Goal: Task Accomplishment & Management: Manage account settings

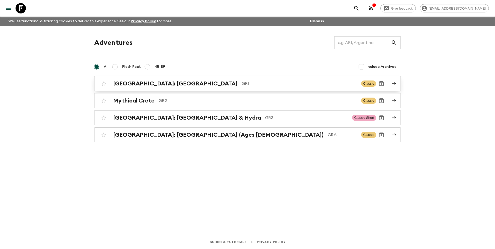
click at [160, 88] on div "[GEOGRAPHIC_DATA]: [GEOGRAPHIC_DATA] & the Islands GR1 Classic" at bounding box center [238, 83] width 278 height 10
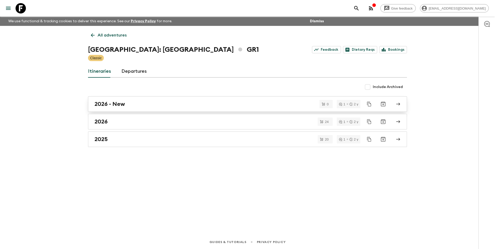
click at [105, 108] on link "2026 - New" at bounding box center [247, 104] width 319 height 16
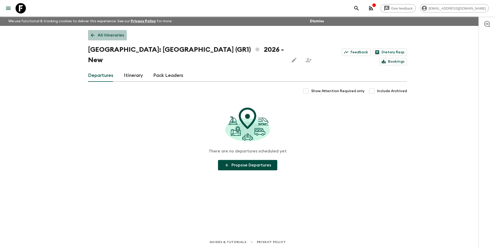
click at [95, 38] on link "All itineraries" at bounding box center [107, 35] width 39 height 10
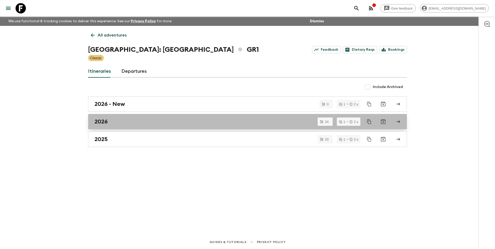
click at [125, 122] on div "2026" at bounding box center [242, 121] width 296 height 7
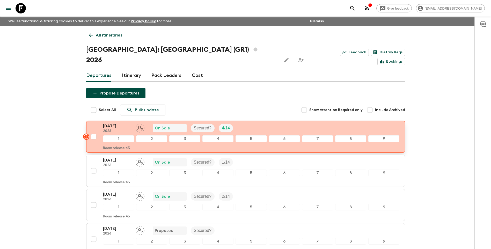
click at [119, 123] on p "[DATE]" at bounding box center [117, 126] width 28 height 6
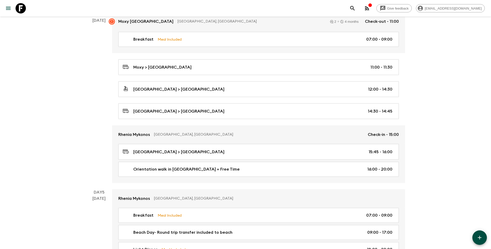
scroll to position [440, 0]
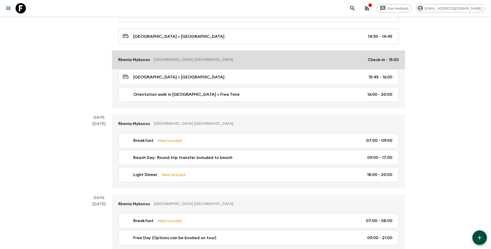
click at [131, 59] on p "Rhenia Mykonos" at bounding box center [134, 60] width 32 height 6
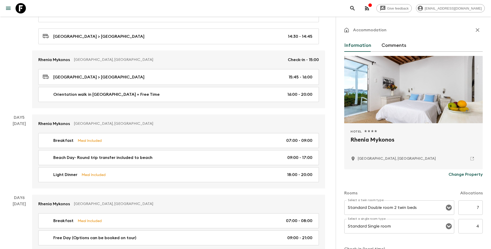
click at [465, 175] on p "Change Property" at bounding box center [466, 174] width 34 height 6
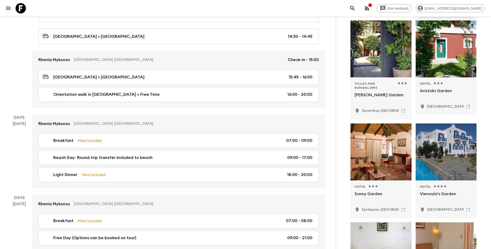
scroll to position [181, 0]
type input "viennoulas garden"
click at [445, 171] on div at bounding box center [446, 151] width 61 height 57
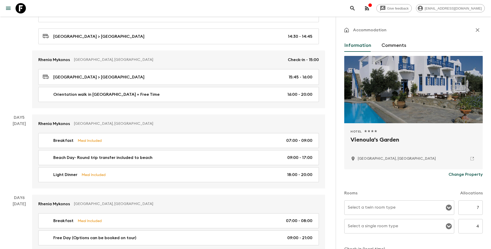
click at [388, 208] on div "Select a twin room type Select a twin room type" at bounding box center [399, 207] width 110 height 14
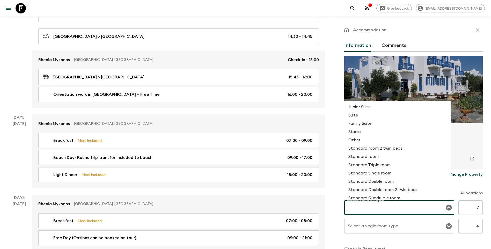
click at [385, 183] on li "Standard Double room" at bounding box center [397, 181] width 106 height 8
type input "Standard Double room"
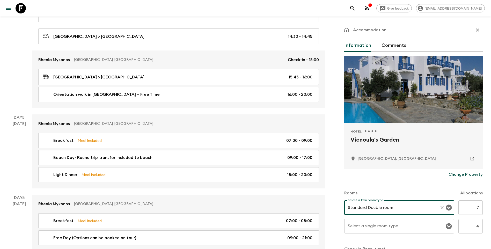
click at [393, 230] on input "Select a single room type" at bounding box center [396, 226] width 98 height 10
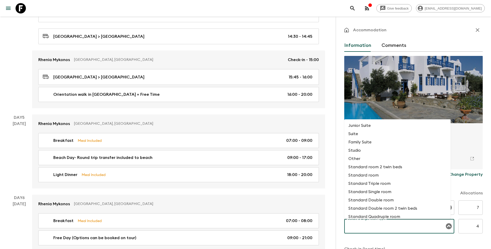
click at [386, 190] on li "Standard Single room" at bounding box center [397, 192] width 106 height 8
type input "Standard Single room"
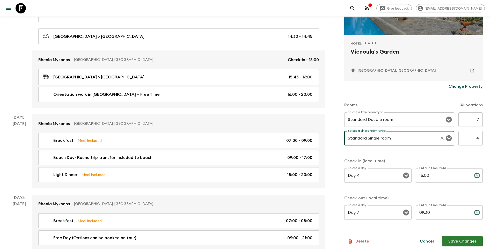
scroll to position [92, 0]
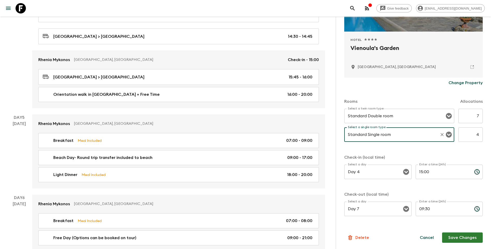
click at [468, 239] on button "Save Changes" at bounding box center [462, 237] width 41 height 10
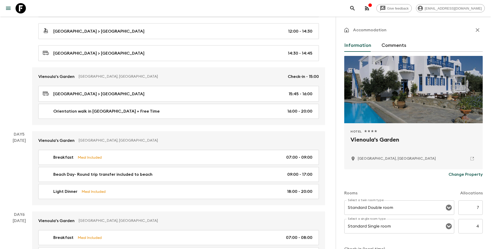
scroll to position [414, 0]
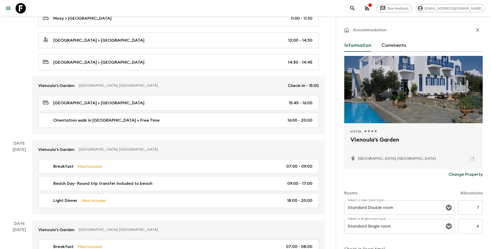
click at [475, 30] on icon "button" at bounding box center [478, 30] width 6 height 6
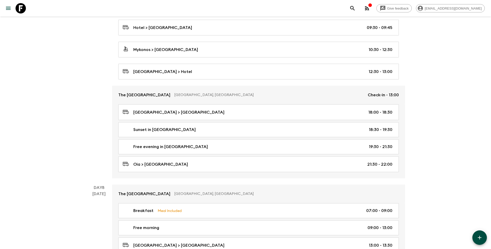
scroll to position [725, 0]
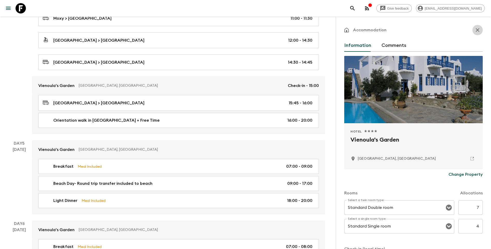
click at [477, 31] on button "button" at bounding box center [477, 30] width 10 height 10
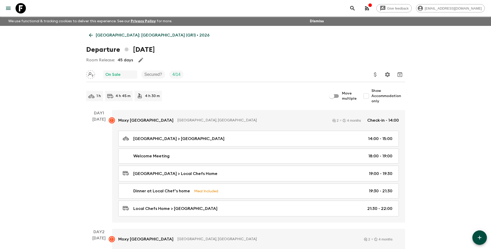
click at [94, 30] on link "[GEOGRAPHIC_DATA]: [GEOGRAPHIC_DATA] (GR1) • 2026" at bounding box center [149, 35] width 126 height 10
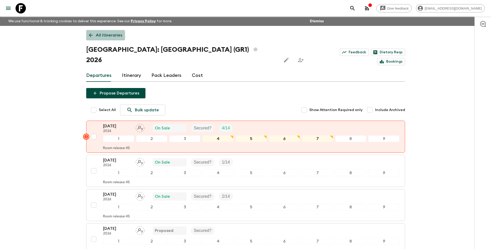
drag, startPoint x: 92, startPoint y: 37, endPoint x: 86, endPoint y: 39, distance: 6.0
click at [92, 37] on icon at bounding box center [91, 35] width 6 height 6
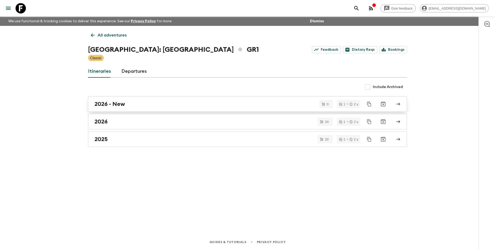
click at [112, 106] on h2 "2026 - New" at bounding box center [109, 104] width 31 height 7
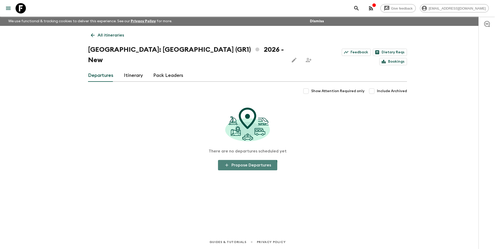
click at [246, 160] on button "Propose Departures" at bounding box center [247, 165] width 59 height 10
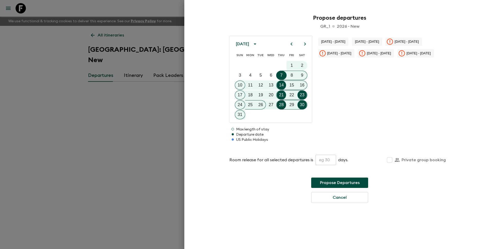
click at [290, 47] on button "Previous month" at bounding box center [291, 44] width 9 height 9
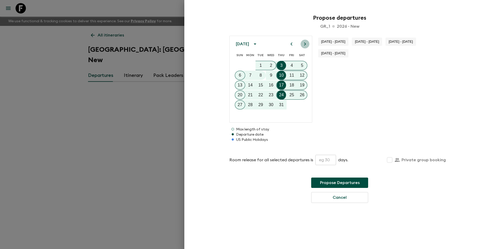
click at [308, 46] on button "Next month" at bounding box center [305, 44] width 9 height 9
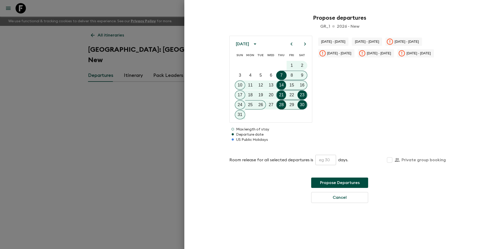
click at [308, 46] on button "Next month" at bounding box center [305, 44] width 9 height 9
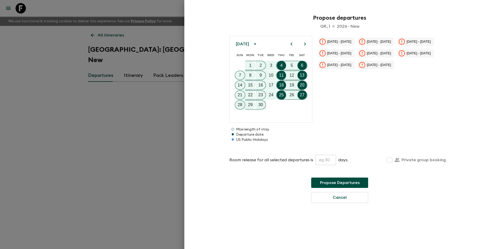
click at [308, 46] on button "Next month" at bounding box center [305, 44] width 9 height 9
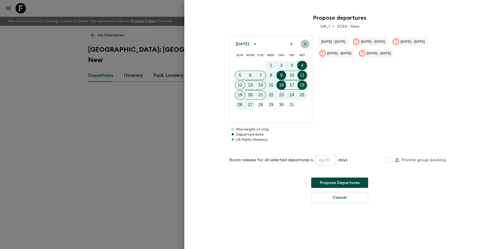
click at [308, 46] on button "Next month" at bounding box center [305, 44] width 9 height 9
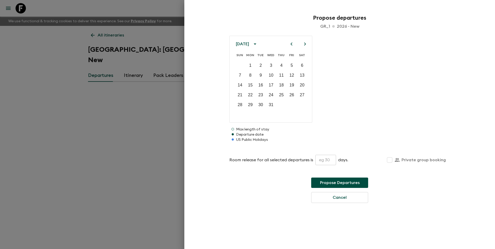
click at [308, 46] on button "Next month" at bounding box center [305, 44] width 9 height 9
click at [291, 42] on icon "Previous month" at bounding box center [291, 44] width 6 height 6
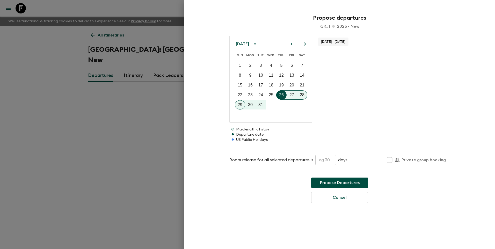
click at [282, 96] on div at bounding box center [281, 94] width 10 height 9
click at [304, 46] on icon "Next month" at bounding box center [305, 44] width 6 height 6
click at [304, 45] on icon "Next month" at bounding box center [305, 43] width 2 height 3
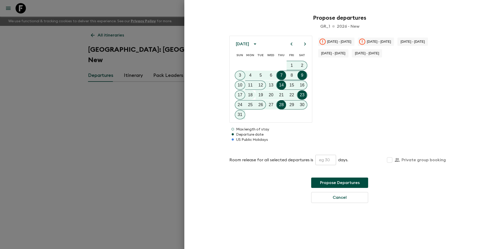
click at [292, 47] on icon "Previous month" at bounding box center [291, 44] width 6 height 6
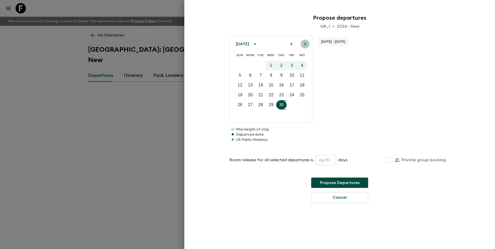
click at [305, 43] on icon "Next month" at bounding box center [305, 43] width 2 height 3
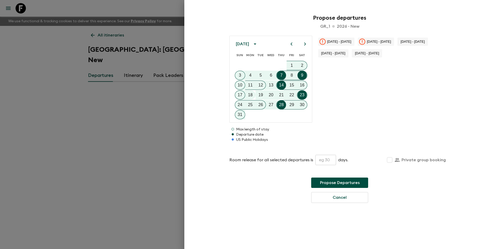
click at [303, 45] on icon "Next month" at bounding box center [305, 44] width 6 height 6
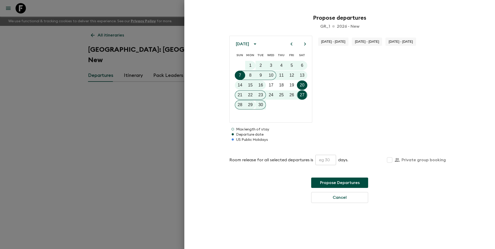
click at [306, 43] on icon "Next month" at bounding box center [305, 44] width 6 height 6
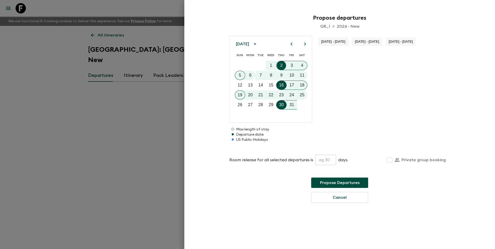
click at [365, 40] on span "[DATE] - [DATE]" at bounding box center [367, 42] width 30 height 4
click at [402, 40] on span "[DATE] - [DATE]" at bounding box center [400, 42] width 30 height 4
click at [303, 42] on icon "Next month" at bounding box center [305, 44] width 6 height 6
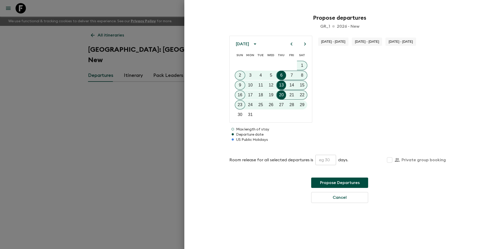
click at [327, 42] on span "[DATE] - [DATE]" at bounding box center [333, 42] width 30 height 4
click at [367, 43] on span "[DATE] - [DATE]" at bounding box center [367, 42] width 30 height 4
click at [411, 43] on span "[DATE] - [DATE]" at bounding box center [400, 42] width 30 height 4
click at [304, 43] on icon "Next month" at bounding box center [305, 43] width 2 height 3
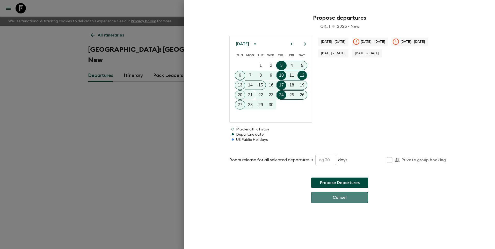
click at [327, 200] on button "Cancel" at bounding box center [339, 197] width 57 height 11
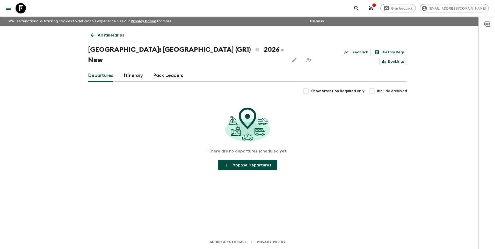
click at [91, 33] on icon at bounding box center [93, 35] width 6 height 6
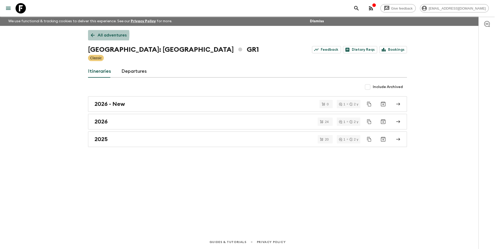
click at [90, 34] on icon at bounding box center [93, 35] width 6 height 6
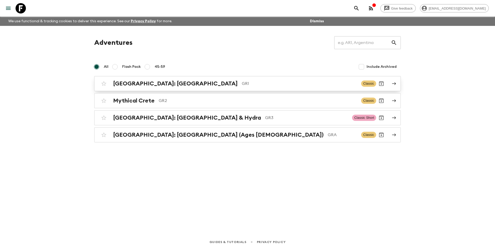
click at [151, 80] on div "[GEOGRAPHIC_DATA]: [GEOGRAPHIC_DATA] & the Islands GR1 Classic" at bounding box center [238, 83] width 278 height 10
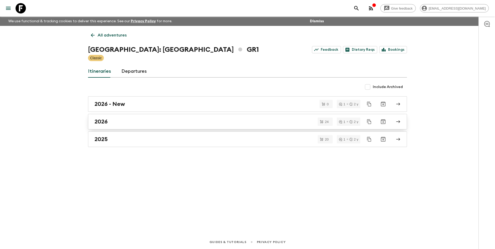
click at [118, 121] on div "2026" at bounding box center [242, 121] width 296 height 7
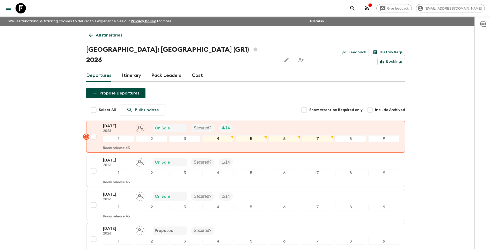
click at [94, 39] on link "All itineraries" at bounding box center [105, 35] width 39 height 10
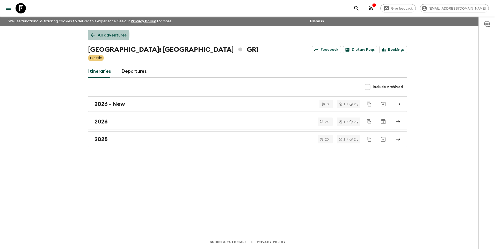
click at [94, 35] on icon at bounding box center [93, 35] width 6 height 6
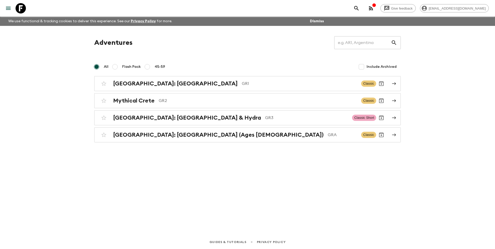
click at [140, 122] on div "[GEOGRAPHIC_DATA]: [GEOGRAPHIC_DATA] & Hydra GR3 Classic Short" at bounding box center [238, 118] width 278 height 10
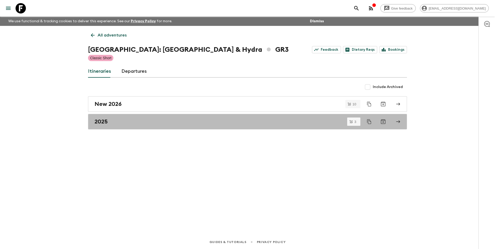
click at [140, 122] on div "2025" at bounding box center [242, 121] width 296 height 7
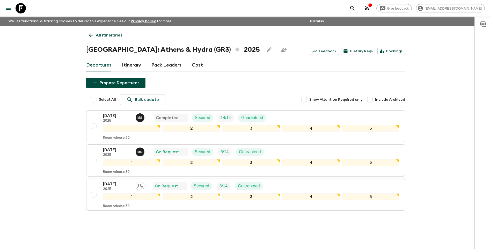
click at [97, 38] on link "All itineraries" at bounding box center [105, 35] width 39 height 10
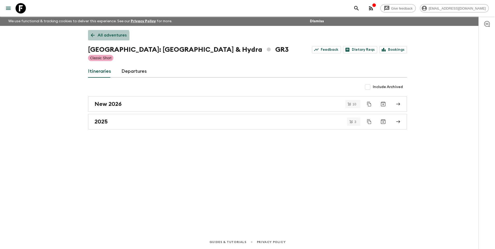
click at [97, 38] on link "All adventures" at bounding box center [108, 35] width 41 height 10
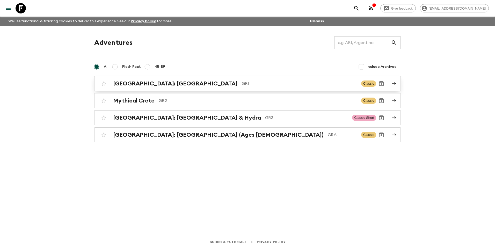
click at [140, 84] on h2 "[GEOGRAPHIC_DATA]: [GEOGRAPHIC_DATA]" at bounding box center [175, 83] width 125 height 7
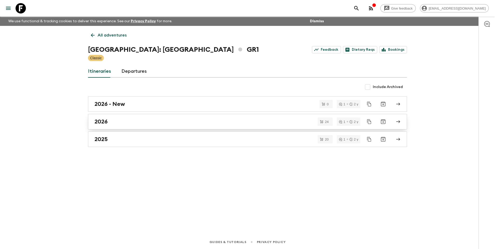
click at [110, 119] on div "2026" at bounding box center [242, 121] width 296 height 7
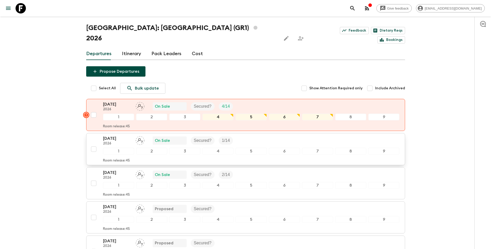
scroll to position [52, 0]
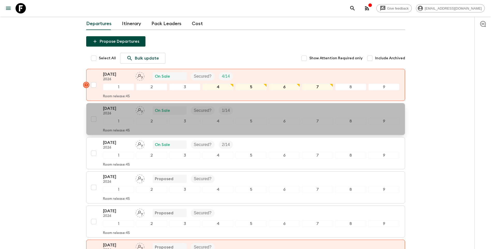
click at [123, 105] on p "[DATE]" at bounding box center [117, 108] width 28 height 6
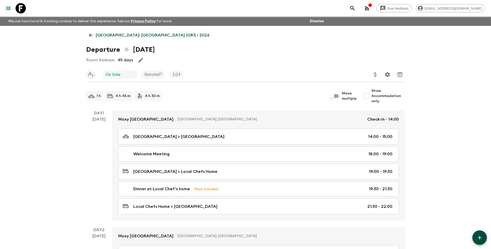
click at [90, 32] on link "[GEOGRAPHIC_DATA]: [GEOGRAPHIC_DATA] (GR1) • 2026" at bounding box center [149, 35] width 126 height 10
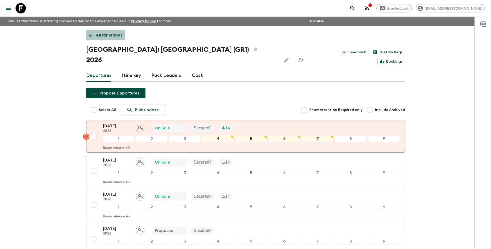
click at [93, 39] on link "All itineraries" at bounding box center [105, 35] width 39 height 10
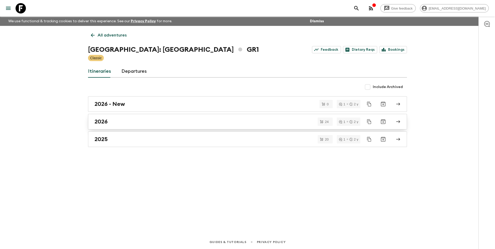
click at [107, 114] on link "2026" at bounding box center [247, 122] width 319 height 16
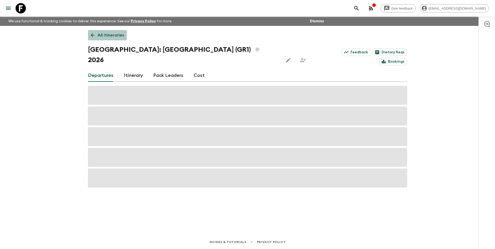
click at [91, 36] on icon at bounding box center [93, 35] width 6 height 6
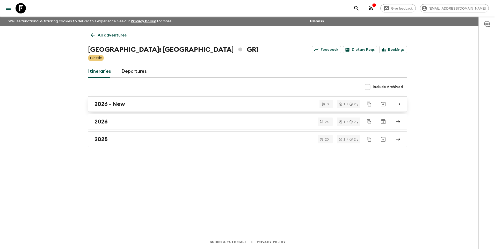
click at [166, 106] on div "2026 - New" at bounding box center [242, 104] width 296 height 7
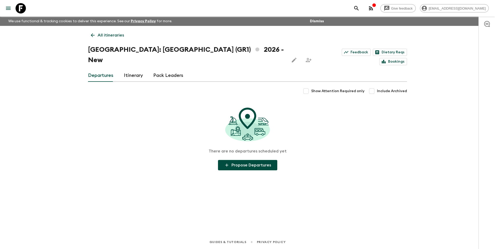
click at [99, 39] on link "All itineraries" at bounding box center [107, 35] width 39 height 10
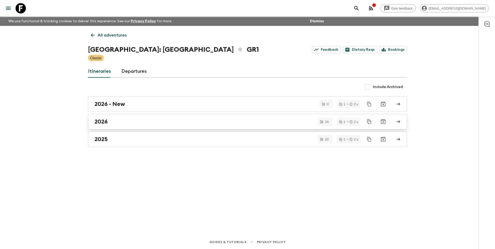
click at [124, 123] on div "2026" at bounding box center [242, 121] width 296 height 7
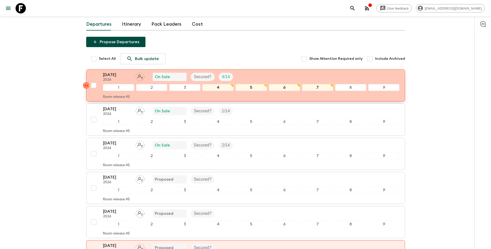
scroll to position [52, 0]
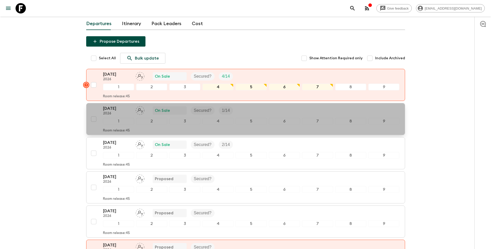
click at [120, 105] on p "[DATE]" at bounding box center [117, 108] width 28 height 6
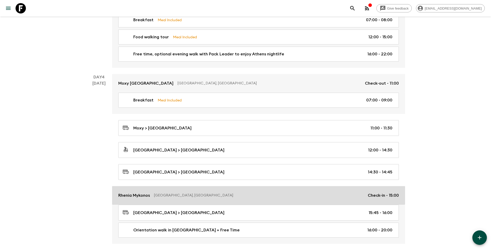
scroll to position [337, 0]
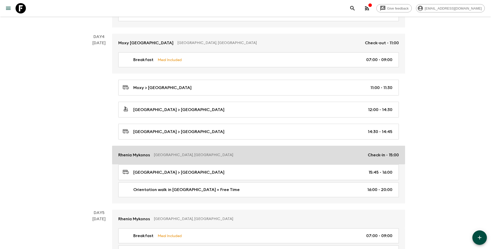
click at [126, 153] on p "Rhenia Mykonos" at bounding box center [134, 155] width 32 height 6
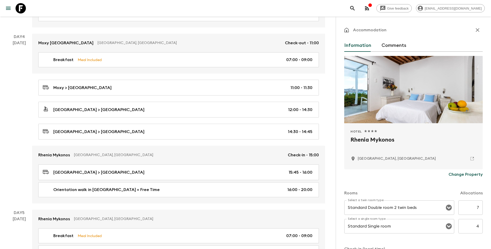
click at [470, 178] on button "Change Property" at bounding box center [466, 174] width 34 height 10
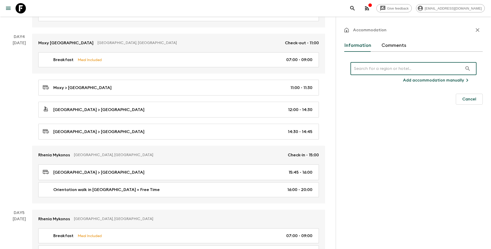
click at [398, 70] on input "text" at bounding box center [407, 68] width 112 height 14
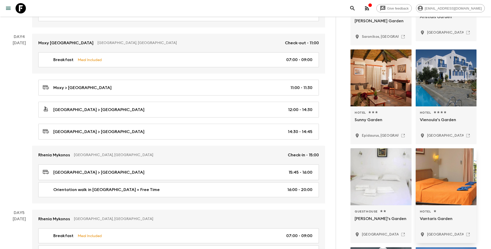
scroll to position [285, 0]
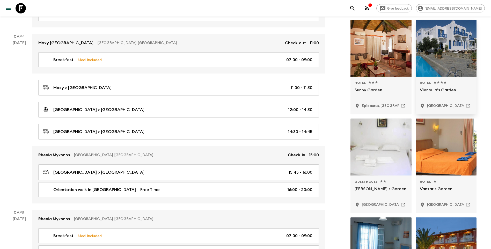
type input "viennoulas garden"
click at [452, 68] on div at bounding box center [446, 48] width 61 height 57
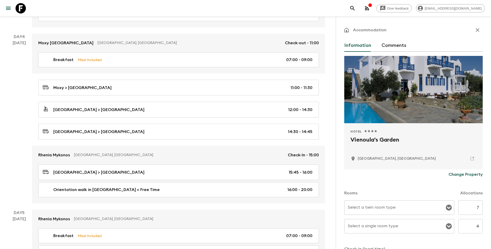
click at [370, 205] on div "Select a twin room type Select a twin room type" at bounding box center [399, 207] width 110 height 14
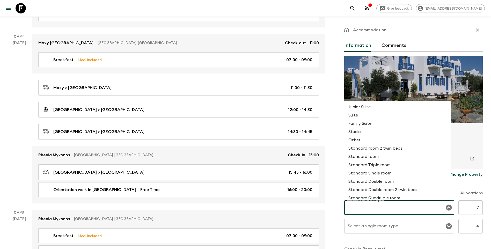
click at [386, 182] on li "Standard Double room" at bounding box center [397, 181] width 106 height 8
type input "Standard Double room"
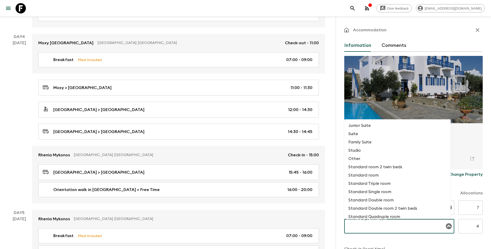
click at [385, 225] on div "Select a single room type Select a single room type" at bounding box center [399, 226] width 110 height 14
click at [390, 189] on li "Standard Single room" at bounding box center [397, 192] width 106 height 8
type input "Standard Single room"
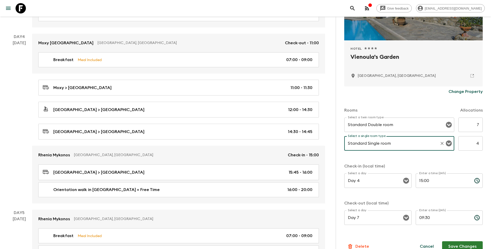
scroll to position [92, 0]
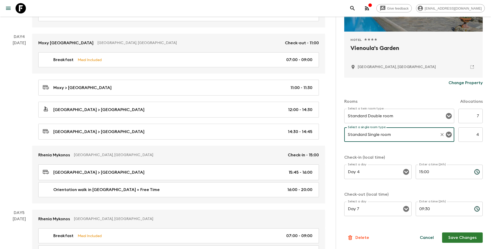
click at [456, 236] on button "Save Changes" at bounding box center [462, 237] width 41 height 10
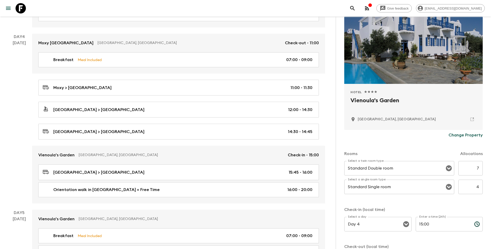
scroll to position [0, 0]
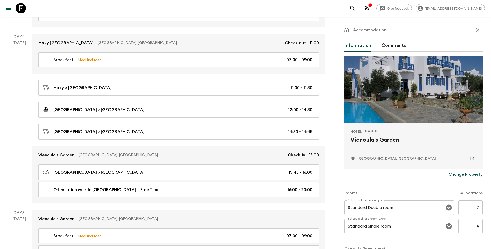
click at [477, 29] on button "button" at bounding box center [477, 30] width 10 height 10
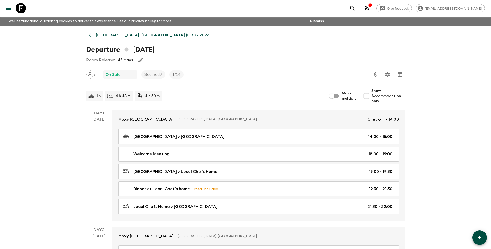
click at [91, 34] on icon at bounding box center [91, 35] width 6 height 6
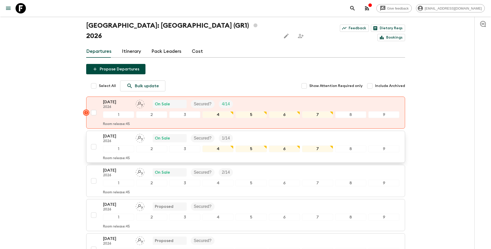
scroll to position [78, 0]
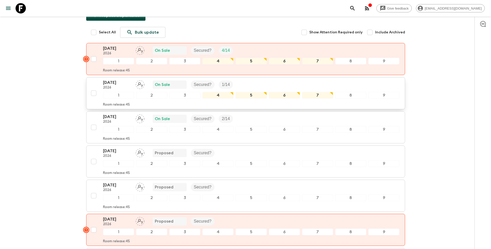
click at [239, 79] on div "[DATE] 2026 On Sale Secured? 1 / 14" at bounding box center [251, 84] width 297 height 10
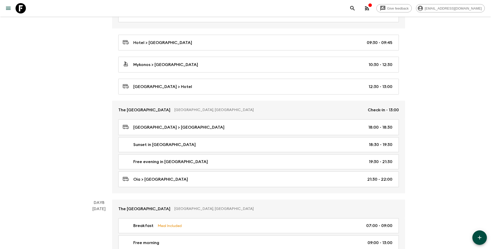
scroll to position [777, 0]
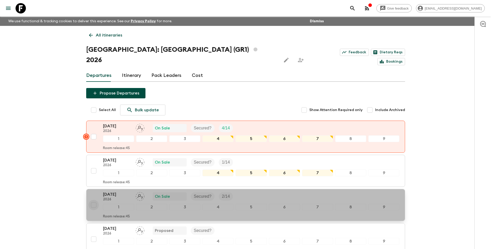
click at [95, 200] on input "checkbox" at bounding box center [94, 205] width 10 height 10
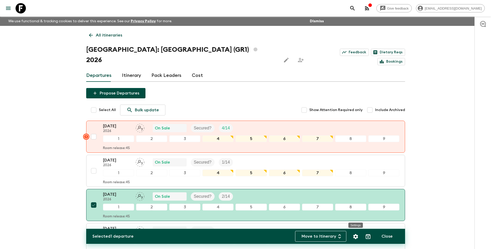
click at [357, 235] on icon "Settings" at bounding box center [356, 237] width 6 height 6
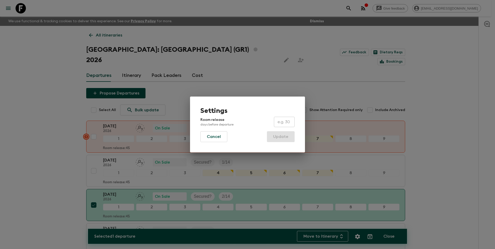
click at [388, 171] on div "Settings Room release days before departure ​ Cancel Update" at bounding box center [247, 124] width 495 height 249
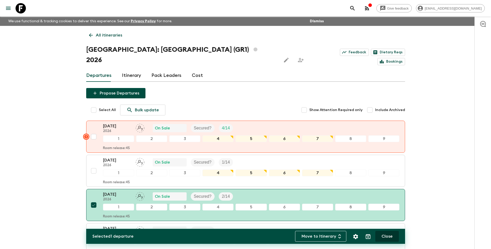
click at [387, 234] on button "Close" at bounding box center [387, 236] width 24 height 11
checkbox input "false"
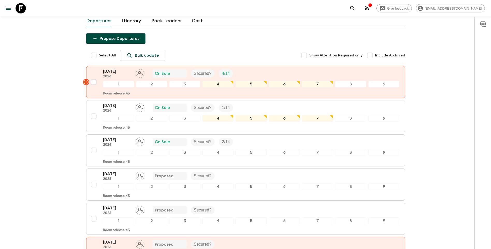
scroll to position [38, 0]
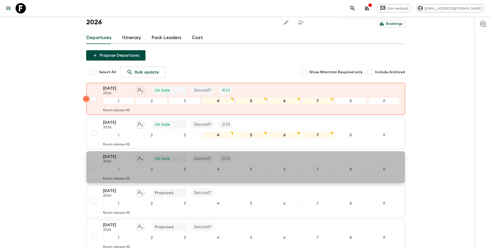
click at [116, 154] on p "[DATE]" at bounding box center [117, 157] width 28 height 6
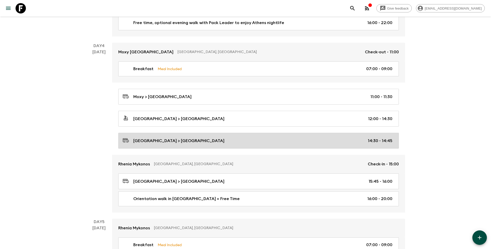
scroll to position [337, 0]
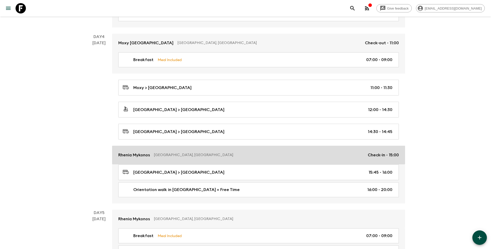
click at [135, 157] on p "Rhenia Mykonos" at bounding box center [134, 155] width 32 height 6
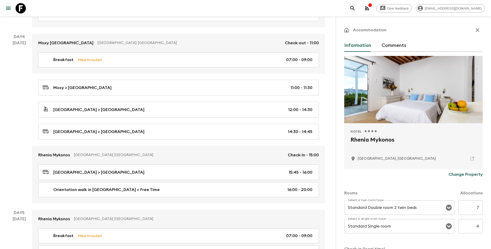
click at [466, 176] on p "Change Property" at bounding box center [466, 174] width 34 height 6
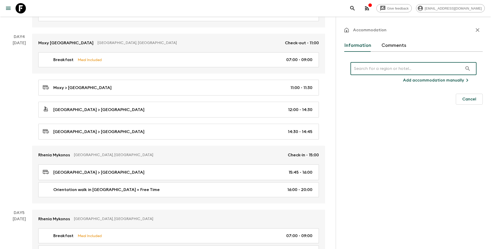
click at [398, 69] on input "text" at bounding box center [407, 68] width 112 height 14
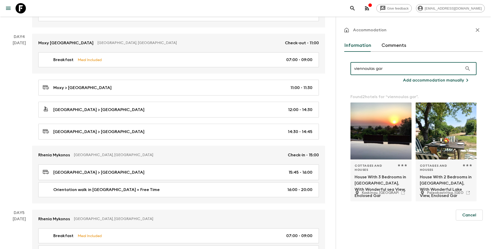
click at [366, 68] on input "viennoulas gar" at bounding box center [407, 68] width 112 height 14
click at [396, 72] on input "viennoulas gar" at bounding box center [407, 68] width 112 height 14
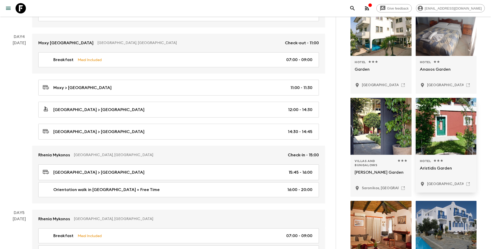
scroll to position [207, 0]
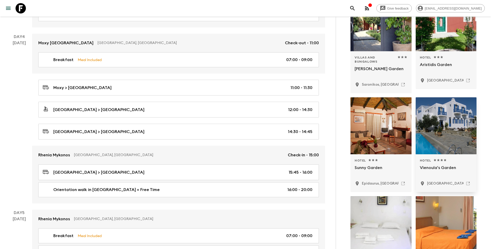
type input "viennoulas garden"
click at [435, 165] on p "Vienoula's Garden" at bounding box center [446, 171] width 53 height 12
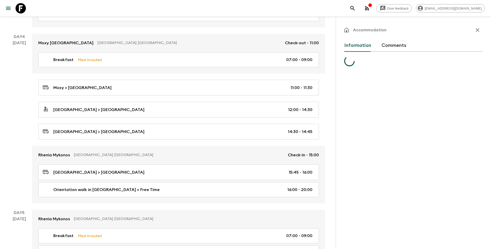
scroll to position [0, 0]
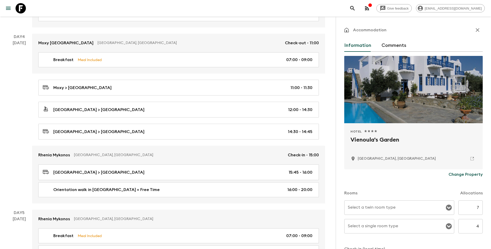
click at [389, 204] on div "Select a twin room type Select a twin room type" at bounding box center [399, 207] width 110 height 14
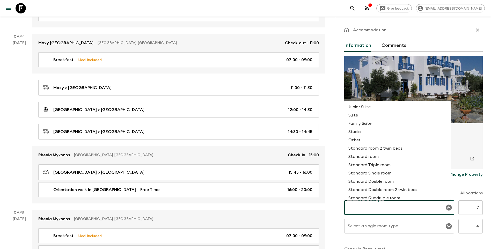
click at [387, 181] on li "Standard Double room" at bounding box center [397, 181] width 106 height 8
type input "Standard Double room"
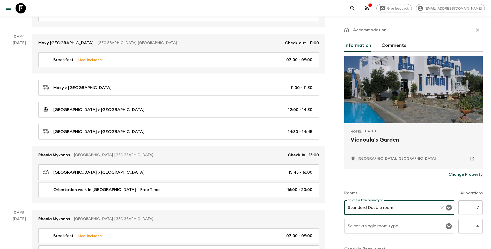
click at [378, 226] on div "Select a single room type Select a single room type" at bounding box center [399, 226] width 110 height 14
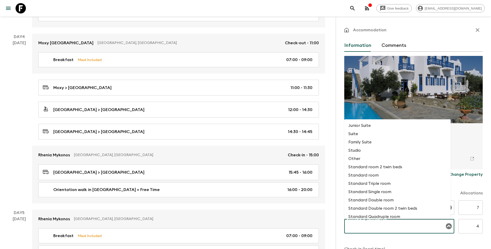
click at [389, 190] on li "Standard Single room" at bounding box center [397, 192] width 106 height 8
type input "Standard Single room"
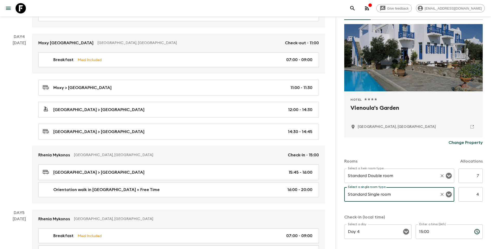
scroll to position [92, 0]
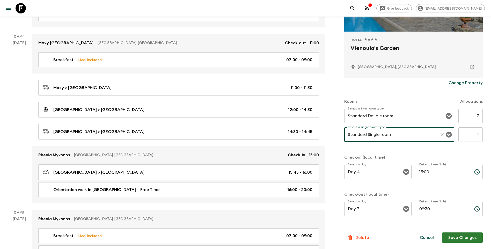
click at [452, 238] on button "Save Changes" at bounding box center [462, 237] width 41 height 10
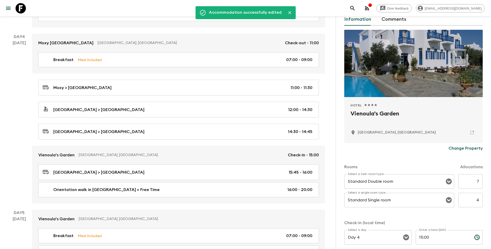
scroll to position [0, 0]
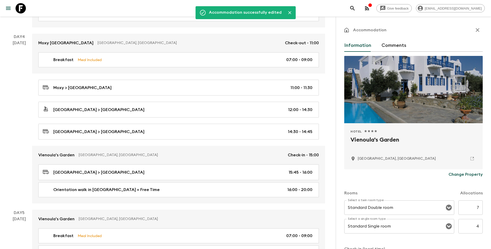
click at [475, 29] on icon "button" at bounding box center [478, 30] width 6 height 6
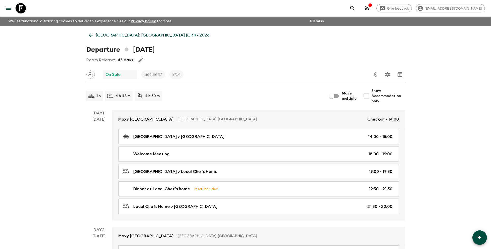
click at [95, 36] on link "[GEOGRAPHIC_DATA]: [GEOGRAPHIC_DATA] (GR1) • 2026" at bounding box center [149, 35] width 126 height 10
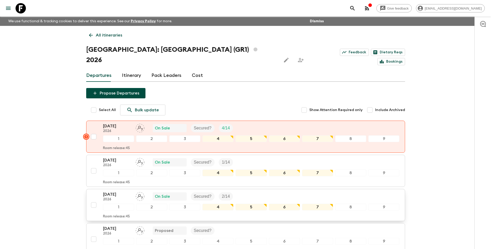
scroll to position [104, 0]
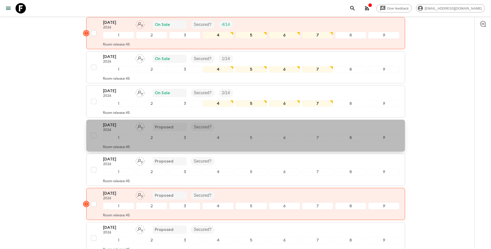
click at [223, 122] on div "[DATE] 2026 Proposed Secured?" at bounding box center [251, 127] width 297 height 10
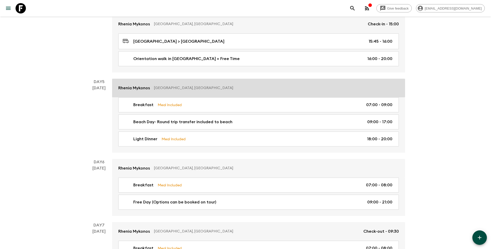
scroll to position [466, 0]
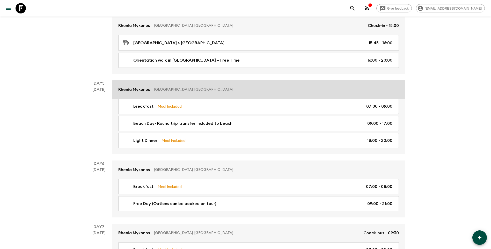
click at [136, 89] on p "Rhenia Mykonos" at bounding box center [134, 89] width 32 height 6
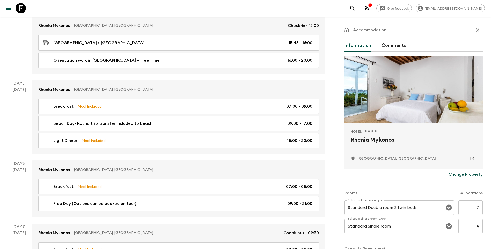
click at [465, 177] on p "Change Property" at bounding box center [466, 174] width 34 height 6
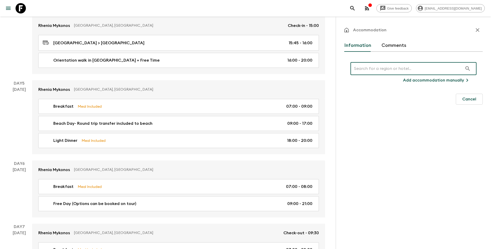
click at [367, 68] on input "text" at bounding box center [407, 68] width 112 height 14
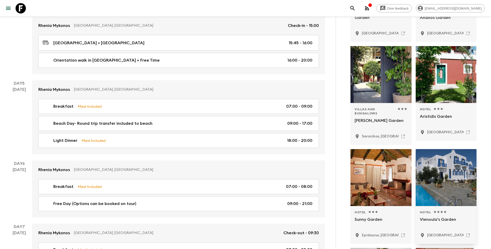
scroll to position [207, 0]
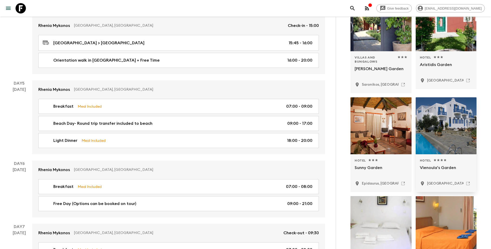
type input "viennoulas garden"
click at [442, 183] on p "[GEOGRAPHIC_DATA], [GEOGRAPHIC_DATA]" at bounding box center [466, 183] width 78 height 5
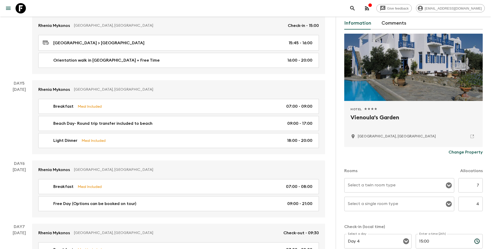
scroll to position [52, 0]
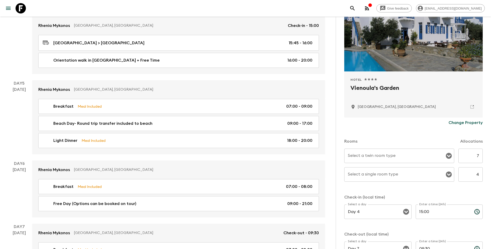
click at [375, 159] on input "Select a twin room type" at bounding box center [396, 156] width 98 height 10
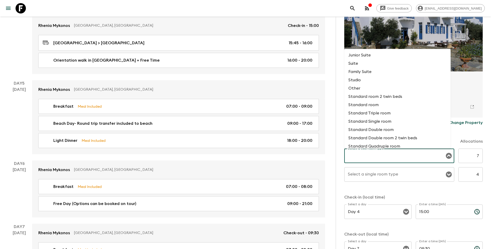
click at [383, 128] on li "Standard Double room" at bounding box center [397, 130] width 106 height 8
type input "Standard Double room"
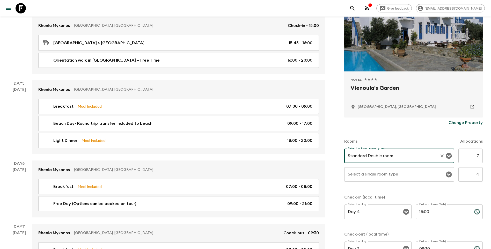
click at [390, 179] on input "Select a single room type" at bounding box center [396, 175] width 98 height 10
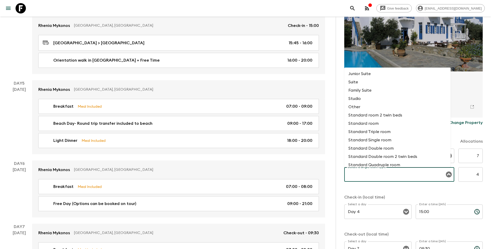
click at [389, 141] on li "Standard Single room" at bounding box center [397, 140] width 106 height 8
type input "Standard Single room"
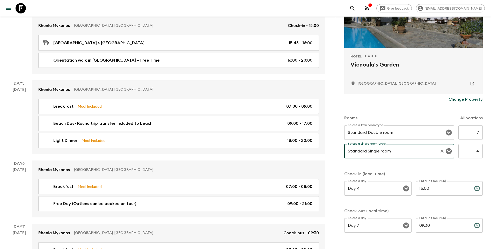
scroll to position [92, 0]
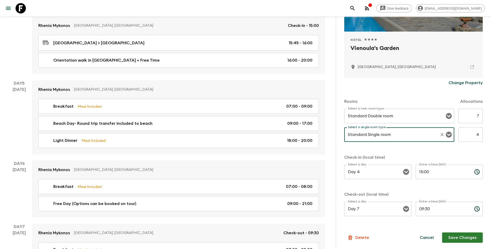
click at [459, 236] on button "Save Changes" at bounding box center [462, 237] width 41 height 10
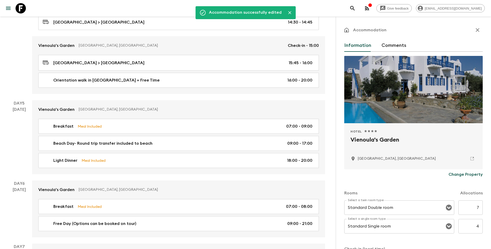
scroll to position [440, 0]
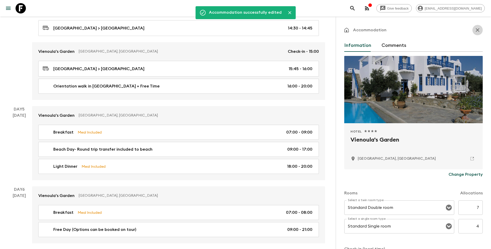
click at [477, 32] on icon "button" at bounding box center [478, 30] width 6 height 6
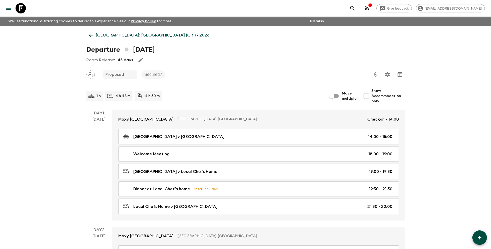
click at [92, 36] on icon at bounding box center [91, 35] width 6 height 6
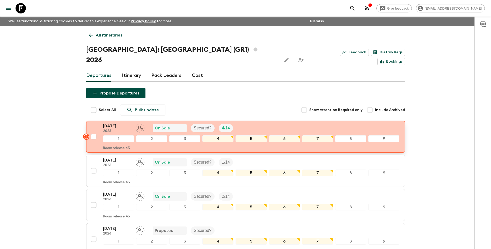
scroll to position [155, 0]
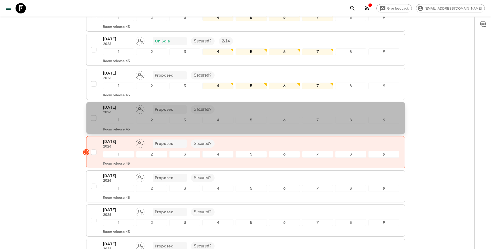
click at [106, 111] on p "2026" at bounding box center [117, 113] width 28 height 4
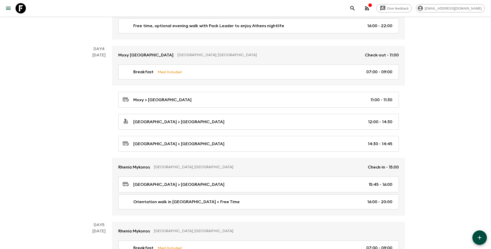
scroll to position [362, 0]
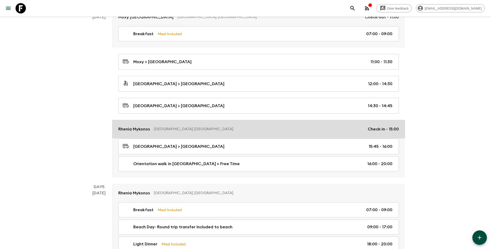
click at [140, 129] on p "Rhenia Mykonos" at bounding box center [134, 129] width 32 height 6
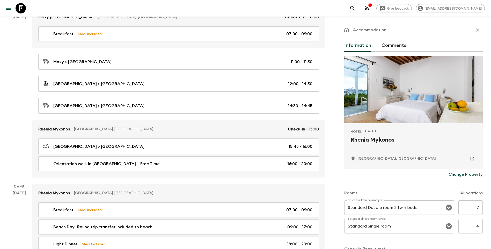
click at [473, 175] on p "Change Property" at bounding box center [466, 174] width 34 height 6
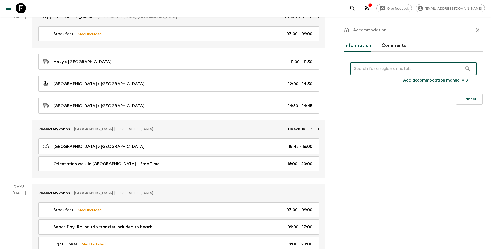
click at [403, 67] on input "text" at bounding box center [407, 68] width 112 height 14
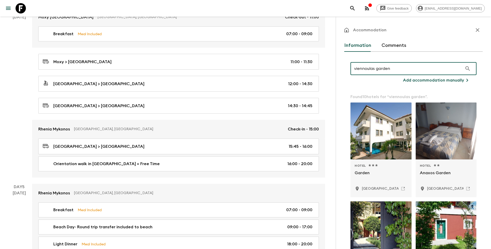
drag, startPoint x: 403, startPoint y: 67, endPoint x: 339, endPoint y: 72, distance: 63.4
click at [339, 72] on div "Accommodation Information Comments viennoulas garden ​ Add accommodation manual…" at bounding box center [413, 141] width 155 height 249
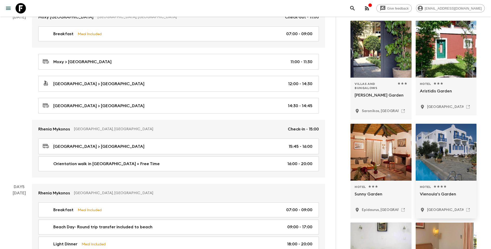
scroll to position [181, 0]
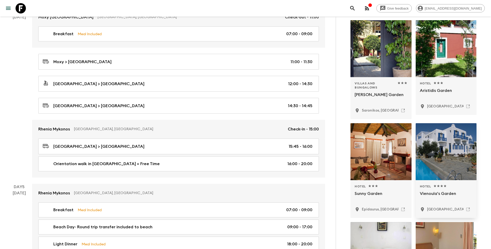
type input "viennoulas garden"
click at [440, 192] on p "Vienoula's Garden" at bounding box center [446, 197] width 53 height 12
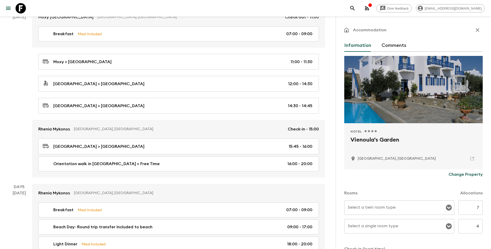
click at [390, 205] on input "Select a twin room type" at bounding box center [396, 208] width 98 height 10
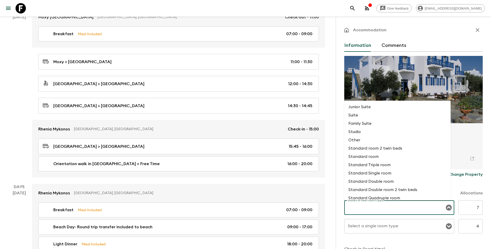
click at [385, 182] on li "Standard Double room" at bounding box center [397, 181] width 106 height 8
type input "Standard Double room"
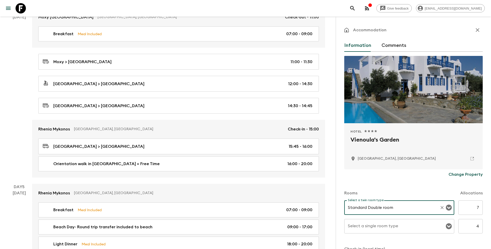
click at [386, 228] on input "Select a single room type" at bounding box center [396, 226] width 98 height 10
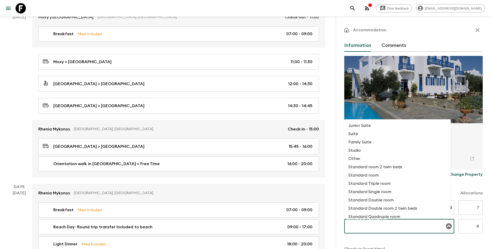
click at [378, 192] on li "Standard Single room" at bounding box center [397, 192] width 106 height 8
type input "Standard Single room"
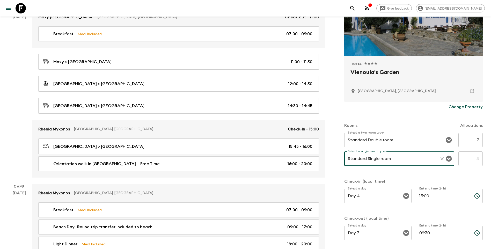
scroll to position [92, 0]
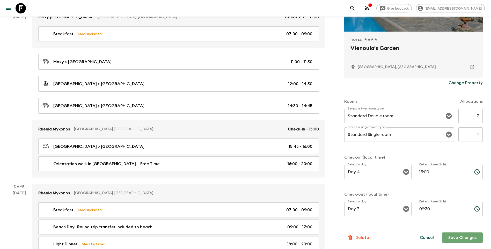
click at [463, 236] on button "Save Changes" at bounding box center [462, 237] width 41 height 10
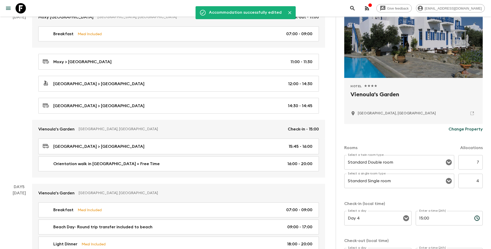
scroll to position [0, 0]
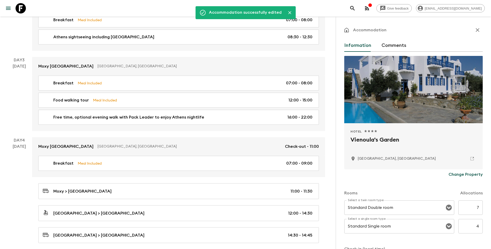
drag, startPoint x: 475, startPoint y: 29, endPoint x: 434, endPoint y: 29, distance: 40.9
click at [476, 29] on icon "button" at bounding box center [478, 30] width 4 height 4
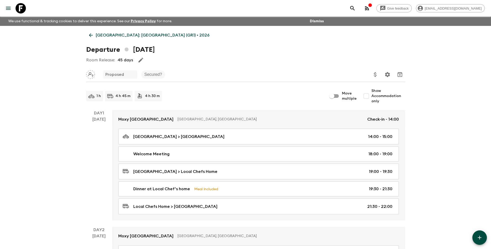
click at [100, 38] on link "[GEOGRAPHIC_DATA]: [GEOGRAPHIC_DATA] (GR1) • 2026" at bounding box center [149, 35] width 126 height 10
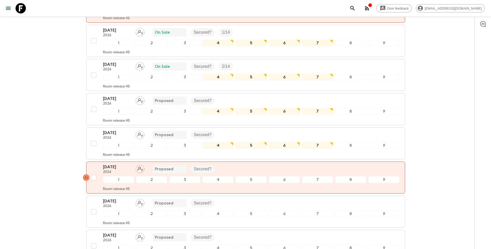
scroll to position [129, 0]
click at [112, 130] on p "[DATE]" at bounding box center [117, 133] width 28 height 6
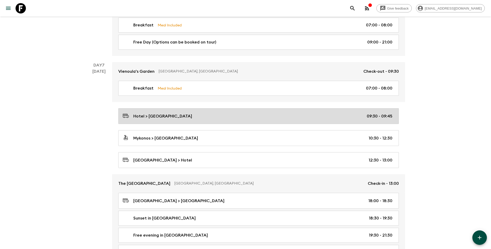
scroll to position [673, 0]
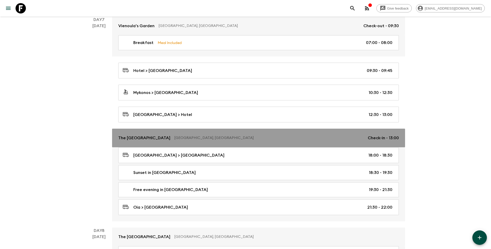
click at [135, 131] on link "The [GEOGRAPHIC_DATA], [GEOGRAPHIC_DATA] Check-in - 13:00" at bounding box center [258, 138] width 293 height 19
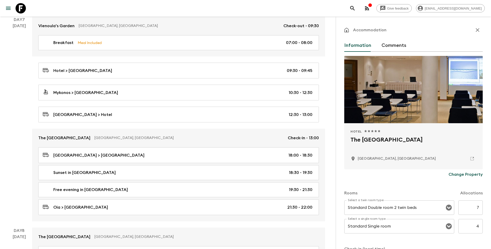
click at [461, 176] on p "Change Property" at bounding box center [466, 174] width 34 height 6
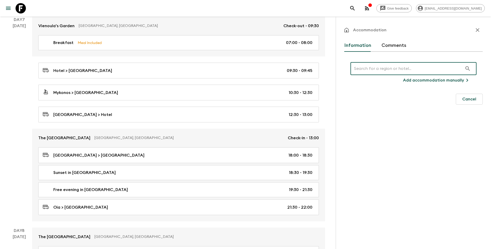
click at [393, 71] on input "text" at bounding box center [407, 68] width 112 height 14
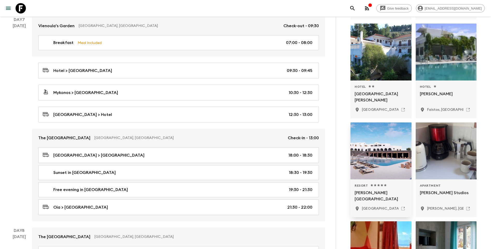
scroll to position [233, 0]
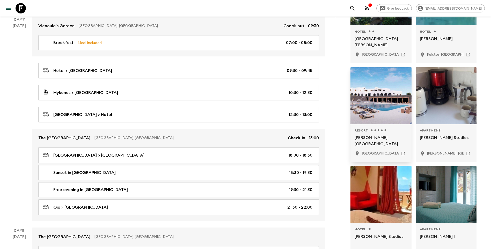
type input "[PERSON_NAME] hotel"
click at [379, 151] on p "[GEOGRAPHIC_DATA], [GEOGRAPHIC_DATA]" at bounding box center [401, 153] width 78 height 5
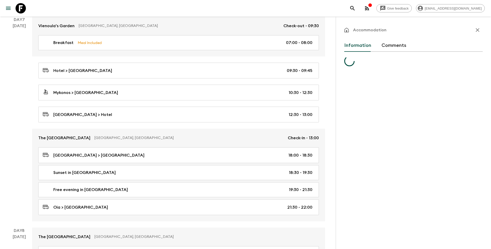
scroll to position [0, 0]
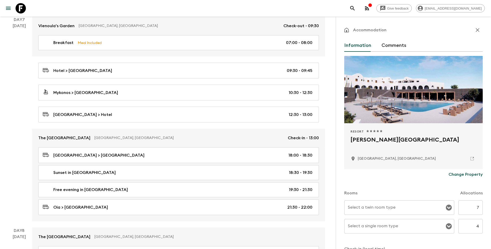
click at [378, 206] on div "Select a twin room type Select a twin room type" at bounding box center [399, 207] width 110 height 14
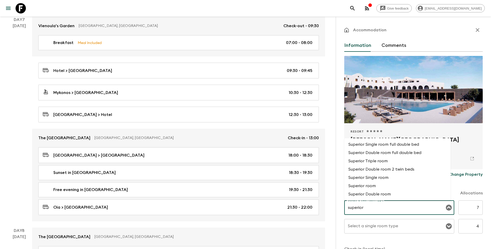
click at [377, 191] on li "Superior Double room" at bounding box center [397, 194] width 106 height 8
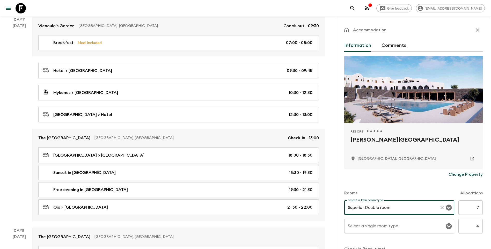
type input "Superior Double room"
click at [382, 230] on input "Select a single room type" at bounding box center [396, 226] width 98 height 10
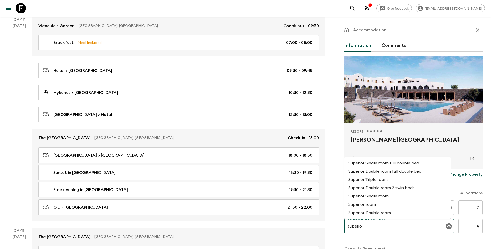
click at [356, 197] on li "Superior Single room" at bounding box center [397, 196] width 106 height 8
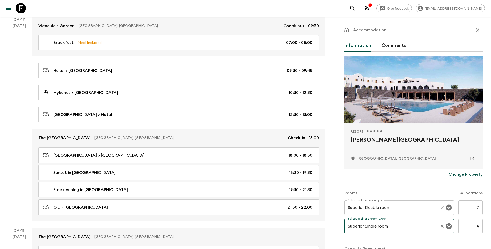
scroll to position [92, 0]
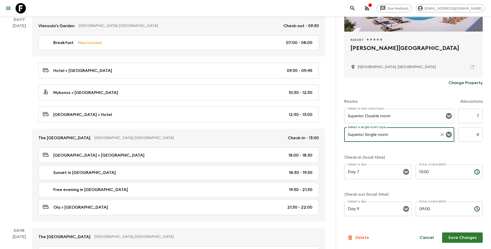
type input "Superior Single room"
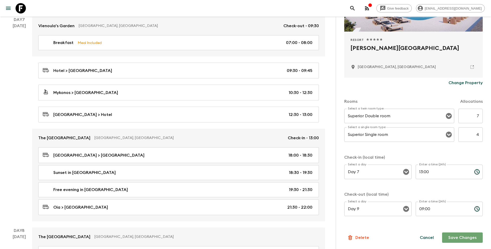
click at [459, 237] on button "Save Changes" at bounding box center [462, 237] width 41 height 10
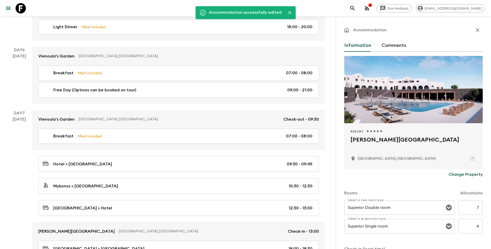
scroll to position [518, 0]
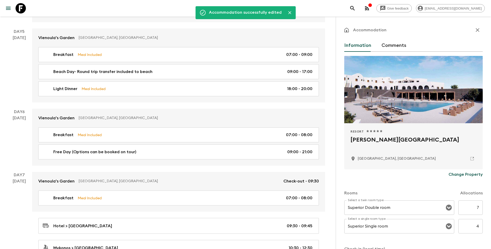
click at [475, 28] on icon "button" at bounding box center [478, 30] width 6 height 6
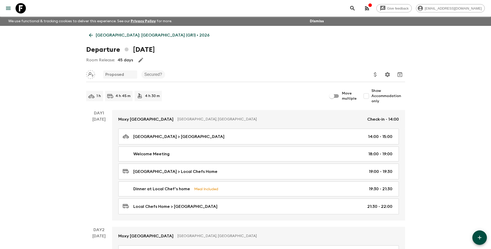
click at [92, 37] on icon at bounding box center [91, 35] width 6 height 6
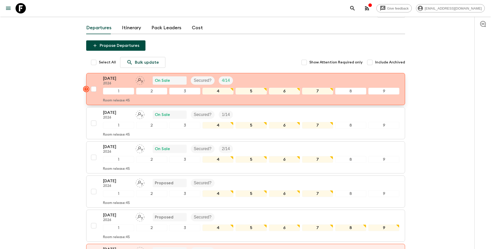
scroll to position [129, 0]
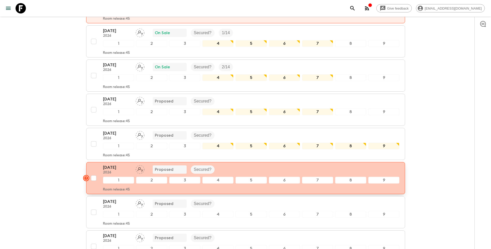
click at [113, 164] on p "[DATE]" at bounding box center [117, 167] width 28 height 6
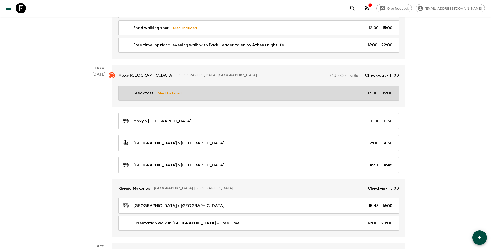
scroll to position [362, 0]
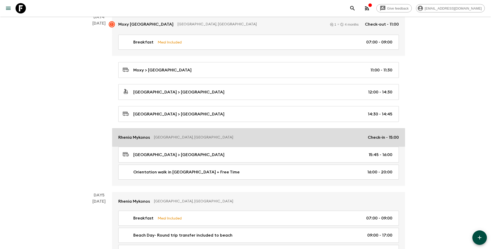
click at [136, 134] on p "Rhenia Mykonos" at bounding box center [134, 137] width 32 height 6
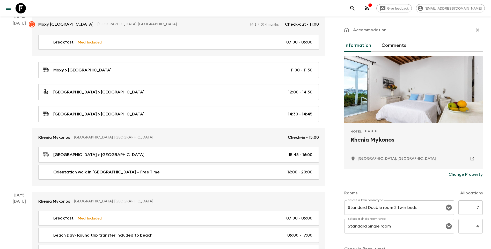
click at [467, 173] on p "Change Property" at bounding box center [466, 174] width 34 height 6
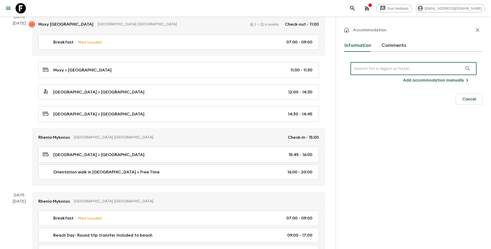
click at [398, 68] on input "text" at bounding box center [407, 68] width 112 height 14
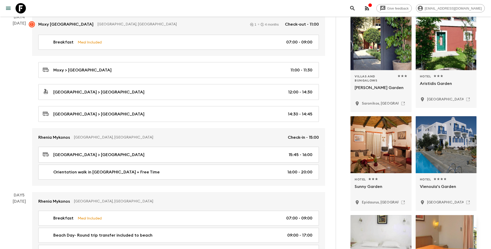
scroll to position [259, 0]
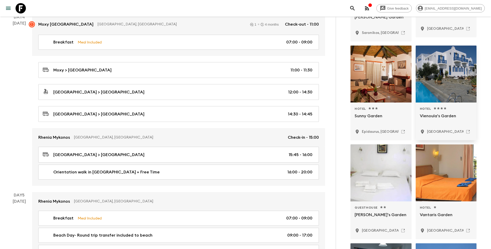
type input "viennoulas garden"
click at [446, 130] on p "[GEOGRAPHIC_DATA], [GEOGRAPHIC_DATA]" at bounding box center [466, 131] width 78 height 5
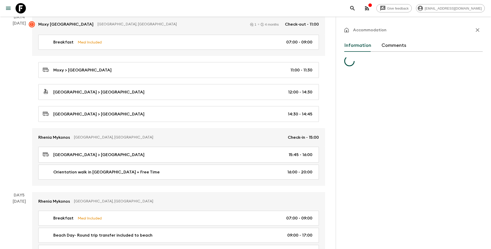
scroll to position [0, 0]
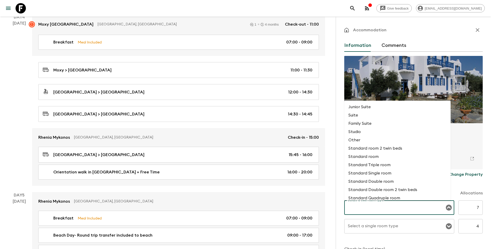
click at [377, 205] on div "Select a twin room type Select a twin room type" at bounding box center [399, 207] width 110 height 14
click at [387, 182] on li "Standard Double room" at bounding box center [397, 181] width 106 height 8
type input "Standard Double room"
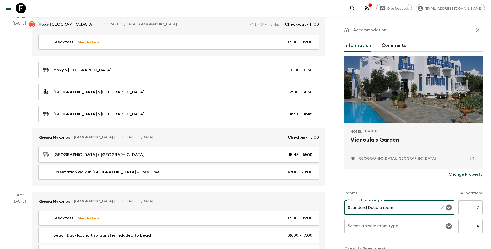
click at [384, 228] on input "Select a single room type" at bounding box center [396, 226] width 98 height 10
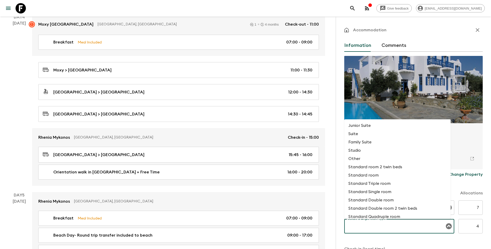
click at [385, 191] on li "Standard Single room" at bounding box center [397, 192] width 106 height 8
type input "Standard Single room"
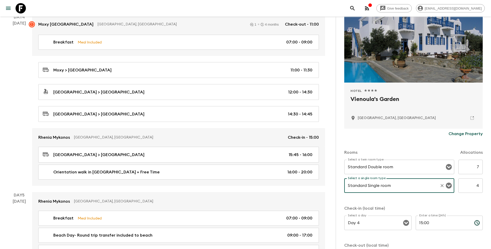
scroll to position [92, 0]
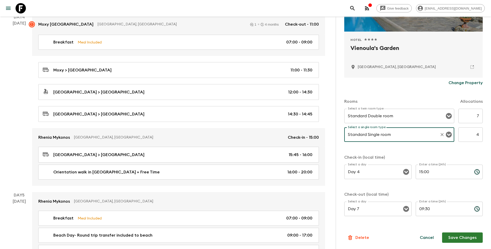
click at [456, 237] on button "Save Changes" at bounding box center [462, 237] width 41 height 10
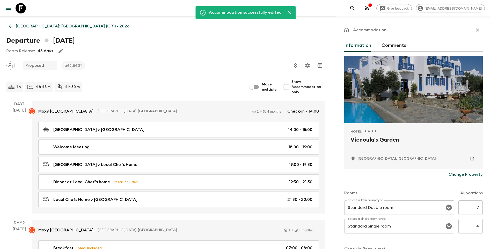
scroll to position [0, 0]
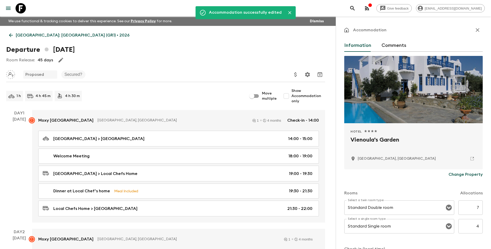
click at [478, 28] on button "button" at bounding box center [477, 30] width 10 height 10
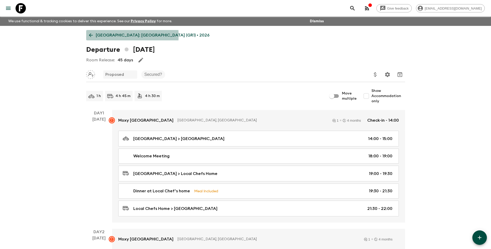
click at [93, 36] on icon at bounding box center [91, 35] width 6 height 6
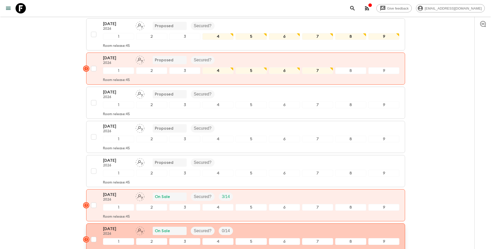
scroll to position [233, 0]
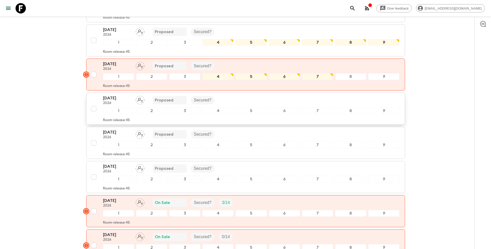
click at [115, 95] on p "[DATE]" at bounding box center [117, 98] width 28 height 6
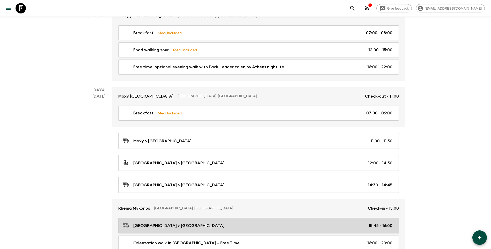
scroll to position [362, 0]
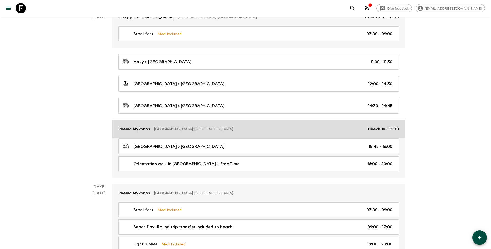
click at [138, 128] on p "Rhenia Mykonos" at bounding box center [134, 129] width 32 height 6
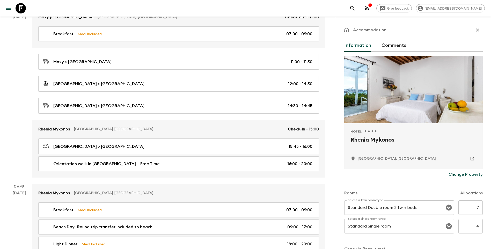
click at [469, 176] on p "Change Property" at bounding box center [466, 174] width 34 height 6
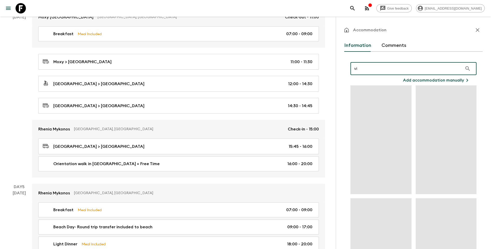
type input "v"
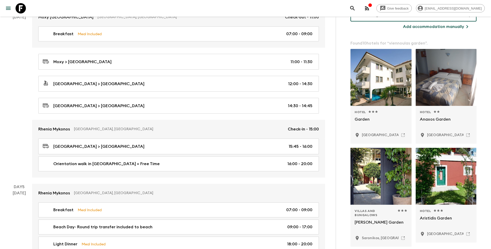
scroll to position [207, 0]
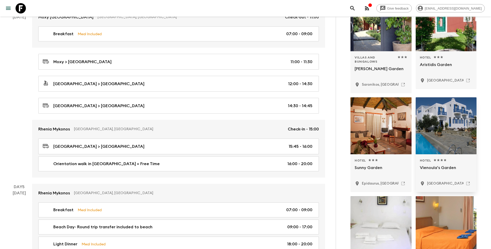
type input "viennoulas garden"
click at [439, 181] on p "[GEOGRAPHIC_DATA], [GEOGRAPHIC_DATA]" at bounding box center [466, 183] width 78 height 5
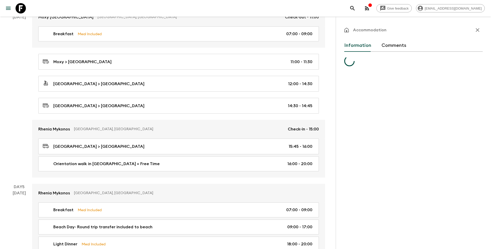
scroll to position [0, 0]
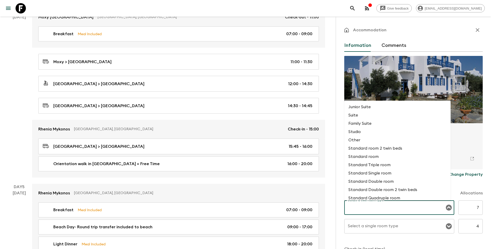
click at [378, 212] on input "Select a twin room type" at bounding box center [396, 208] width 98 height 10
click at [381, 184] on li "Standard Double room" at bounding box center [397, 181] width 106 height 8
type input "Standard Double room"
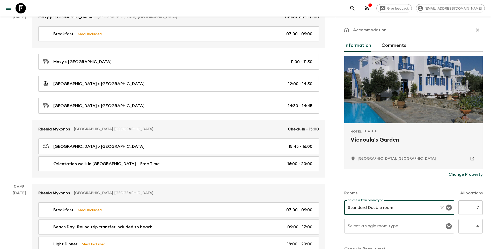
click at [378, 229] on input "Select a single room type" at bounding box center [396, 226] width 98 height 10
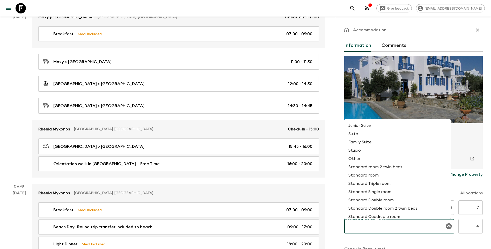
click at [378, 191] on li "Standard Single room" at bounding box center [397, 192] width 106 height 8
type input "Standard Single room"
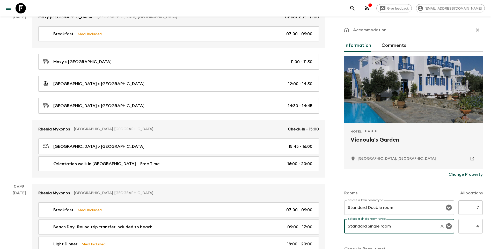
scroll to position [92, 0]
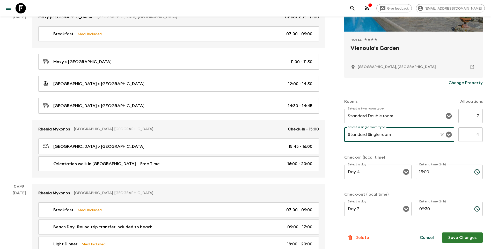
click at [459, 236] on button "Save Changes" at bounding box center [462, 237] width 41 height 10
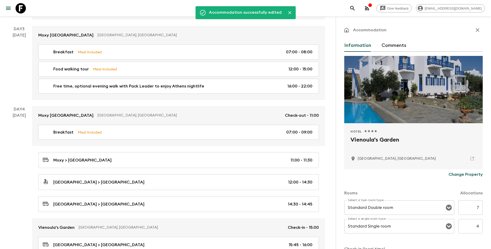
scroll to position [207, 0]
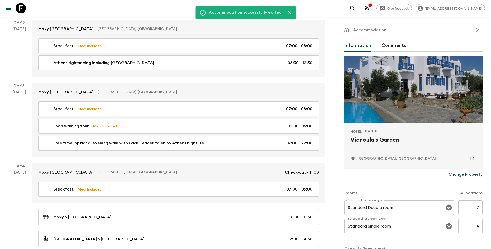
click at [476, 29] on icon "button" at bounding box center [478, 30] width 6 height 6
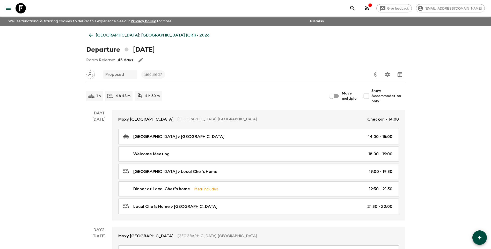
click at [92, 34] on icon at bounding box center [91, 35] width 6 height 6
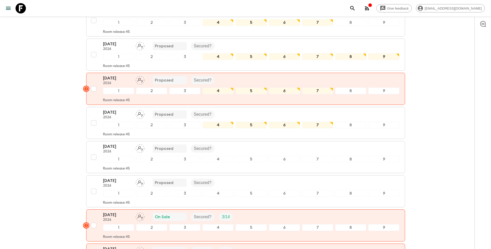
scroll to position [216, 0]
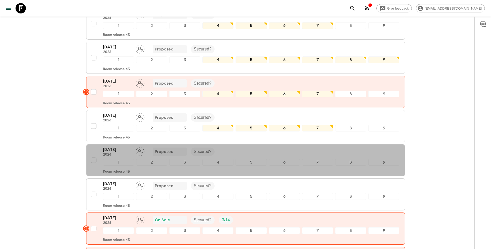
click at [113, 144] on button "[DATE] 2026 Proposed Secured? 1 2 3 4 5 6 7 8 9 Room release: 45" at bounding box center [245, 160] width 319 height 32
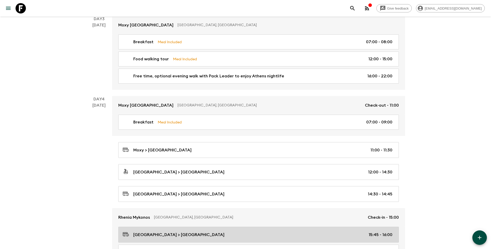
scroll to position [337, 0]
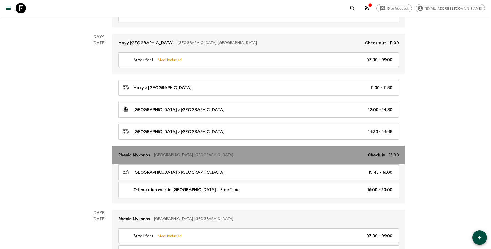
click at [134, 155] on p "Rhenia Mykonos" at bounding box center [134, 155] width 32 height 6
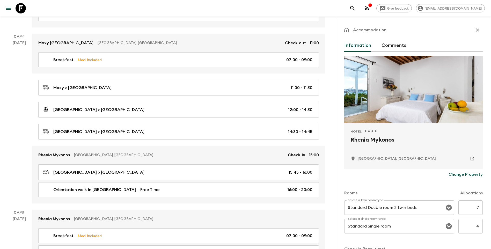
click at [458, 178] on button "Change Property" at bounding box center [466, 174] width 34 height 10
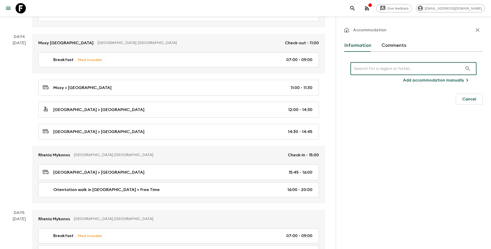
click at [389, 70] on input "text" at bounding box center [407, 68] width 112 height 14
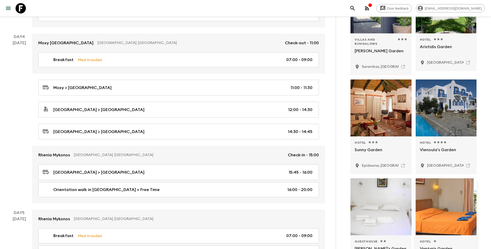
scroll to position [233, 0]
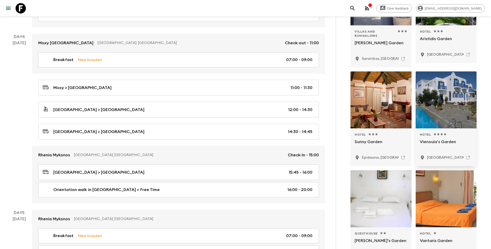
type input "viennoulas garden"
click at [436, 157] on p "[GEOGRAPHIC_DATA], [GEOGRAPHIC_DATA]" at bounding box center [466, 157] width 78 height 5
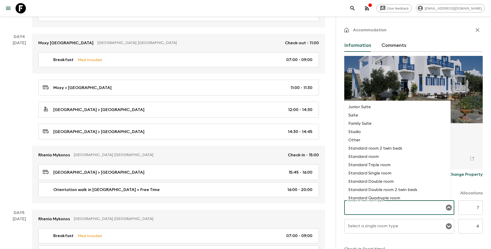
click at [396, 208] on input "Select a twin room type" at bounding box center [396, 208] width 98 height 10
click at [389, 181] on li "Standard Double room" at bounding box center [397, 181] width 106 height 8
type input "Standard Double room"
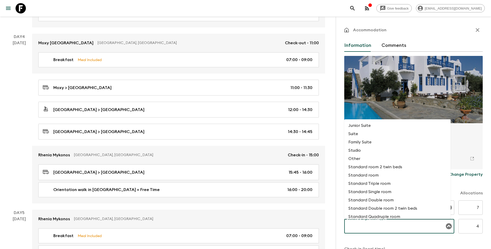
click at [384, 225] on div "Select a single room type Select a single room type" at bounding box center [399, 226] width 110 height 14
click at [383, 191] on li "Standard Single room" at bounding box center [397, 192] width 106 height 8
type input "Standard Single room"
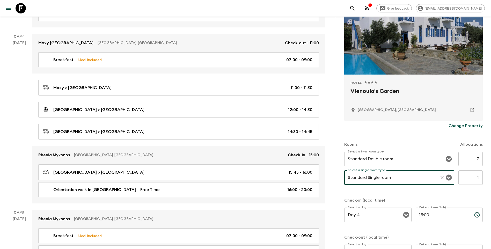
scroll to position [92, 0]
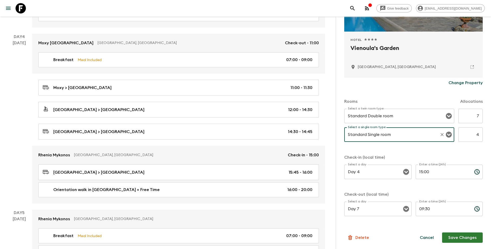
click at [455, 237] on button "Save Changes" at bounding box center [462, 237] width 41 height 10
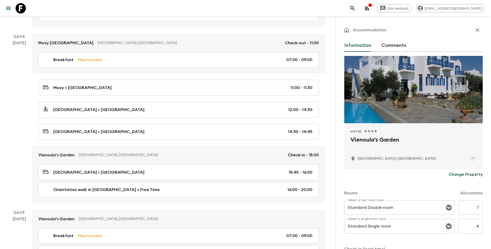
scroll to position [181, 0]
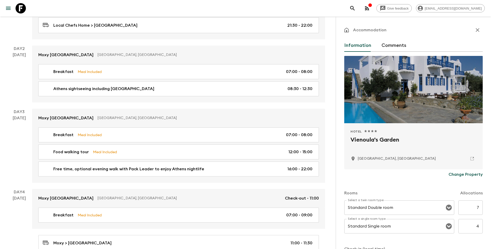
click at [475, 29] on icon "button" at bounding box center [478, 30] width 6 height 6
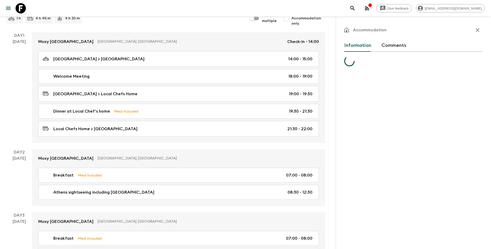
scroll to position [181, 0]
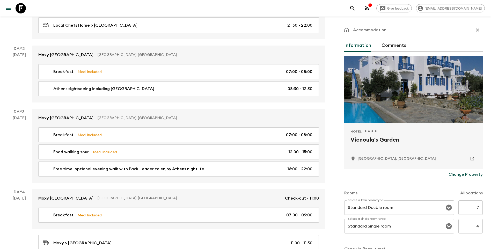
click at [476, 28] on icon "button" at bounding box center [478, 30] width 4 height 4
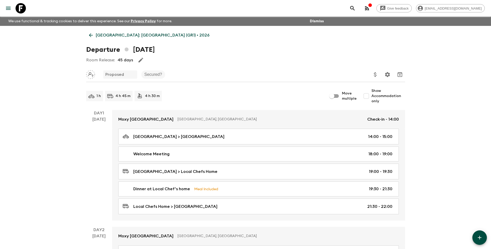
click at [92, 39] on link "[GEOGRAPHIC_DATA]: [GEOGRAPHIC_DATA] (GR1) • 2026" at bounding box center [149, 35] width 126 height 10
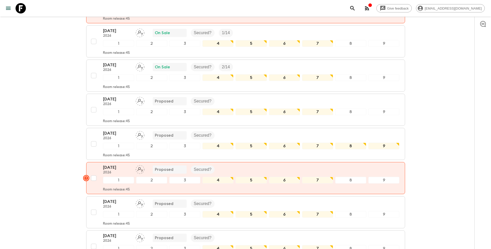
scroll to position [233, 0]
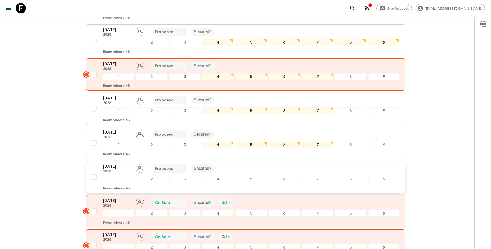
click at [224, 163] on div "[DATE] 2026 Proposed Secured?" at bounding box center [251, 168] width 297 height 10
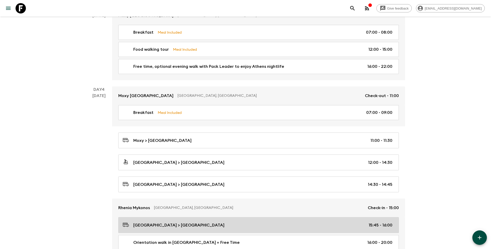
scroll to position [311, 0]
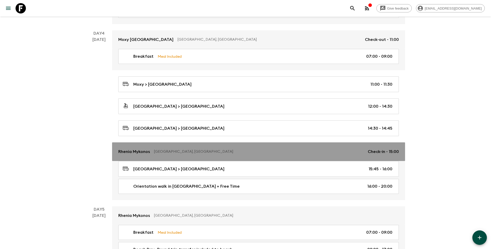
click at [149, 152] on p "Rhenia Mykonos" at bounding box center [134, 152] width 32 height 6
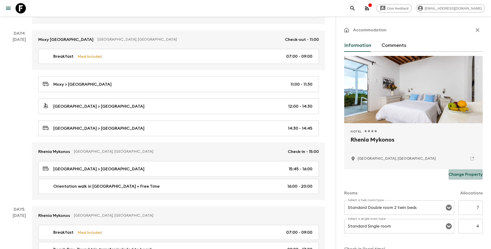
click at [457, 178] on button "Change Property" at bounding box center [466, 174] width 34 height 10
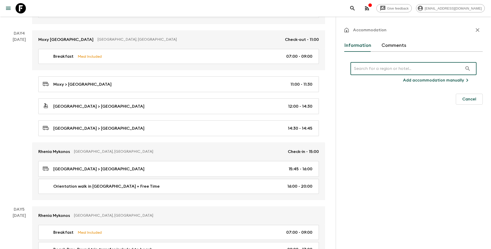
scroll to position [340, 0]
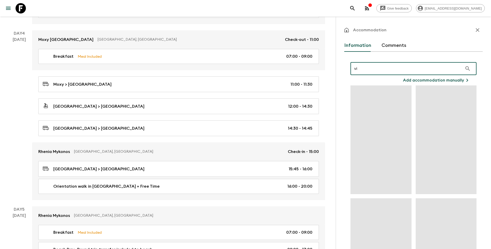
type input "v"
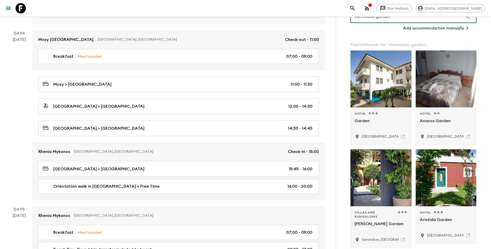
scroll to position [155, 0]
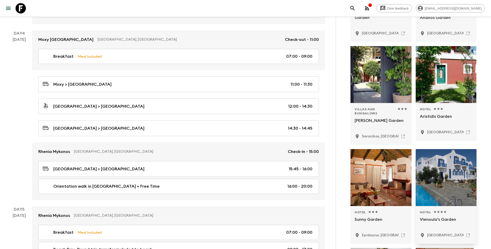
type input "viennoulas garden"
click at [430, 240] on div "Hotel 1 Star 2 Stars 3 Stars 4 Stars 5 Stars Vienoula's Garden [GEOGRAPHIC_DATA…" at bounding box center [446, 225] width 61 height 38
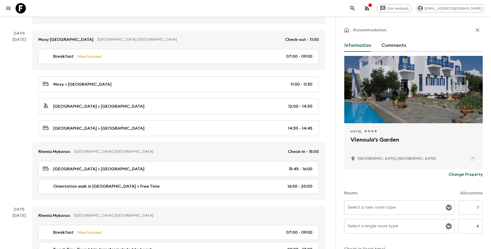
click at [395, 202] on div "Select a twin room type" at bounding box center [399, 207] width 110 height 14
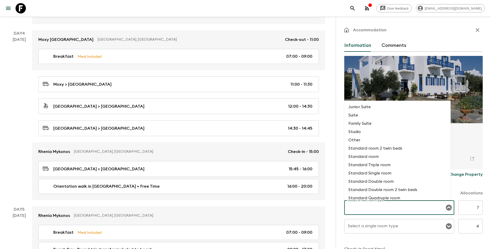
click at [383, 183] on li "Standard Double room" at bounding box center [397, 181] width 106 height 8
type input "Standard Double room"
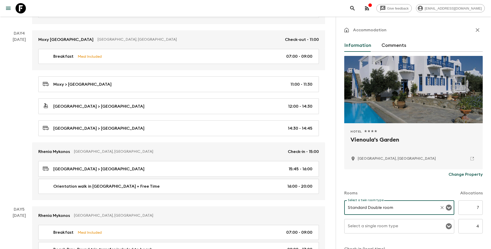
click at [389, 224] on div "Select a single room type Select a single room type" at bounding box center [399, 226] width 110 height 14
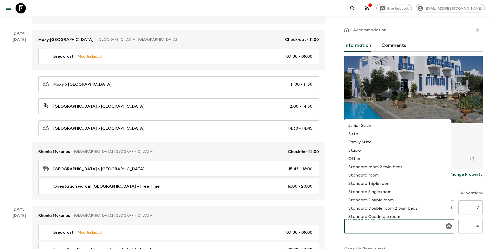
click at [384, 192] on li "Standard Single room" at bounding box center [397, 192] width 106 height 8
type input "Standard Single room"
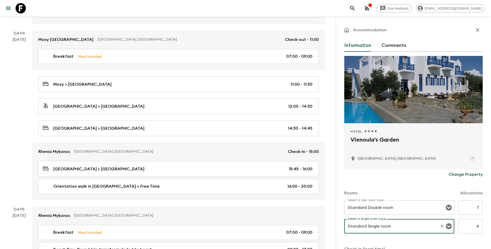
scroll to position [92, 0]
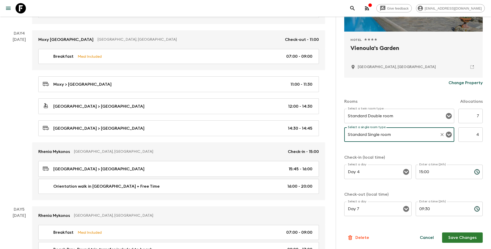
click at [461, 237] on button "Save Changes" at bounding box center [462, 237] width 41 height 10
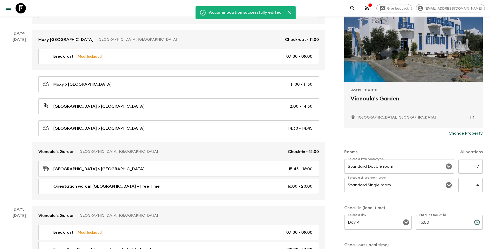
scroll to position [0, 0]
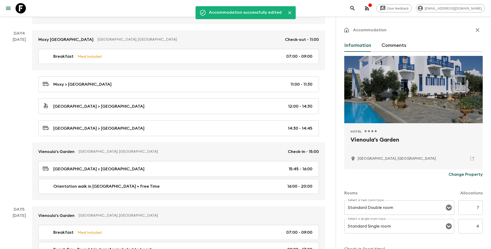
click at [472, 34] on button "button" at bounding box center [477, 30] width 10 height 10
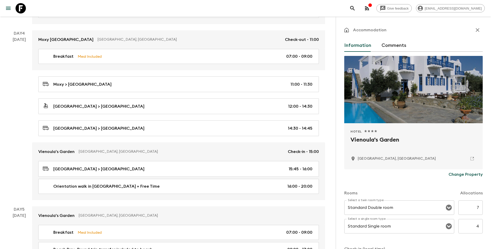
click at [475, 32] on icon "button" at bounding box center [478, 30] width 6 height 6
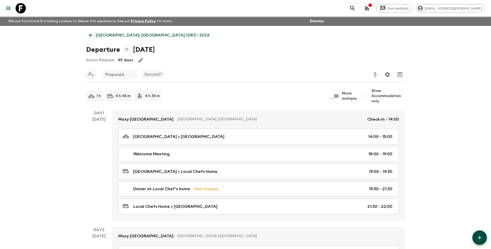
click at [92, 36] on icon at bounding box center [91, 35] width 6 height 6
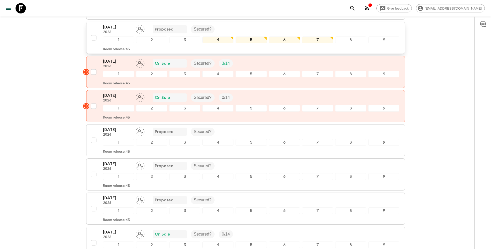
scroll to position [285, 0]
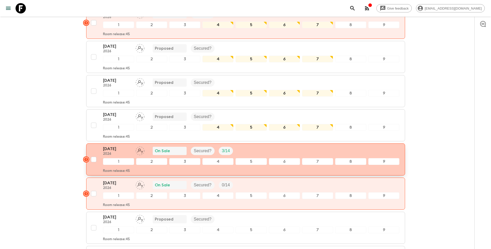
click at [109, 146] on p "[DATE]" at bounding box center [117, 149] width 28 height 6
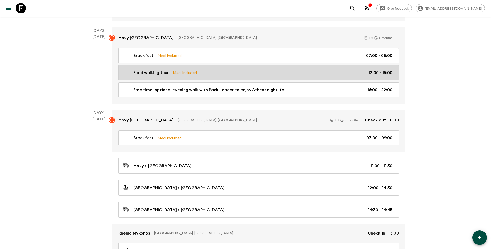
scroll to position [337, 0]
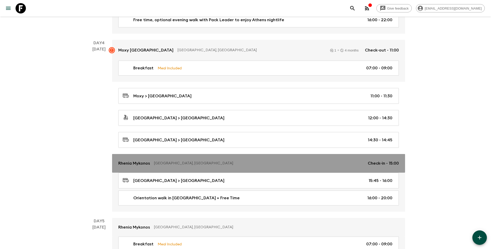
click at [149, 163] on p "Rhenia Mykonos" at bounding box center [134, 163] width 32 height 6
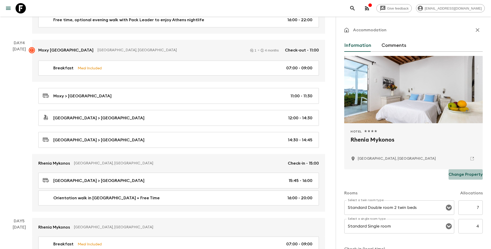
click at [463, 175] on p "Change Property" at bounding box center [466, 174] width 34 height 6
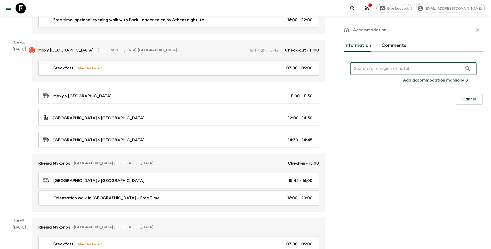
type input "s"
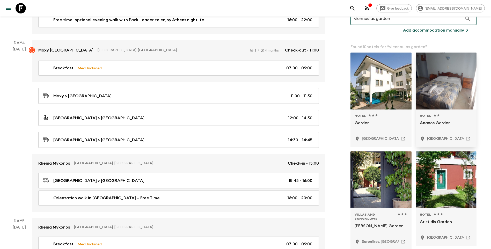
scroll to position [155, 0]
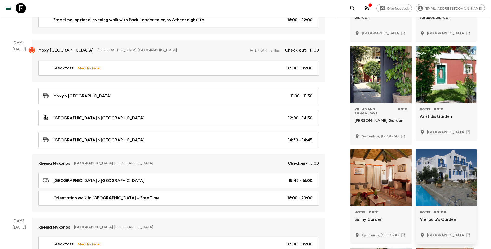
type input "viennoulas garden"
click at [446, 236] on p "[GEOGRAPHIC_DATA], [GEOGRAPHIC_DATA]" at bounding box center [466, 235] width 78 height 5
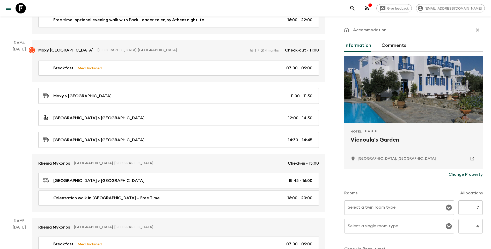
click at [371, 203] on div "Select a twin room type Select a twin room type" at bounding box center [399, 207] width 110 height 14
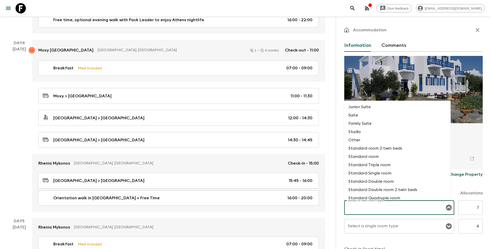
click at [379, 181] on li "Standard Double room" at bounding box center [397, 181] width 106 height 8
type input "Standard Double room"
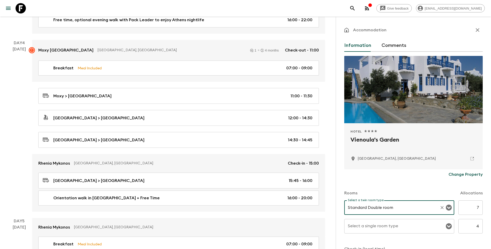
click at [395, 224] on input "Select a single room type" at bounding box center [396, 226] width 98 height 10
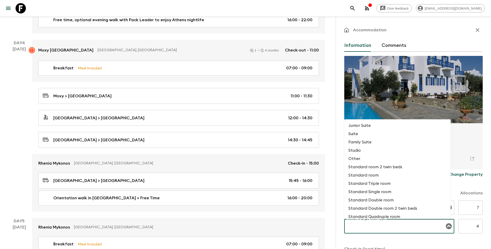
click at [377, 193] on li "Standard Single room" at bounding box center [397, 192] width 106 height 8
type input "Standard Single room"
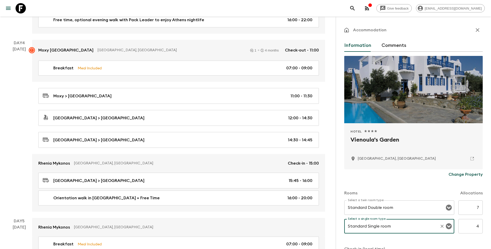
scroll to position [92, 0]
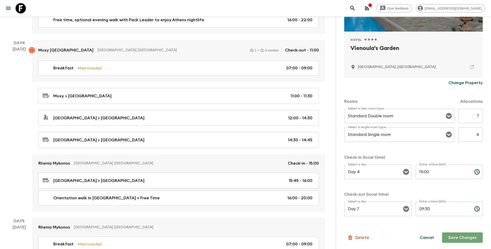
click at [449, 237] on button "Save Changes" at bounding box center [462, 237] width 41 height 10
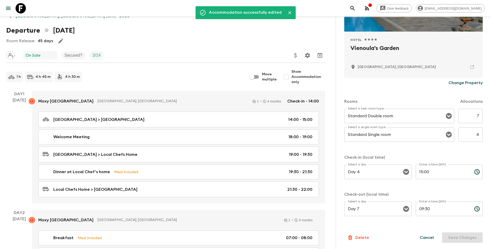
scroll to position [0, 0]
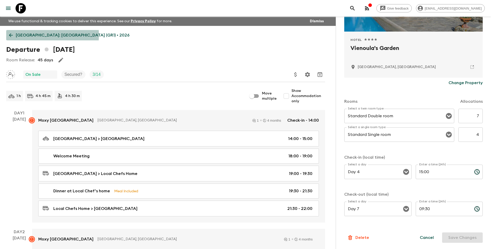
click at [10, 35] on icon at bounding box center [11, 35] width 4 height 4
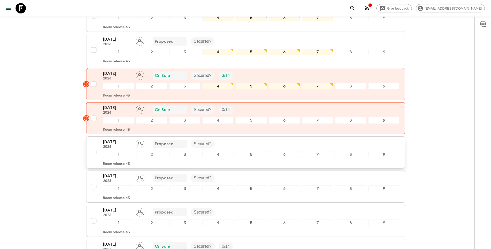
scroll to position [362, 0]
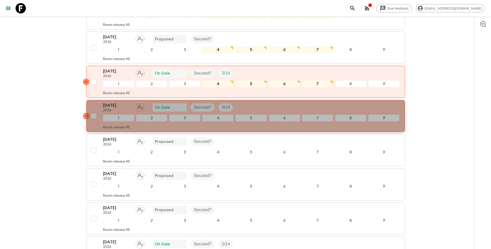
click at [120, 102] on p "[DATE]" at bounding box center [117, 105] width 28 height 6
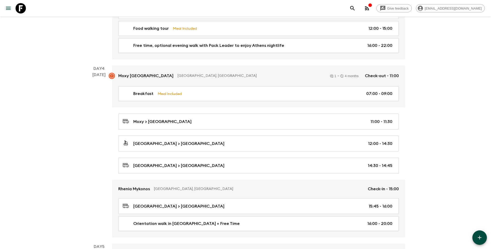
scroll to position [362, 0]
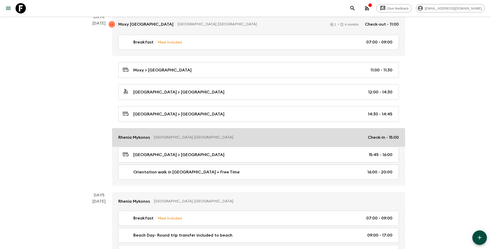
click at [141, 135] on p "Rhenia Mykonos" at bounding box center [134, 137] width 32 height 6
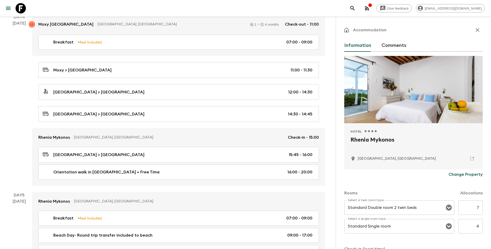
click at [467, 171] on p "Change Property" at bounding box center [466, 174] width 34 height 6
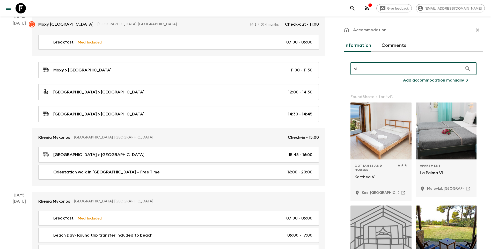
type input "v"
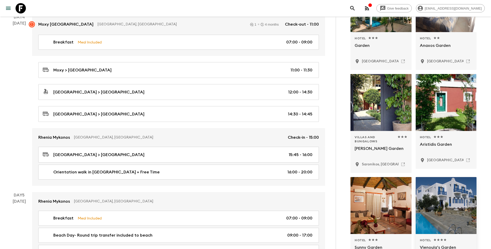
scroll to position [181, 0]
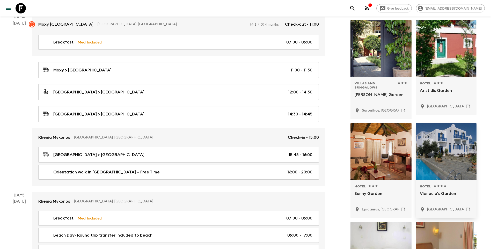
type input "viennoulas garden"
click at [442, 205] on div "[GEOGRAPHIC_DATA], [GEOGRAPHIC_DATA]" at bounding box center [446, 209] width 53 height 9
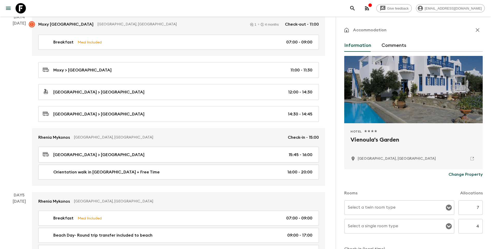
click at [395, 211] on input "Select a twin room type" at bounding box center [396, 208] width 98 height 10
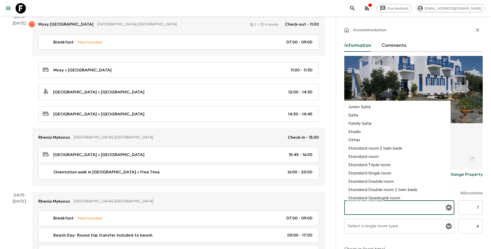
click at [386, 183] on li "Standard Double room" at bounding box center [397, 181] width 106 height 8
type input "Standard Double room"
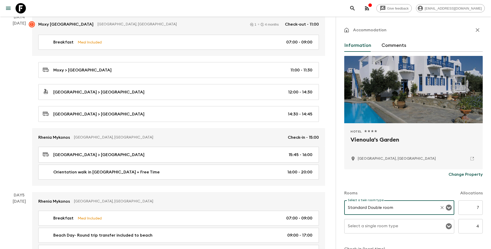
click at [396, 221] on div "Select a single room type" at bounding box center [399, 226] width 110 height 14
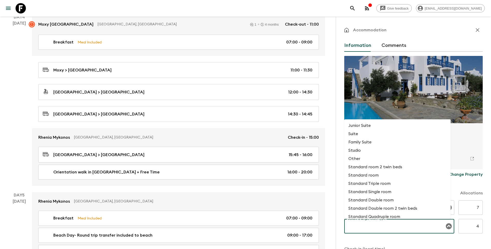
click at [390, 194] on li "Standard Single room" at bounding box center [397, 192] width 106 height 8
type input "Standard Single room"
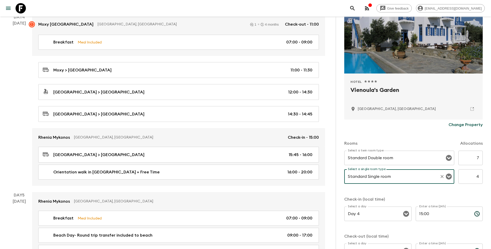
scroll to position [92, 0]
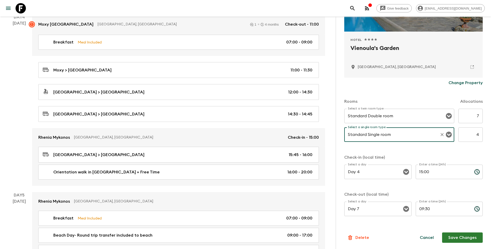
click at [464, 238] on button "Save Changes" at bounding box center [462, 237] width 41 height 10
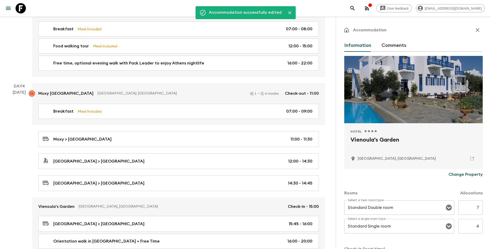
scroll to position [233, 0]
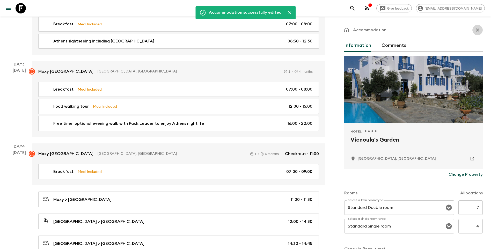
click at [476, 29] on icon "button" at bounding box center [478, 30] width 6 height 6
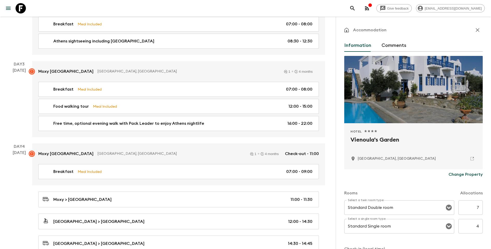
drag, startPoint x: 477, startPoint y: 27, endPoint x: 423, endPoint y: 35, distance: 55.0
click at [477, 27] on button "button" at bounding box center [477, 30] width 10 height 10
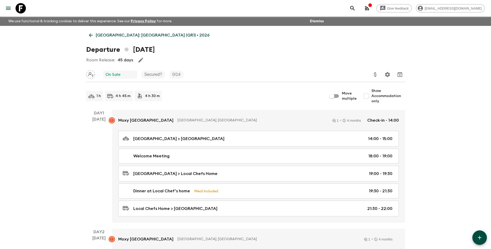
click at [96, 33] on p "[GEOGRAPHIC_DATA]: [GEOGRAPHIC_DATA] (GR1) • 2026" at bounding box center [153, 35] width 114 height 6
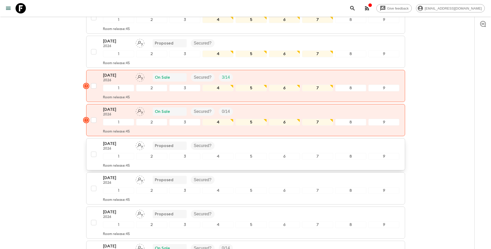
scroll to position [388, 0]
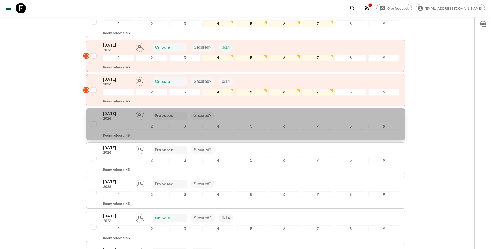
click at [226, 111] on div "[DATE] 2026 Proposed Secured?" at bounding box center [251, 116] width 297 height 10
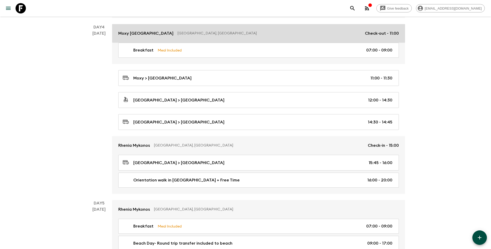
scroll to position [388, 0]
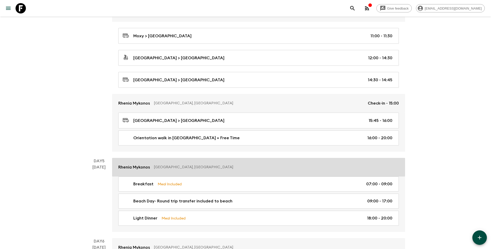
click at [140, 167] on p "Rhenia Mykonos" at bounding box center [134, 167] width 32 height 6
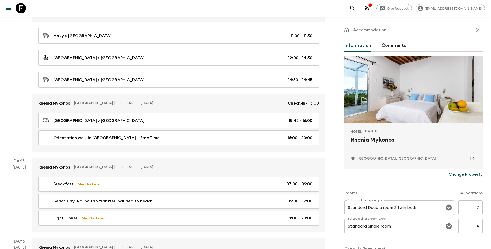
click at [456, 176] on p "Change Property" at bounding box center [466, 174] width 34 height 6
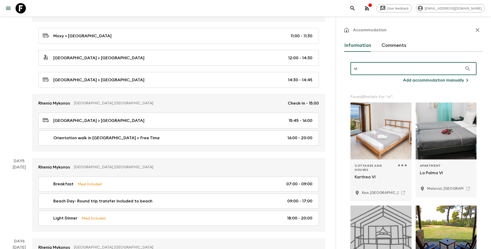
type input "v"
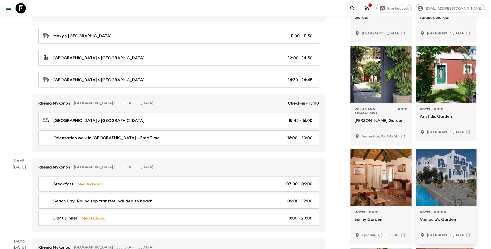
scroll to position [207, 0]
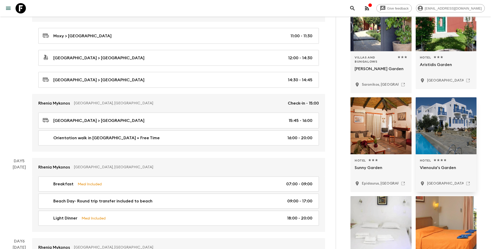
type input "viennoulas garden"
click at [439, 184] on p "[GEOGRAPHIC_DATA], [GEOGRAPHIC_DATA]" at bounding box center [466, 183] width 78 height 5
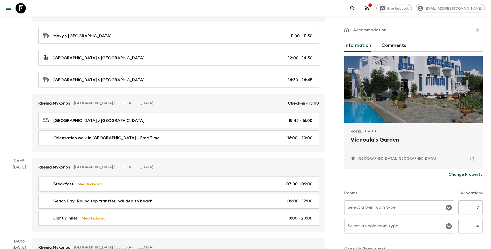
click at [380, 211] on input "Select a twin room type" at bounding box center [396, 208] width 98 height 10
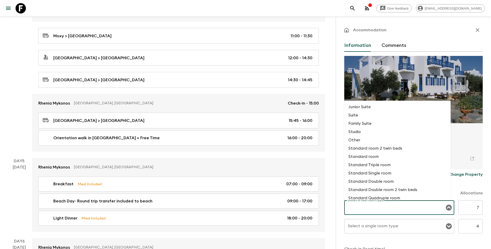
click at [387, 183] on li "Standard Double room" at bounding box center [397, 181] width 106 height 8
type input "Standard Double room"
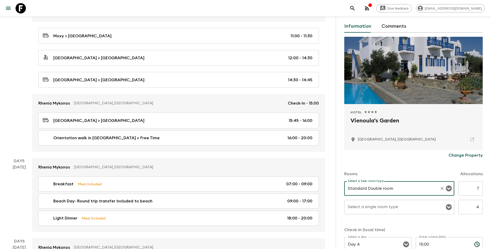
scroll to position [52, 0]
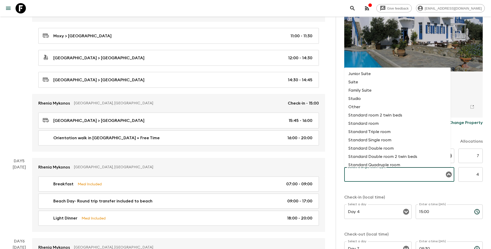
click at [392, 178] on input "Select a single room type" at bounding box center [396, 175] width 98 height 10
click at [380, 142] on li "Standard Single room" at bounding box center [397, 140] width 106 height 8
type input "Standard Single room"
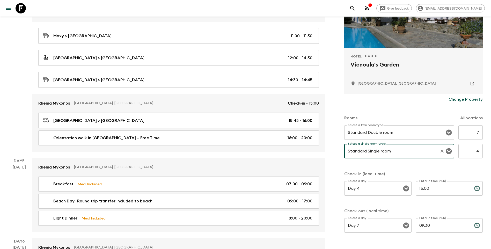
scroll to position [92, 0]
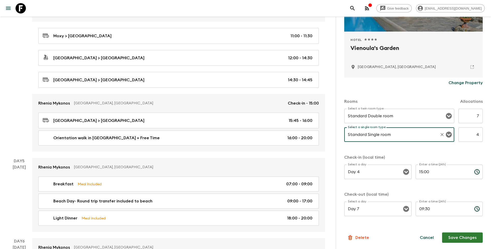
click at [459, 238] on button "Save Changes" at bounding box center [462, 237] width 41 height 10
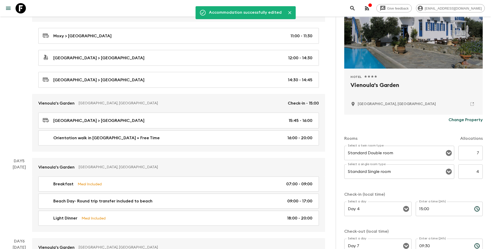
scroll to position [0, 0]
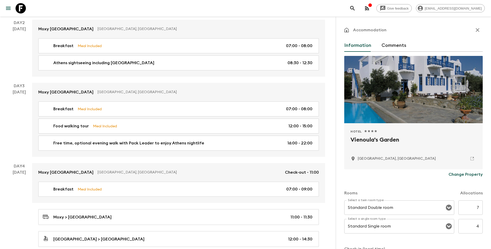
click at [472, 26] on button "button" at bounding box center [477, 30] width 10 height 10
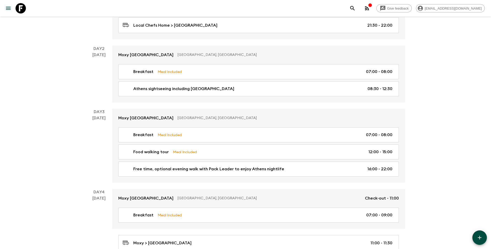
scroll to position [207, 0]
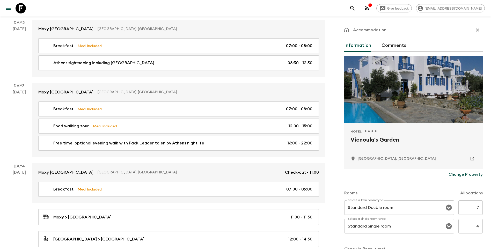
click at [474, 33] on button "button" at bounding box center [477, 30] width 10 height 10
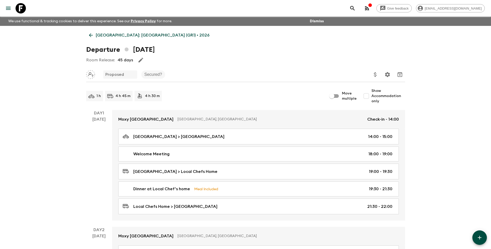
click at [93, 33] on icon at bounding box center [91, 35] width 6 height 6
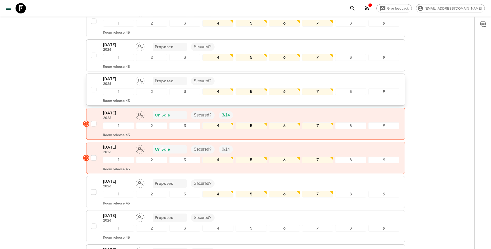
scroll to position [388, 0]
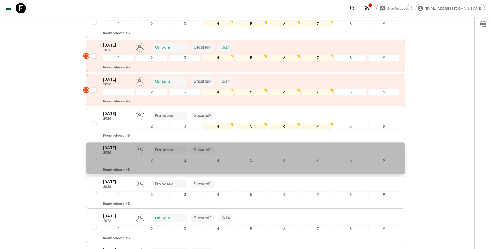
click at [229, 145] on div "[DATE] 2026 Proposed Secured?" at bounding box center [251, 150] width 297 height 10
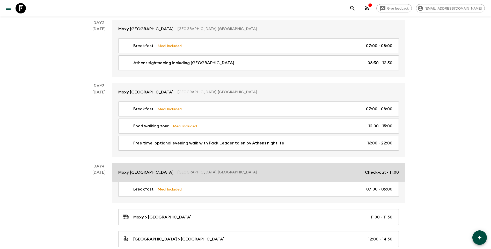
scroll to position [362, 0]
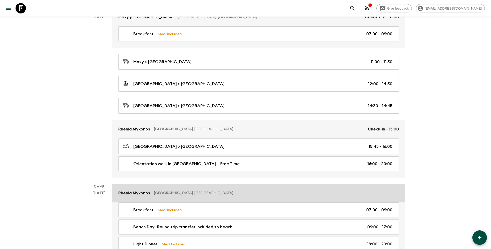
click at [135, 195] on p "Rhenia Mykonos" at bounding box center [134, 193] width 32 height 6
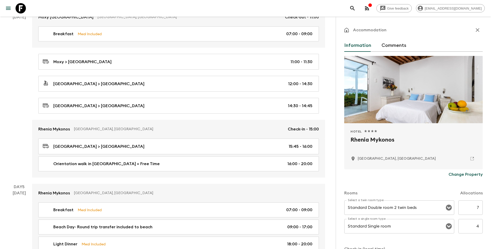
click at [462, 174] on p "Change Property" at bounding box center [466, 174] width 34 height 6
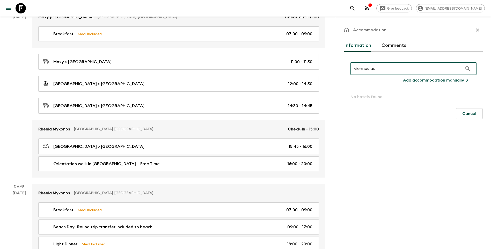
drag, startPoint x: 404, startPoint y: 68, endPoint x: 332, endPoint y: 66, distance: 72.2
click at [332, 66] on div "Give feedback [EMAIL_ADDRESS][DOMAIN_NAME] We use functional & tracking cookies…" at bounding box center [245, 180] width 491 height 1085
type input "viennoulas garden"
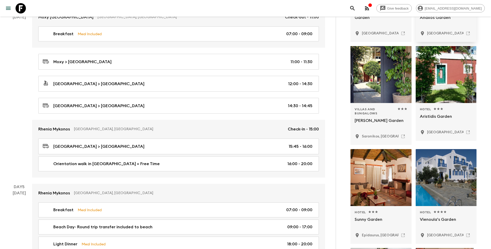
scroll to position [233, 0]
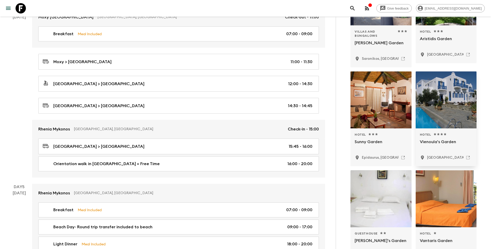
click at [449, 150] on p "Vienoula's Garden" at bounding box center [446, 145] width 53 height 12
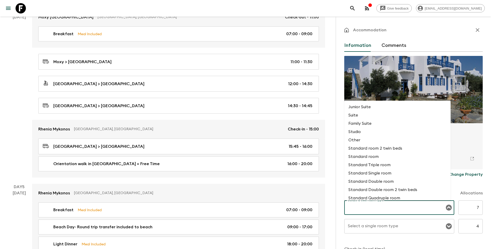
click at [383, 204] on div "Select a twin room type Select a twin room type" at bounding box center [399, 207] width 110 height 14
click at [391, 182] on li "Standard Double room" at bounding box center [397, 181] width 106 height 8
type input "Standard Double room"
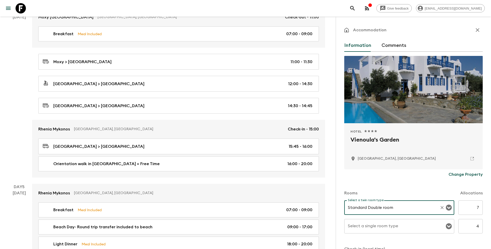
click at [394, 225] on input "Select a single room type" at bounding box center [396, 226] width 98 height 10
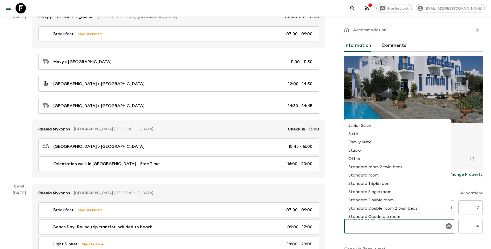
click at [391, 191] on li "Standard Single room" at bounding box center [397, 192] width 106 height 8
type input "Standard Single room"
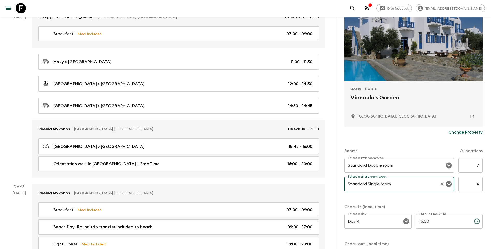
scroll to position [92, 0]
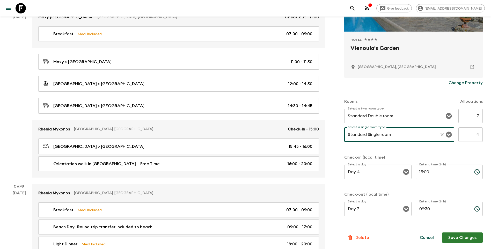
click at [461, 236] on button "Save Changes" at bounding box center [462, 237] width 41 height 10
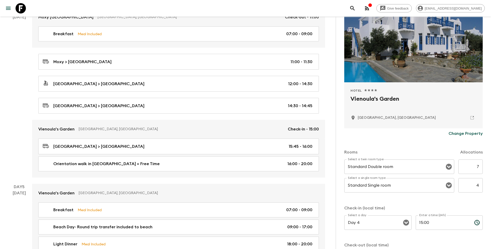
scroll to position [0, 0]
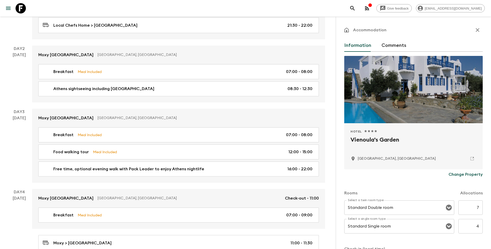
click at [476, 28] on icon "button" at bounding box center [478, 30] width 6 height 6
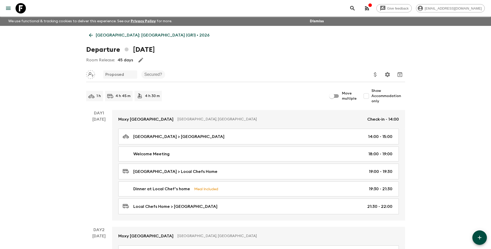
click at [90, 35] on icon at bounding box center [91, 35] width 6 height 6
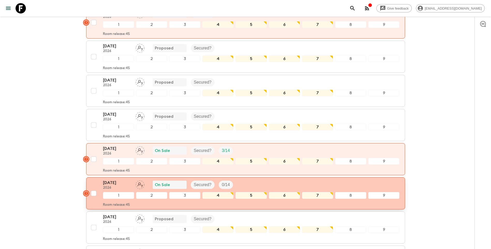
scroll to position [414, 0]
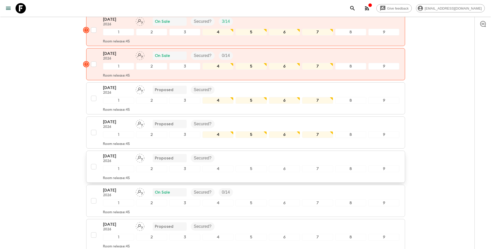
click at [230, 153] on div "[DATE] 2026 Proposed Secured?" at bounding box center [251, 158] width 297 height 10
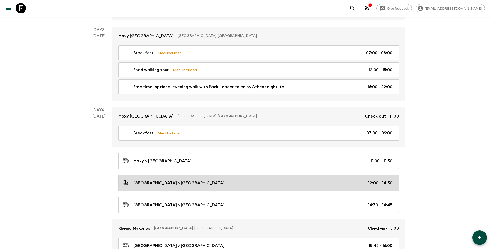
scroll to position [311, 0]
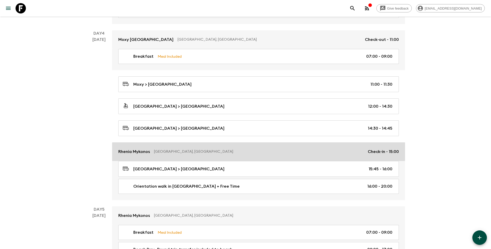
click at [134, 154] on p "Rhenia Mykonos" at bounding box center [134, 152] width 32 height 6
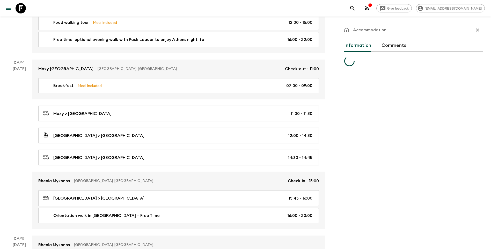
scroll to position [340, 0]
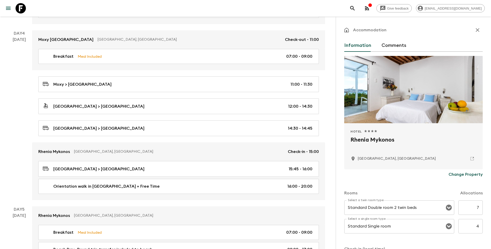
click at [461, 172] on p "Change Property" at bounding box center [466, 174] width 34 height 6
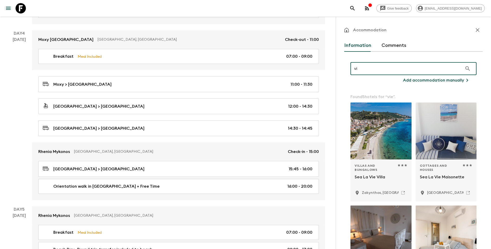
type input "v"
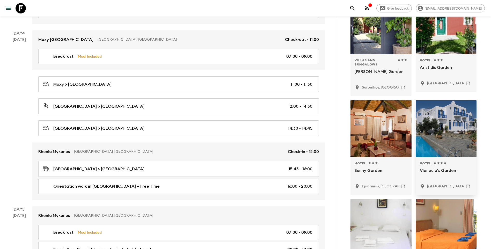
scroll to position [207, 0]
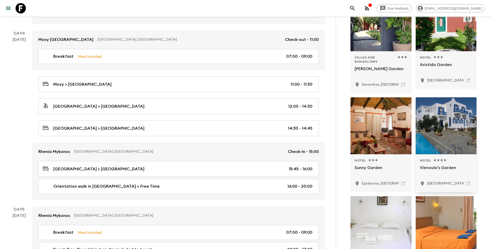
type input "viennoulas garden"
click at [439, 184] on p "[GEOGRAPHIC_DATA], [GEOGRAPHIC_DATA]" at bounding box center [466, 183] width 78 height 5
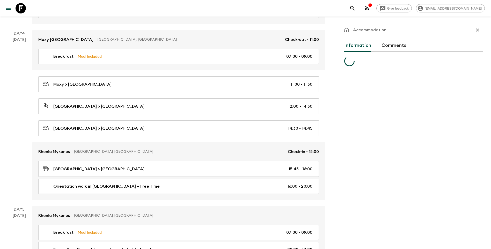
scroll to position [0, 0]
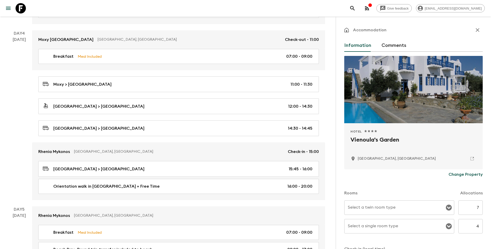
click at [383, 206] on div "Select a twin room type Select a twin room type" at bounding box center [399, 207] width 110 height 14
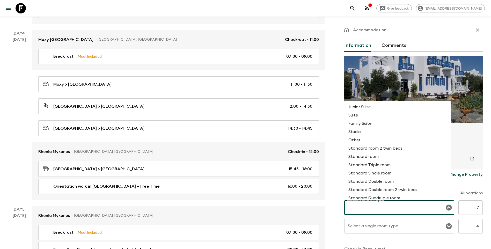
click at [384, 181] on li "Standard Double room" at bounding box center [397, 181] width 106 height 8
type input "Standard Double room"
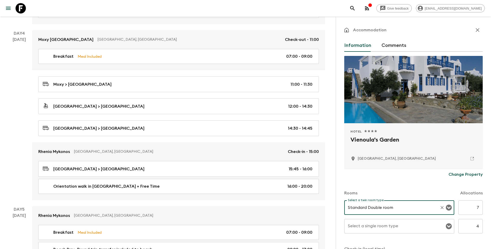
click at [397, 227] on input "Select a single room type" at bounding box center [396, 226] width 98 height 10
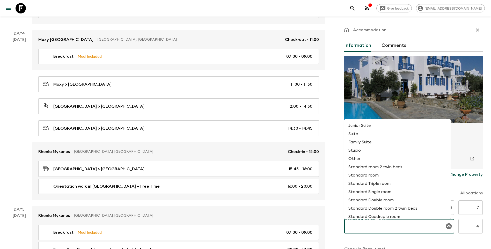
click at [380, 191] on li "Standard Single room" at bounding box center [397, 192] width 106 height 8
type input "Standard Single room"
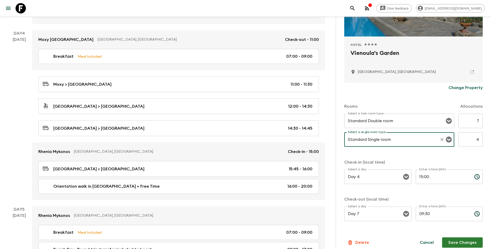
scroll to position [92, 0]
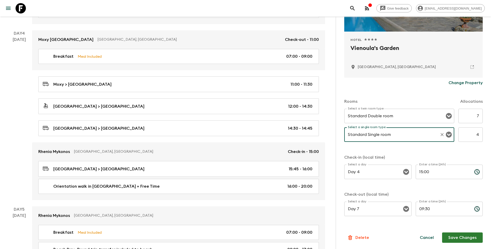
click at [457, 240] on button "Save Changes" at bounding box center [462, 237] width 41 height 10
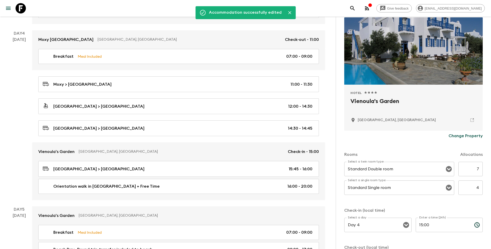
scroll to position [0, 0]
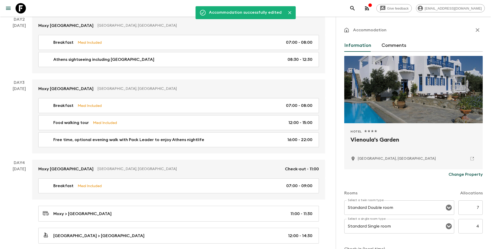
click at [475, 32] on icon "button" at bounding box center [478, 30] width 6 height 6
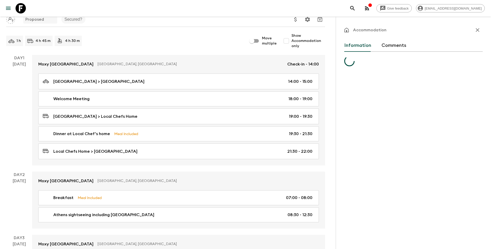
scroll to position [210, 0]
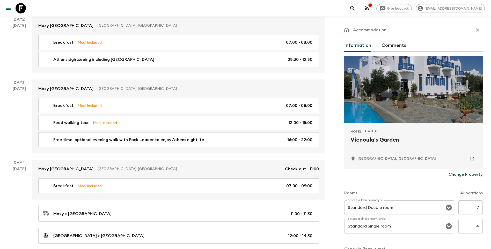
click at [473, 34] on button "button" at bounding box center [477, 30] width 10 height 10
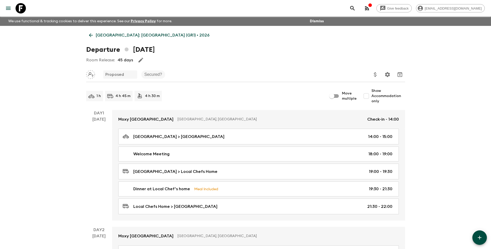
click at [99, 37] on p "[GEOGRAPHIC_DATA]: [GEOGRAPHIC_DATA] (GR1) • 2026" at bounding box center [153, 35] width 114 height 6
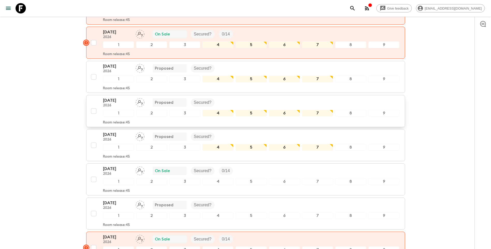
scroll to position [492, 0]
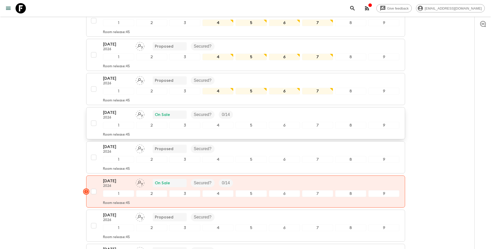
click at [248, 110] on div "[DATE] 2026 On Sale Secured? 0 / 14" at bounding box center [251, 115] width 297 height 10
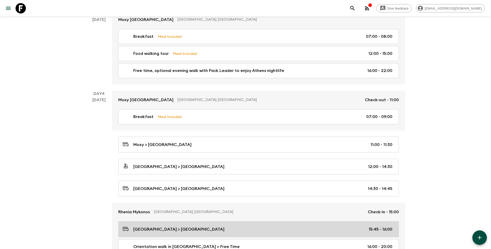
scroll to position [388, 0]
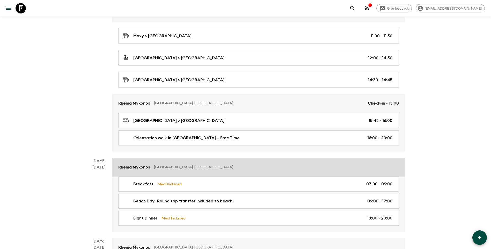
click at [129, 162] on link "Rhenia Mykonos [GEOGRAPHIC_DATA], [GEOGRAPHIC_DATA]" at bounding box center [258, 167] width 293 height 19
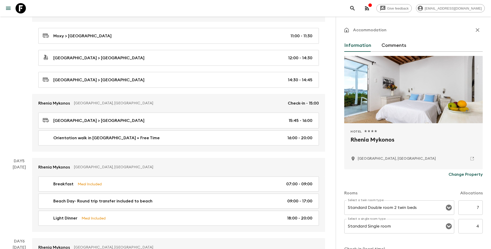
click at [461, 175] on p "Change Property" at bounding box center [466, 174] width 34 height 6
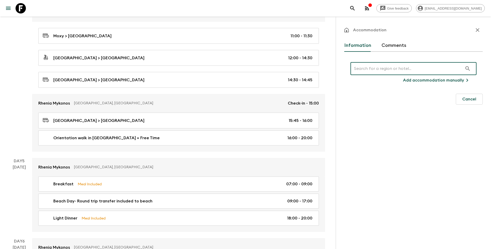
type input "viennoulas garden"
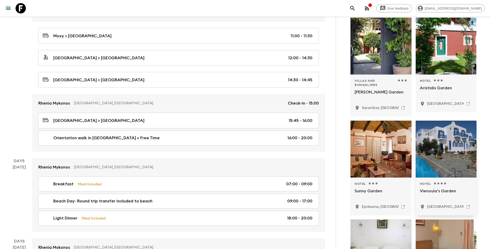
scroll to position [233, 0]
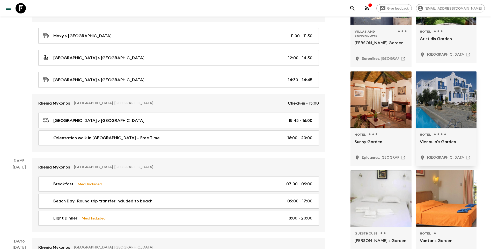
click at [445, 155] on div "[GEOGRAPHIC_DATA], [GEOGRAPHIC_DATA]" at bounding box center [446, 157] width 53 height 9
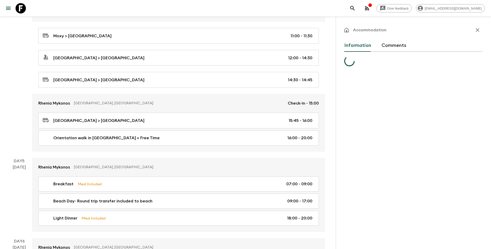
scroll to position [0, 0]
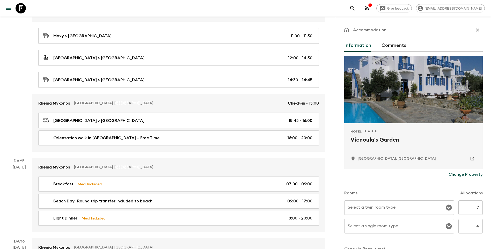
click at [395, 204] on input "Select a twin room type" at bounding box center [396, 208] width 98 height 10
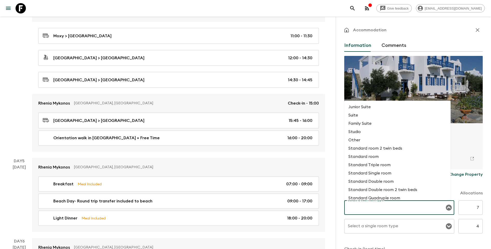
click at [374, 180] on li "Standard Double room" at bounding box center [397, 181] width 106 height 8
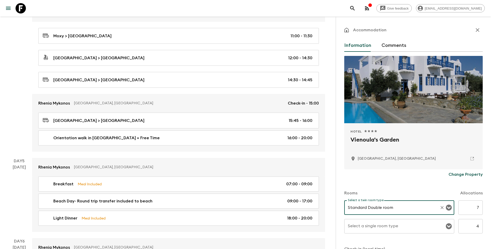
type input "Standard Double room"
click at [386, 227] on div "Select a single room type Select a single room type" at bounding box center [399, 226] width 110 height 14
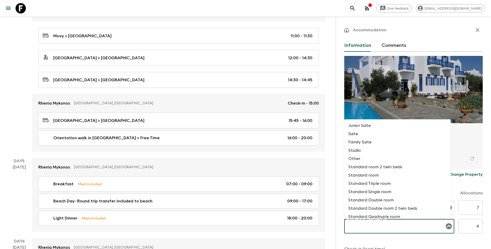
click at [384, 191] on li "Standard Single room" at bounding box center [397, 192] width 106 height 8
type input "Standard Single room"
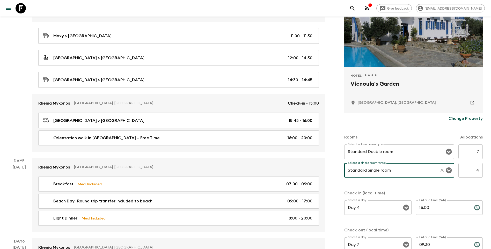
scroll to position [92, 0]
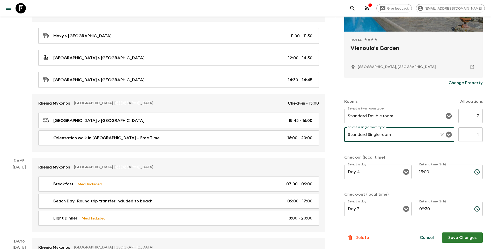
click at [466, 243] on div "Information Comments Hotel 1 Star 2 Stars 3 Stars 4 Stars 5 Stars Vienoula's Ga…" at bounding box center [413, 103] width 138 height 310
click at [459, 236] on button "Save Changes" at bounding box center [462, 237] width 41 height 10
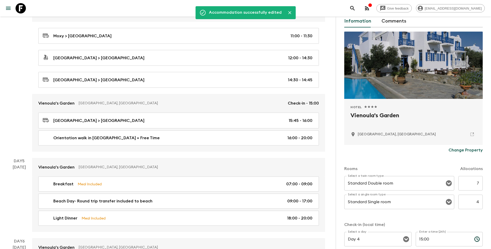
scroll to position [0, 0]
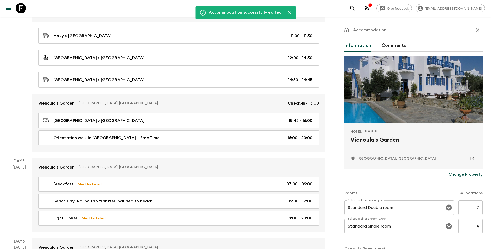
click at [476, 29] on icon "button" at bounding box center [478, 30] width 4 height 4
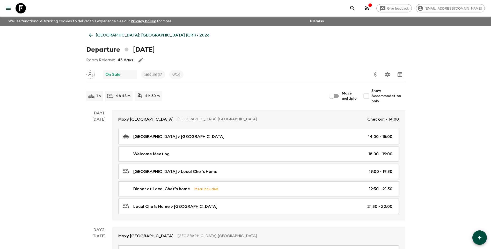
click at [89, 38] on link "[GEOGRAPHIC_DATA]: [GEOGRAPHIC_DATA] (GR1) • 2026" at bounding box center [149, 35] width 126 height 10
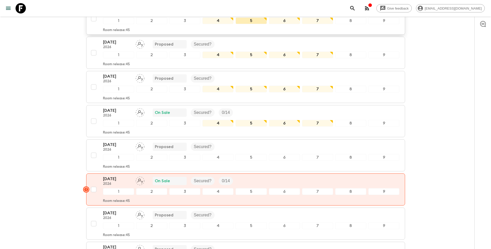
scroll to position [518, 0]
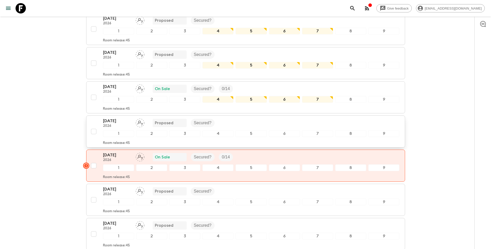
click at [109, 115] on button "[DATE] 2026 Proposed Secured? 1 2 3 4 5 6 7 8 9 Room release: 45" at bounding box center [245, 131] width 319 height 32
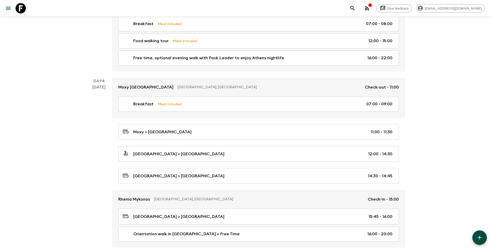
scroll to position [440, 0]
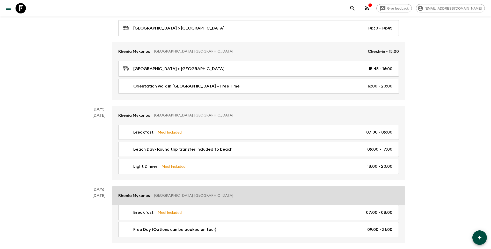
click at [130, 197] on p "Rhenia Mykonos" at bounding box center [134, 196] width 32 height 6
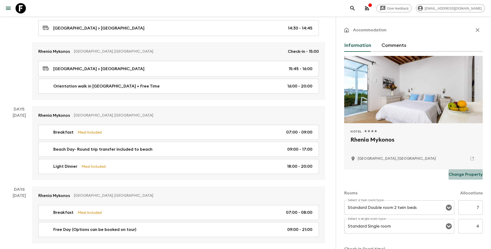
click at [462, 171] on p "Change Property" at bounding box center [466, 174] width 34 height 6
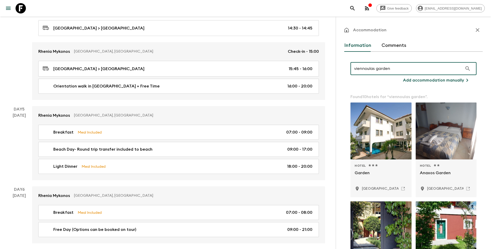
scroll to position [155, 0]
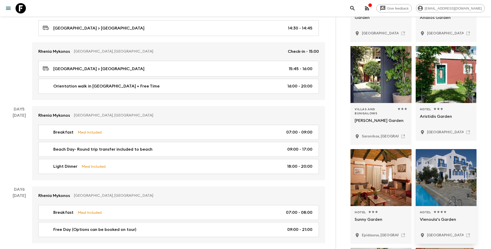
type input "viennoulas garden"
drag, startPoint x: 444, startPoint y: 237, endPoint x: 440, endPoint y: 232, distance: 5.5
click at [443, 234] on p "[GEOGRAPHIC_DATA], [GEOGRAPHIC_DATA]" at bounding box center [466, 235] width 78 height 5
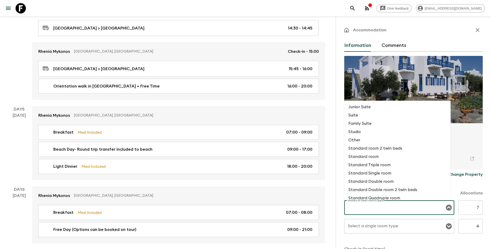
click at [402, 208] on input "Select a twin room type" at bounding box center [396, 208] width 98 height 10
click at [382, 182] on li "Standard Double room" at bounding box center [397, 181] width 106 height 8
type input "Standard Double room"
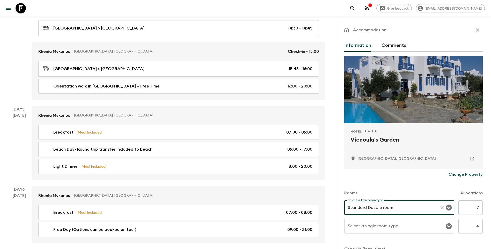
click at [398, 230] on input "Select a single room type" at bounding box center [396, 226] width 98 height 10
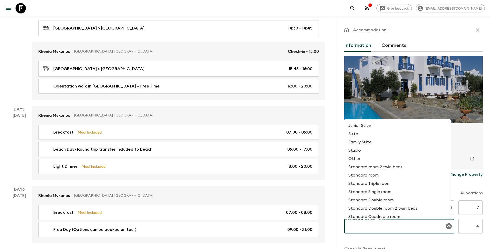
click at [382, 190] on li "Standard Single room" at bounding box center [397, 192] width 106 height 8
type input "Standard Single room"
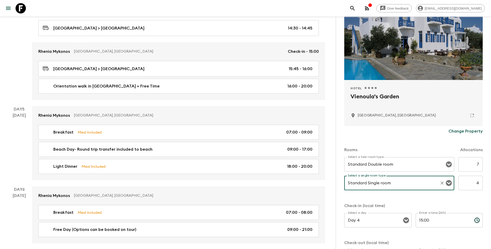
scroll to position [92, 0]
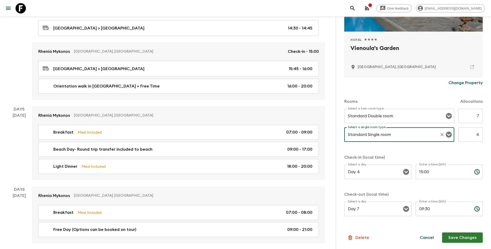
click at [456, 236] on button "Save Changes" at bounding box center [462, 237] width 41 height 10
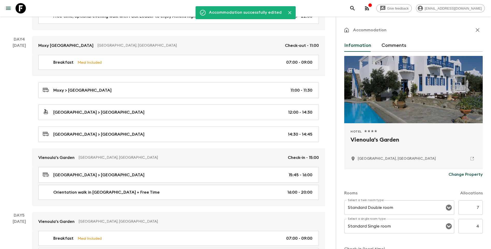
scroll to position [285, 0]
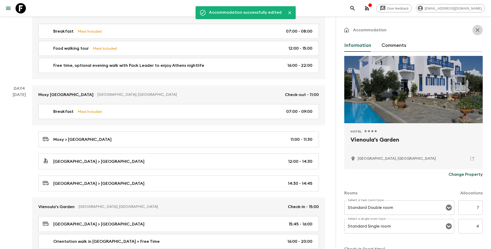
click at [476, 27] on icon "button" at bounding box center [478, 30] width 6 height 6
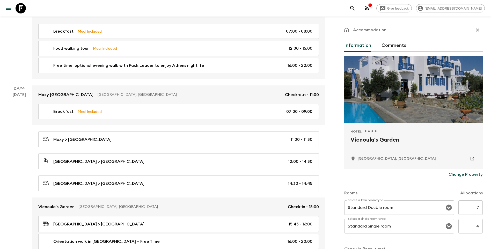
drag, startPoint x: 473, startPoint y: 30, endPoint x: 262, endPoint y: 56, distance: 212.9
click at [476, 30] on icon "button" at bounding box center [478, 30] width 4 height 4
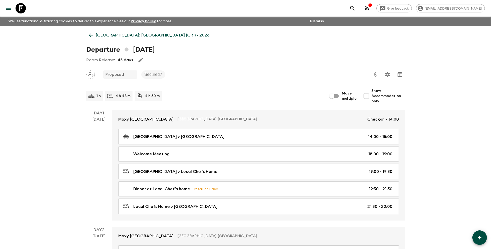
click at [95, 32] on link "[GEOGRAPHIC_DATA]: [GEOGRAPHIC_DATA] (GR1) • 2026" at bounding box center [149, 35] width 126 height 10
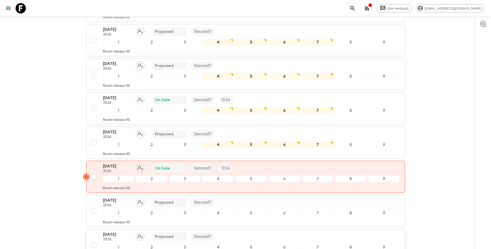
scroll to position [570, 0]
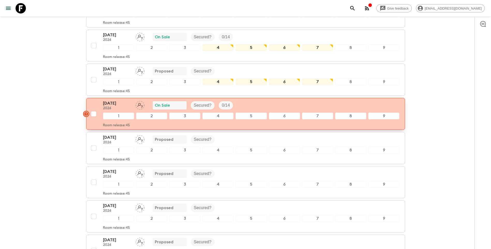
click at [248, 100] on div "[DATE] 2026 On Sale Secured? 0 / 14" at bounding box center [251, 105] width 297 height 10
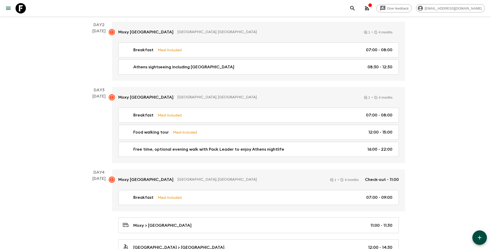
scroll to position [414, 0]
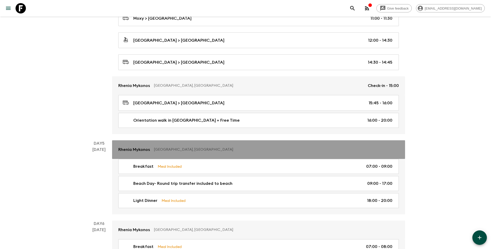
click at [134, 151] on p "Rhenia Mykonos" at bounding box center [134, 150] width 32 height 6
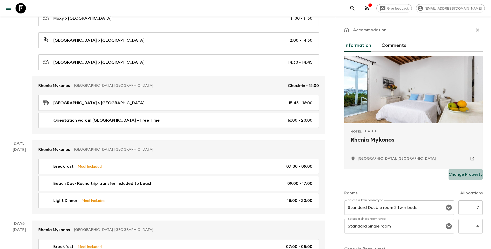
click at [465, 175] on p "Change Property" at bounding box center [466, 174] width 34 height 6
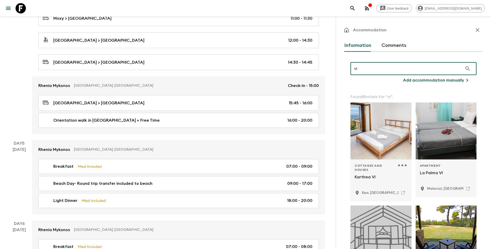
type input "v"
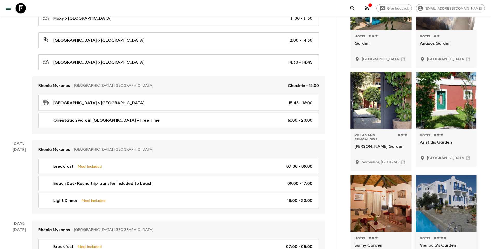
scroll to position [233, 0]
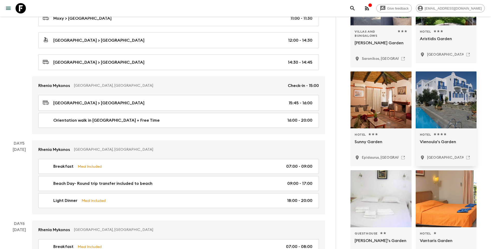
type input "viennoulas garden"
click at [447, 158] on p "[GEOGRAPHIC_DATA], [GEOGRAPHIC_DATA]" at bounding box center [466, 157] width 78 height 5
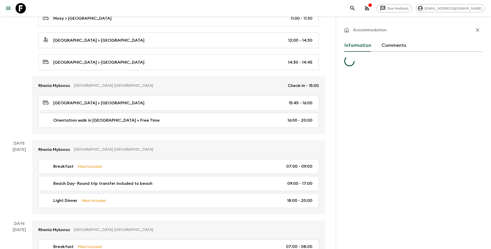
scroll to position [0, 0]
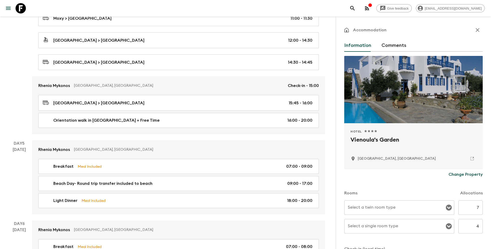
click at [370, 214] on div "Select a twin room type" at bounding box center [399, 207] width 110 height 14
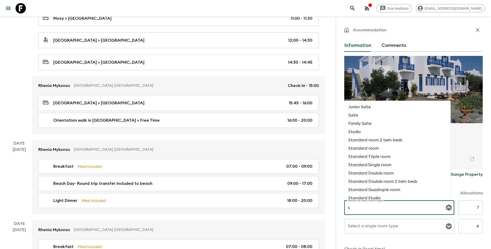
click at [374, 169] on li "Standard Double room" at bounding box center [397, 173] width 106 height 8
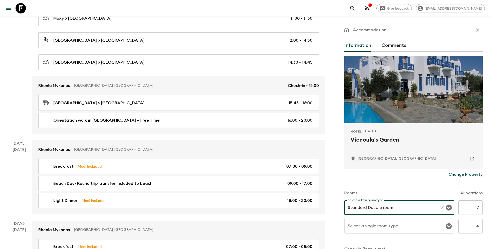
type input "Standard Double room"
click at [383, 229] on input "Select a single room type" at bounding box center [396, 226] width 98 height 10
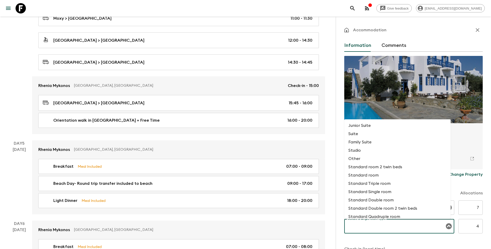
click at [386, 193] on li "Standard Single room" at bounding box center [397, 192] width 106 height 8
type input "Standard Single room"
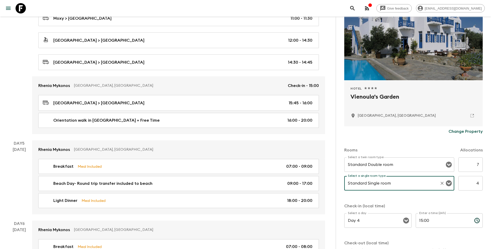
scroll to position [92, 0]
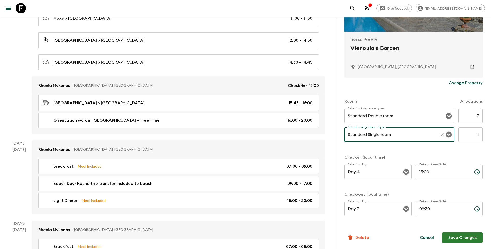
click at [462, 238] on button "Save Changes" at bounding box center [462, 237] width 41 height 10
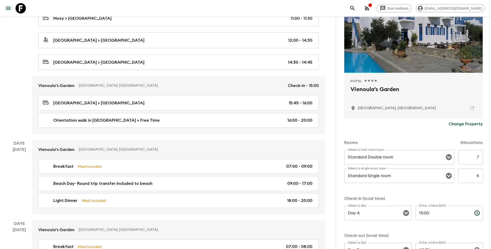
scroll to position [0, 0]
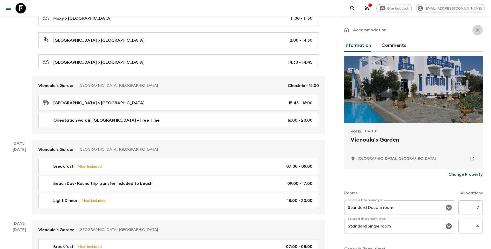
click at [477, 31] on button "button" at bounding box center [477, 30] width 10 height 10
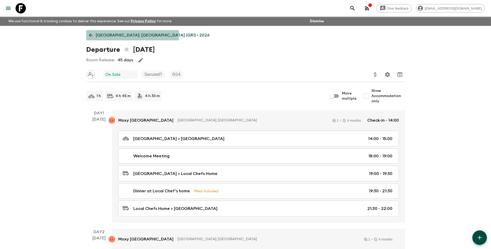
click at [97, 34] on p "[GEOGRAPHIC_DATA]: [GEOGRAPHIC_DATA] (GR1) • 2026" at bounding box center [153, 35] width 114 height 6
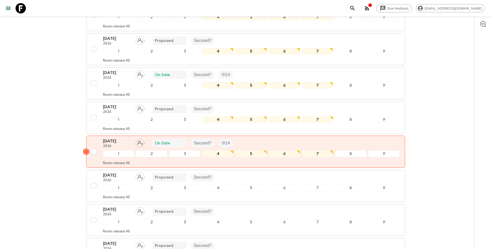
scroll to position [544, 0]
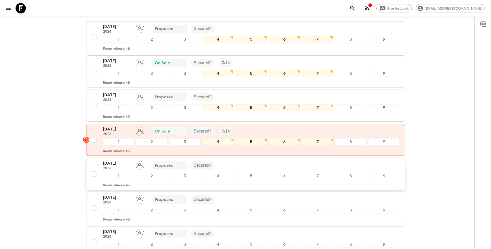
click at [232, 160] on div "[DATE] 2026 Proposed Secured?" at bounding box center [251, 165] width 297 height 10
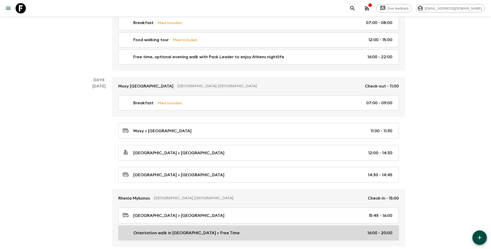
scroll to position [362, 0]
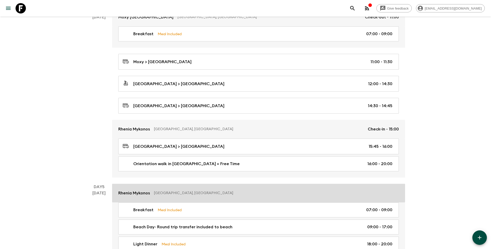
drag, startPoint x: 129, startPoint y: 194, endPoint x: 140, endPoint y: 193, distance: 10.7
click at [129, 194] on p "Rhenia Mykonos" at bounding box center [134, 193] width 32 height 6
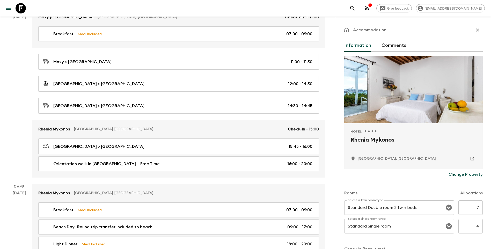
click at [465, 173] on p "Change Property" at bounding box center [466, 174] width 34 height 6
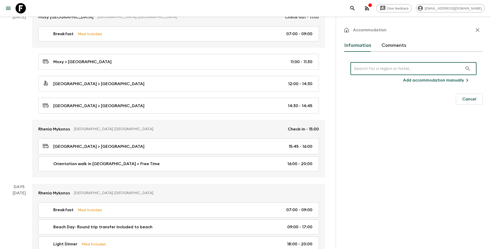
type input "C"
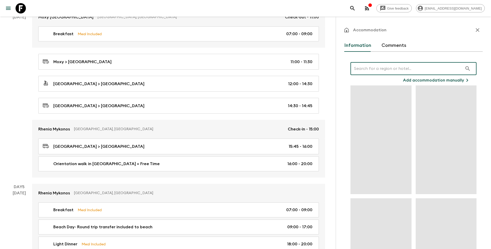
type input "V"
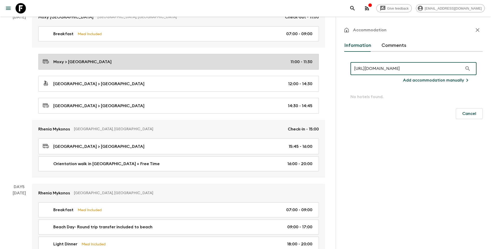
drag, startPoint x: 460, startPoint y: 70, endPoint x: 277, endPoint y: 68, distance: 182.5
click at [277, 68] on div "[GEOGRAPHIC_DATA]: [GEOGRAPHIC_DATA] (GR1) • 2026 Departure [DATE] Room Release…" at bounding box center [165, 178] width 331 height 1031
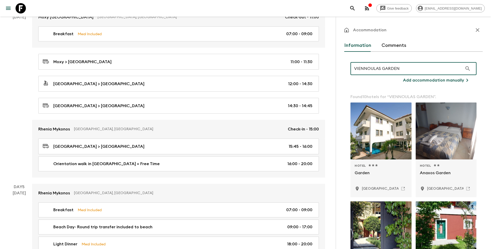
drag, startPoint x: 412, startPoint y: 69, endPoint x: 330, endPoint y: 69, distance: 82.3
click at [330, 69] on div "[GEOGRAPHIC_DATA]: [GEOGRAPHIC_DATA] (GR1) • 2026 Departure [DATE] Room Release…" at bounding box center [165, 178] width 331 height 1031
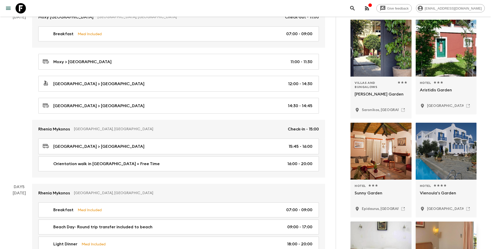
scroll to position [207, 0]
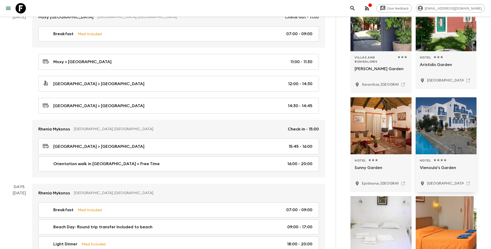
type input "VIENNOULAS GARDEN"
click at [439, 184] on p "[GEOGRAPHIC_DATA], [GEOGRAPHIC_DATA]" at bounding box center [466, 183] width 78 height 5
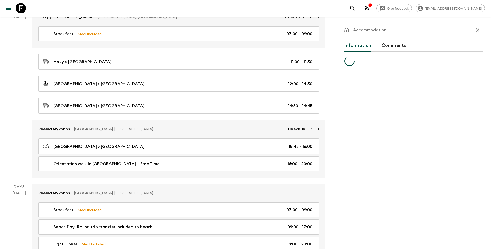
scroll to position [0, 0]
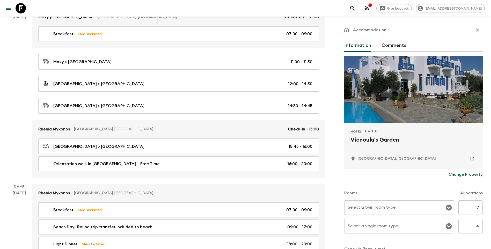
click at [362, 208] on input "Select a twin room type" at bounding box center [396, 208] width 98 height 10
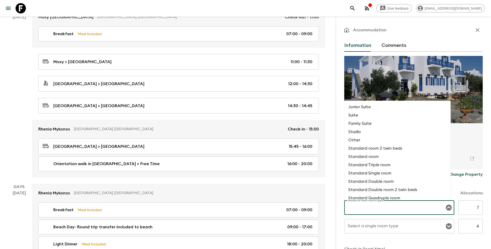
click at [373, 182] on li "Standard Double room" at bounding box center [397, 181] width 106 height 8
type input "Standard Double room"
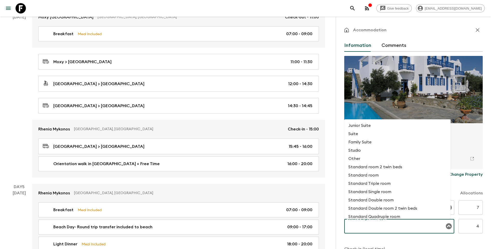
click at [394, 223] on input "Select a single room type" at bounding box center [396, 226] width 98 height 10
click at [386, 194] on li "Standard Single room" at bounding box center [397, 192] width 106 height 8
type input "Standard Single room"
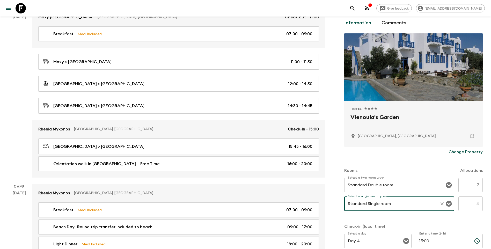
scroll to position [92, 0]
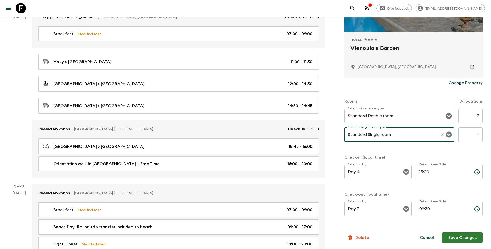
click at [450, 239] on button "Save Changes" at bounding box center [462, 237] width 41 height 10
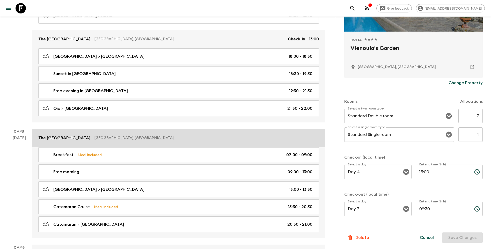
scroll to position [777, 0]
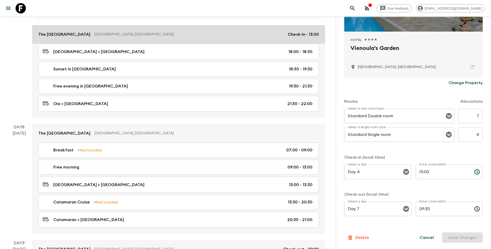
drag, startPoint x: 53, startPoint y: 33, endPoint x: 57, endPoint y: 34, distance: 4.5
click at [53, 33] on p "The [GEOGRAPHIC_DATA]" at bounding box center [64, 34] width 52 height 6
type input "Standard Double room 2 twin beds"
type input "Day 7"
type input "13:00"
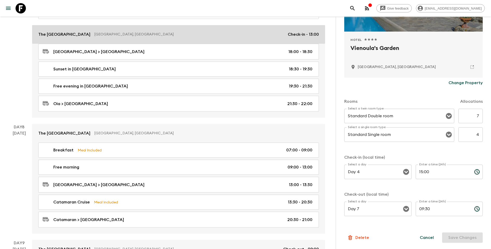
type input "Day 9"
type input "09:00"
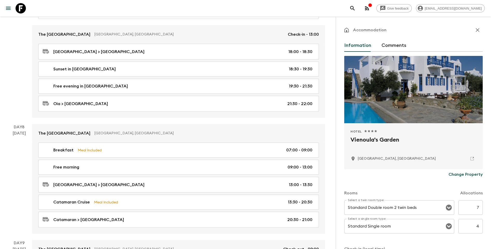
click at [475, 28] on icon "button" at bounding box center [478, 30] width 6 height 6
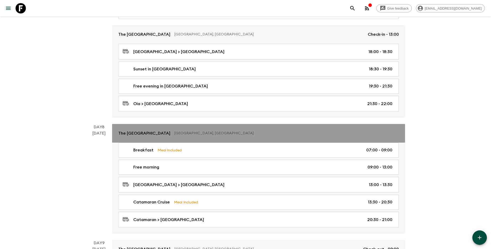
click at [143, 132] on p "The [GEOGRAPHIC_DATA]" at bounding box center [144, 133] width 52 height 6
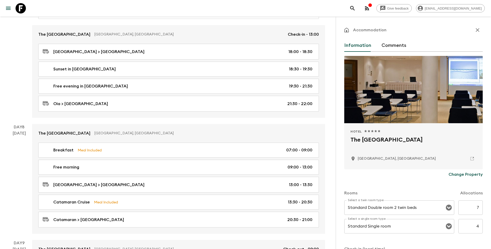
click at [463, 174] on p "Change Property" at bounding box center [466, 174] width 34 height 6
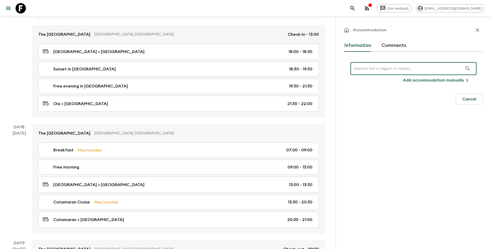
click at [397, 65] on input "text" at bounding box center [407, 68] width 112 height 14
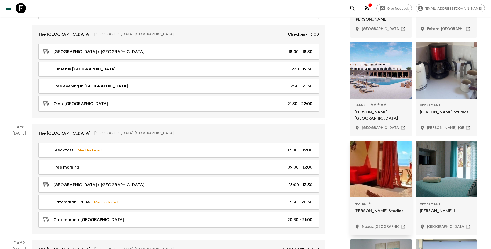
scroll to position [259, 0]
type input "[PERSON_NAME][GEOGRAPHIC_DATA]"
click at [382, 126] on p "[GEOGRAPHIC_DATA], [GEOGRAPHIC_DATA]" at bounding box center [401, 127] width 78 height 5
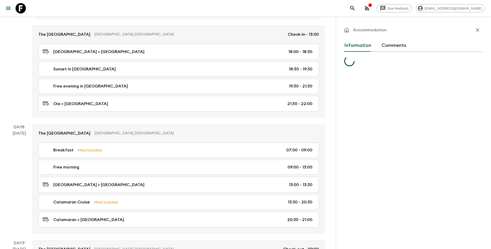
scroll to position [0, 0]
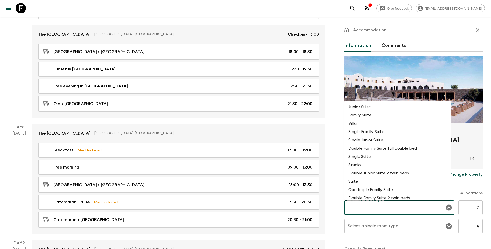
click at [385, 210] on input "Select a twin room type" at bounding box center [396, 208] width 98 height 10
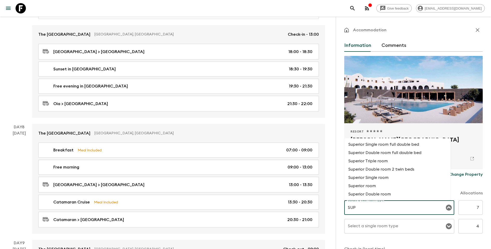
click at [381, 194] on li "Superior Double room" at bounding box center [397, 194] width 106 height 8
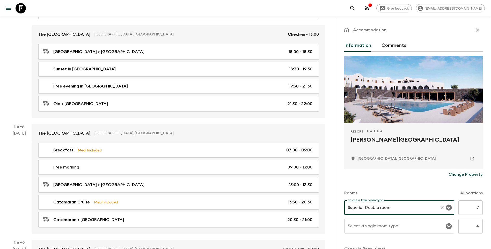
type input "Superior Double room"
click at [383, 230] on input "Select a single room type" at bounding box center [396, 226] width 98 height 10
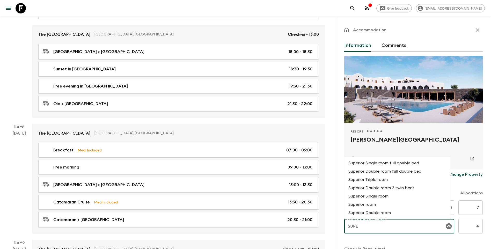
click at [379, 195] on li "Superior Single room" at bounding box center [397, 196] width 106 height 8
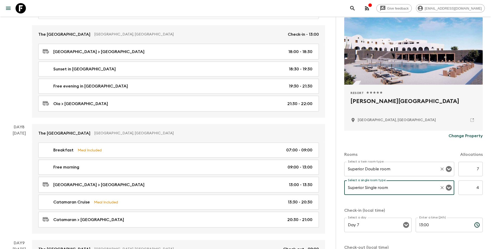
scroll to position [92, 0]
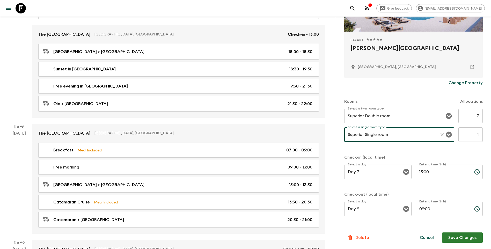
type input "Superior Single room"
click at [452, 238] on button "Save Changes" at bounding box center [462, 237] width 41 height 10
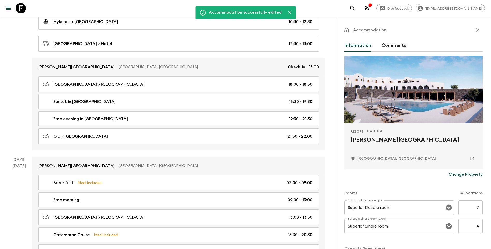
scroll to position [725, 0]
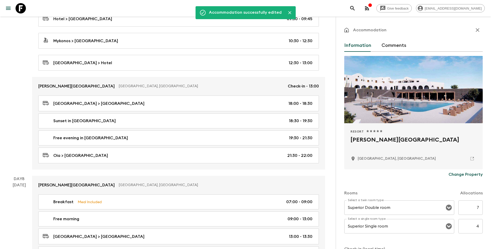
click at [472, 31] on button "button" at bounding box center [477, 30] width 10 height 10
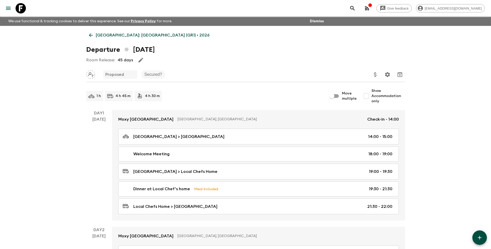
click at [98, 34] on p "[GEOGRAPHIC_DATA]: [GEOGRAPHIC_DATA] (GR1) • 2026" at bounding box center [153, 35] width 114 height 6
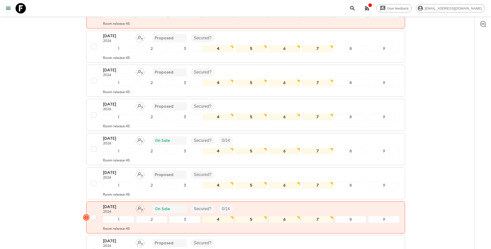
scroll to position [595, 0]
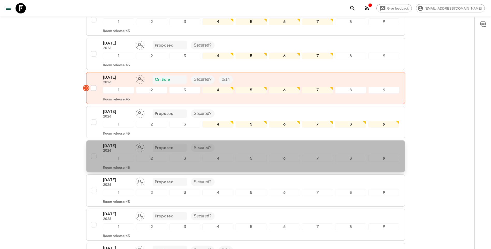
click at [231, 143] on div "[DATE] 2026 Proposed Secured?" at bounding box center [251, 148] width 297 height 10
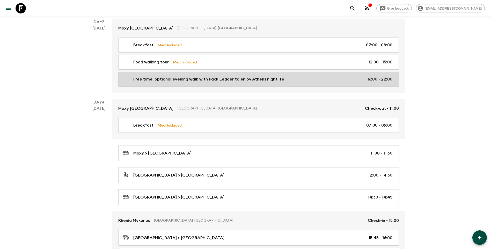
scroll to position [337, 0]
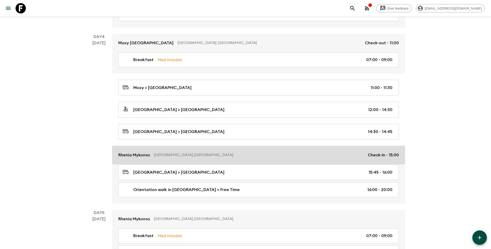
click at [138, 156] on p "Rhenia Mykonos" at bounding box center [134, 155] width 32 height 6
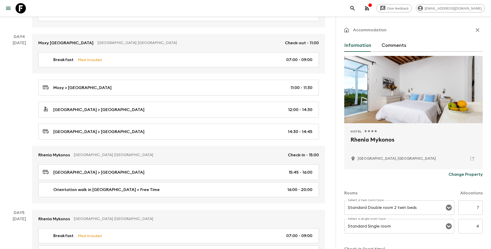
click at [460, 176] on p "Change Property" at bounding box center [466, 174] width 34 height 6
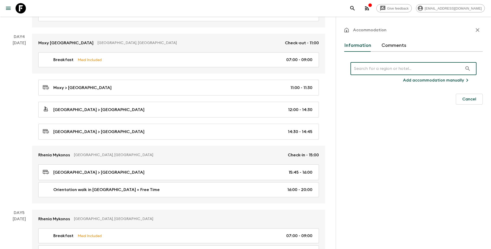
paste input "VIENNOULAS GARDEN"
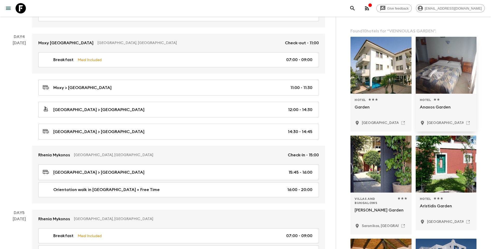
scroll to position [155, 0]
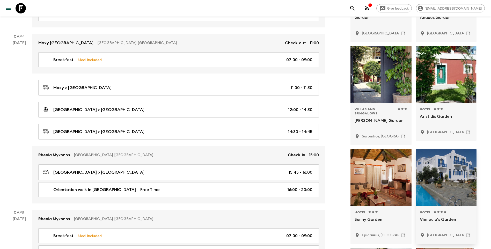
type input "VIENNOULAS GARDEN"
click at [436, 239] on div "[GEOGRAPHIC_DATA], [GEOGRAPHIC_DATA]" at bounding box center [446, 235] width 53 height 9
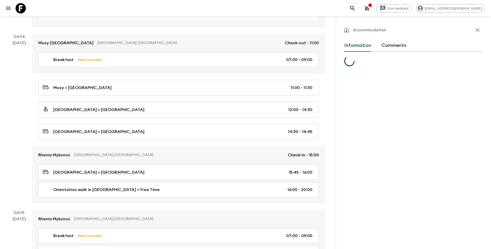
scroll to position [0, 0]
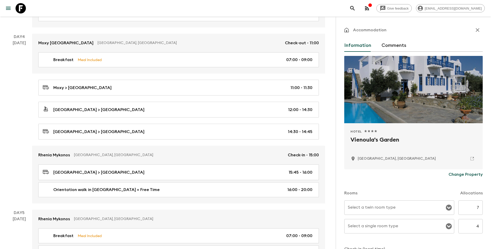
click at [373, 207] on input "Select a twin room type" at bounding box center [396, 208] width 98 height 10
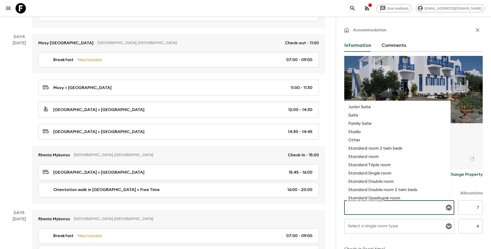
click at [371, 180] on li "Standard Double room" at bounding box center [397, 181] width 106 height 8
type input "Standard Double room"
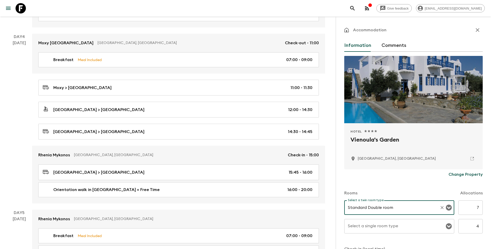
click at [379, 229] on input "Select a single room type" at bounding box center [396, 226] width 98 height 10
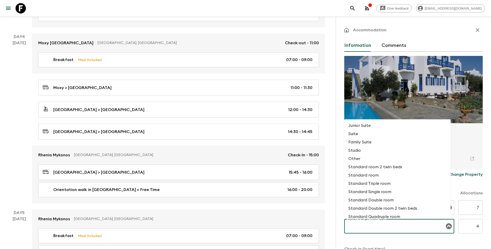
click at [378, 192] on li "Standard Single room" at bounding box center [397, 192] width 106 height 8
type input "Standard Single room"
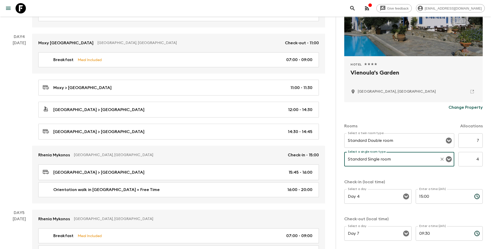
scroll to position [92, 0]
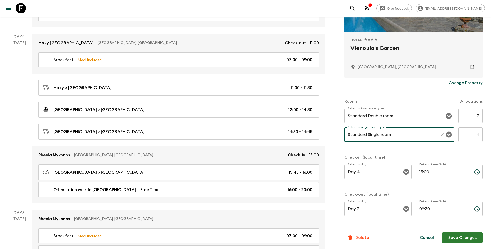
click at [463, 239] on button "Save Changes" at bounding box center [462, 237] width 41 height 10
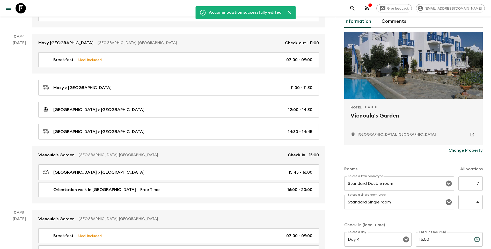
scroll to position [0, 0]
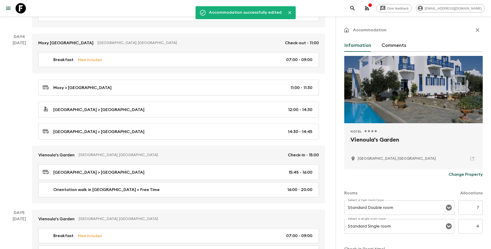
click at [476, 31] on icon "button" at bounding box center [478, 30] width 4 height 4
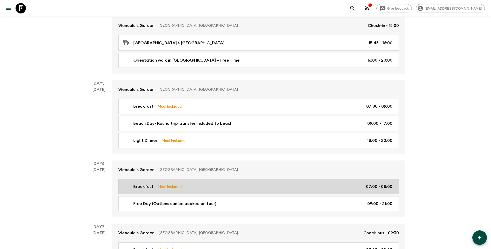
scroll to position [621, 0]
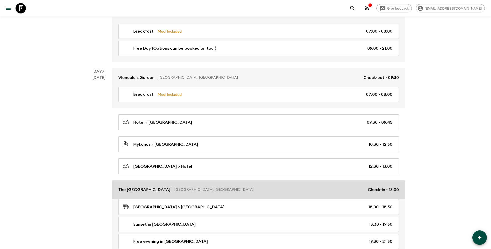
click at [133, 188] on p "The [GEOGRAPHIC_DATA]" at bounding box center [144, 190] width 52 height 6
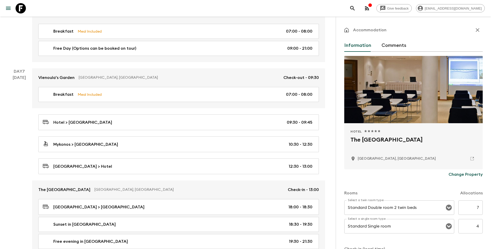
click at [469, 172] on p "Change Property" at bounding box center [466, 174] width 34 height 6
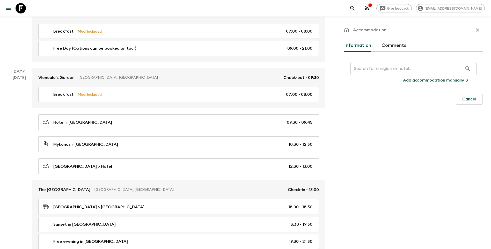
click at [380, 145] on div "Accommodation Information Comments ​ Add accommodation manually Cancel" at bounding box center [413, 141] width 155 height 249
click at [370, 72] on input "text" at bounding box center [407, 68] width 112 height 14
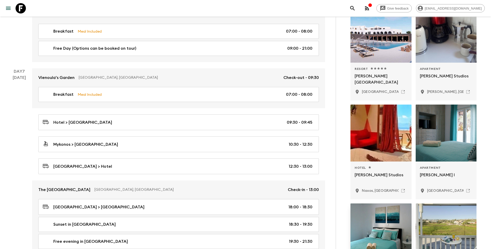
scroll to position [199, 0]
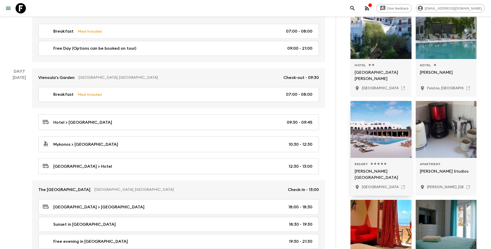
type input "[PERSON_NAME][GEOGRAPHIC_DATA]"
click at [376, 188] on p "[GEOGRAPHIC_DATA], [GEOGRAPHIC_DATA]" at bounding box center [401, 187] width 78 height 5
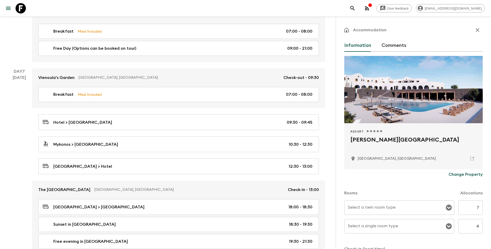
click at [386, 210] on input "Select a twin room type" at bounding box center [396, 208] width 98 height 10
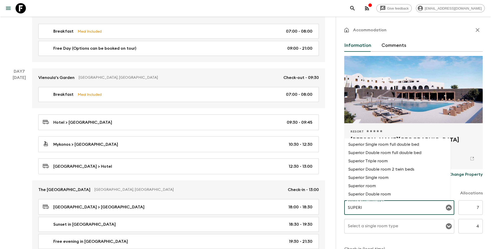
click at [393, 194] on li "Superior Double room" at bounding box center [397, 194] width 106 height 8
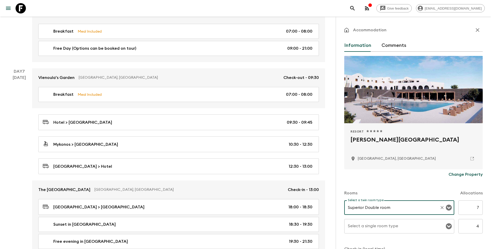
type input "Superior Double room"
click at [378, 224] on div "Select a single room type Select a single room type" at bounding box center [399, 226] width 110 height 14
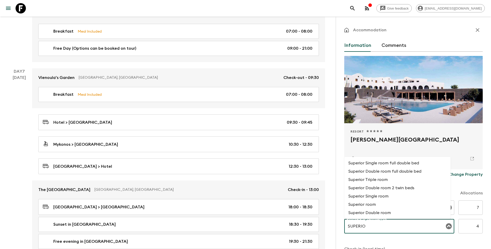
click at [385, 196] on li "Superior Single room" at bounding box center [397, 196] width 106 height 8
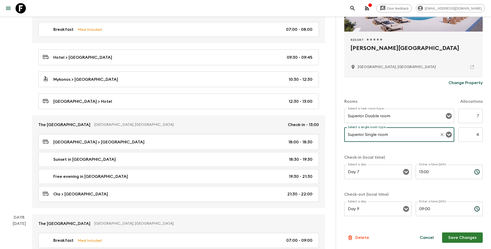
scroll to position [725, 0]
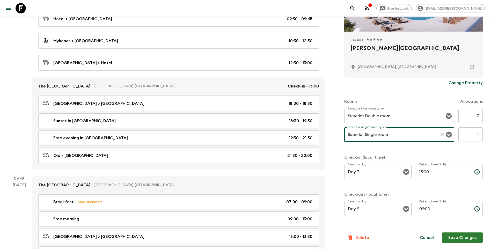
type input "Superior Single room"
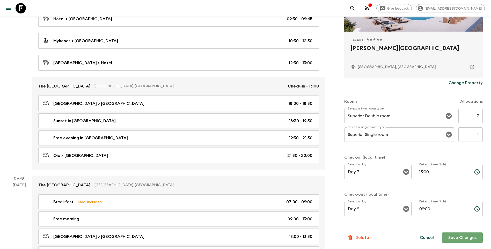
click at [464, 236] on button "Save Changes" at bounding box center [462, 237] width 41 height 10
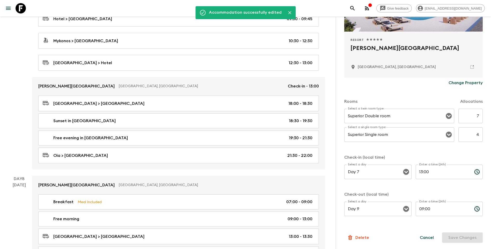
scroll to position [0, 0]
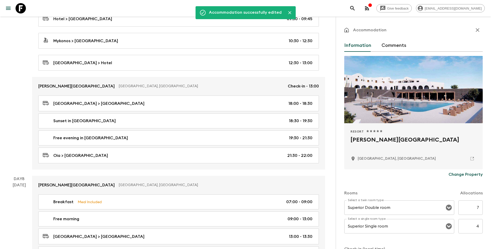
click at [475, 29] on icon "button" at bounding box center [478, 30] width 6 height 6
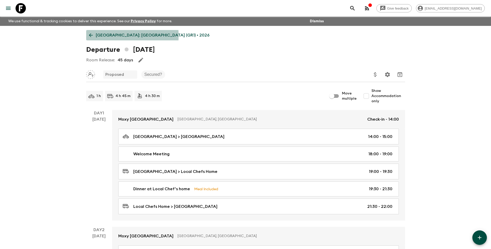
click at [89, 36] on icon at bounding box center [91, 35] width 6 height 6
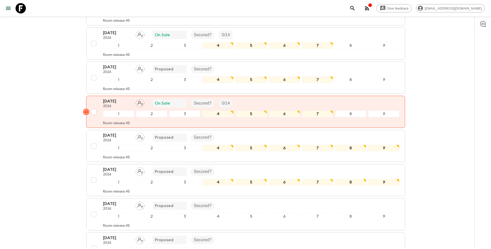
scroll to position [647, 0]
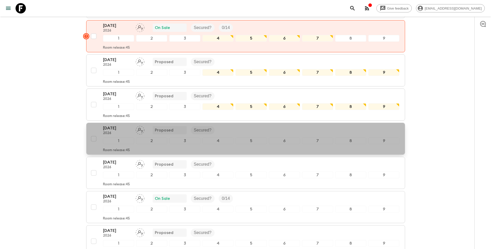
click at [110, 125] on p "[DATE]" at bounding box center [117, 128] width 28 height 6
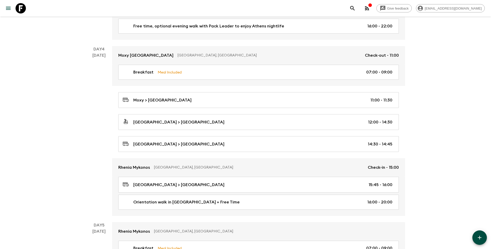
scroll to position [466, 0]
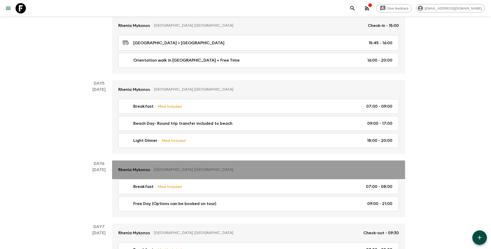
click at [137, 173] on p "Rhenia Mykonos" at bounding box center [134, 170] width 32 height 6
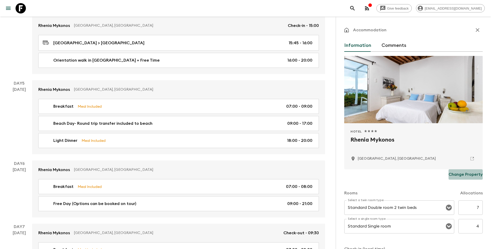
click at [462, 172] on p "Change Property" at bounding box center [466, 174] width 34 height 6
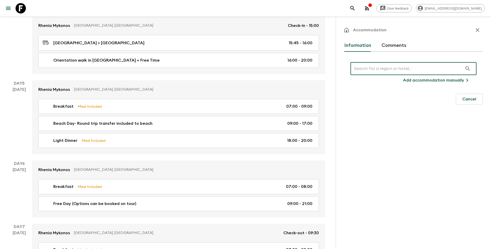
click at [405, 70] on input "text" at bounding box center [407, 68] width 112 height 14
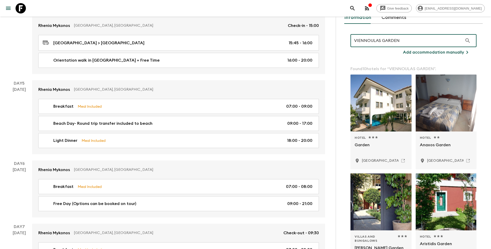
scroll to position [155, 0]
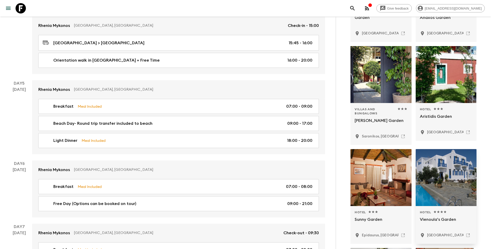
type input "VIENNOULAS GARDEN"
click at [443, 235] on p "[GEOGRAPHIC_DATA], [GEOGRAPHIC_DATA]" at bounding box center [466, 235] width 78 height 5
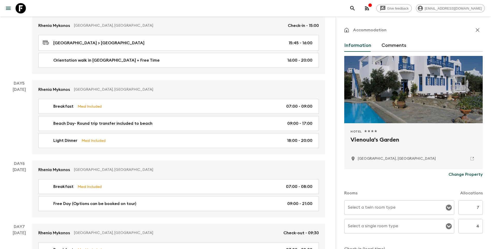
click at [383, 210] on input "Select a twin room type" at bounding box center [396, 208] width 98 height 10
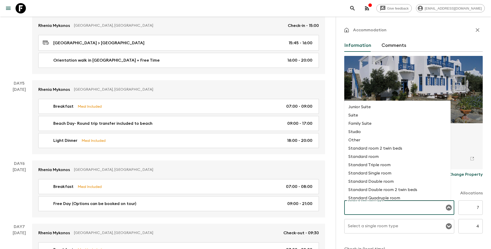
click at [382, 179] on li "Standard Double room" at bounding box center [397, 181] width 106 height 8
type input "Standard Double room"
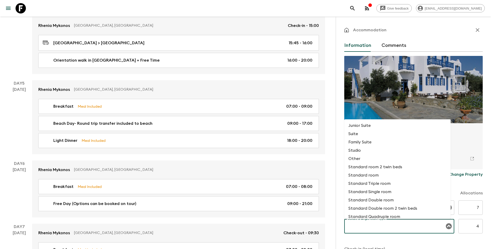
click at [384, 228] on input "Select a single room type" at bounding box center [396, 226] width 98 height 10
click at [385, 194] on li "Standard Single room" at bounding box center [397, 192] width 106 height 8
type input "Standard Single room"
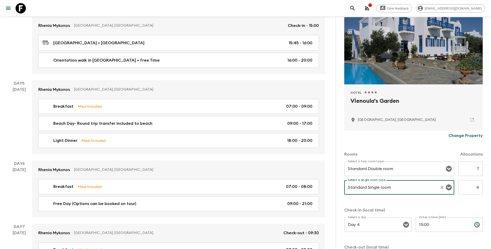
scroll to position [92, 0]
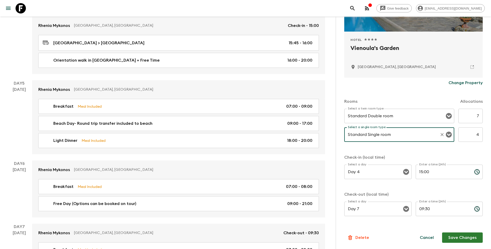
click at [458, 236] on button "Save Changes" at bounding box center [462, 237] width 41 height 10
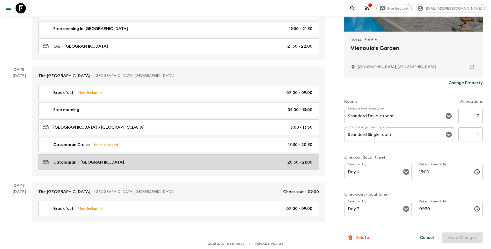
scroll to position [836, 0]
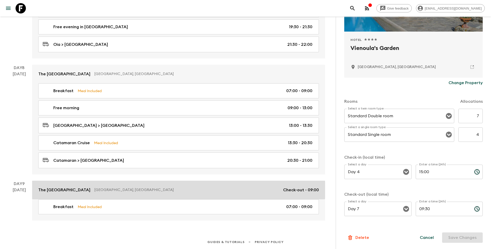
click at [69, 190] on p "The [GEOGRAPHIC_DATA]" at bounding box center [64, 190] width 52 height 6
type input "Standard Double room 2 twin beds"
type input "Day 7"
type input "13:00"
type input "Day 9"
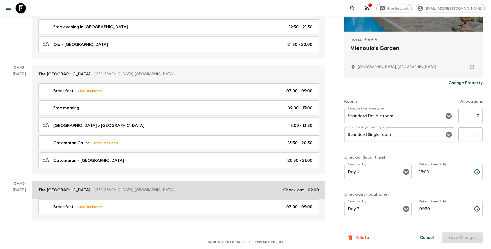
type input "09:00"
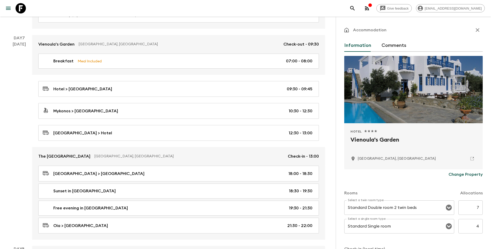
drag, startPoint x: 473, startPoint y: 32, endPoint x: 452, endPoint y: 42, distance: 24.0
click at [475, 32] on icon "button" at bounding box center [478, 30] width 6 height 6
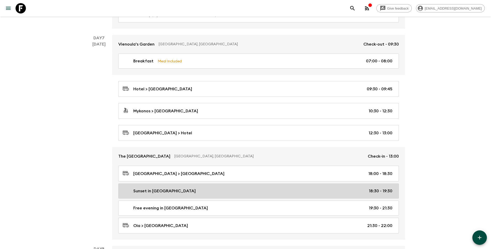
scroll to position [836, 0]
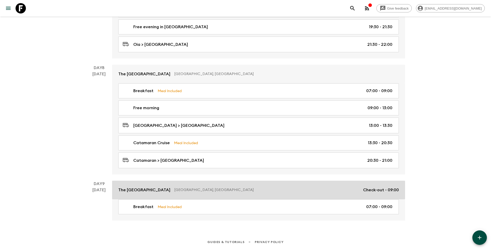
click at [144, 186] on link "The [GEOGRAPHIC_DATA], [GEOGRAPHIC_DATA] Check-out - 09:00" at bounding box center [258, 190] width 293 height 19
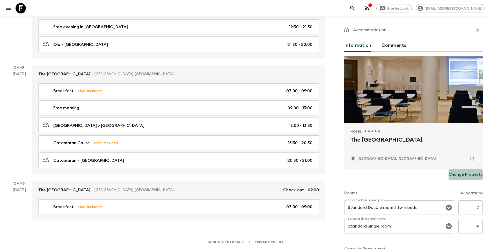
click at [457, 175] on p "Change Property" at bounding box center [466, 174] width 34 height 6
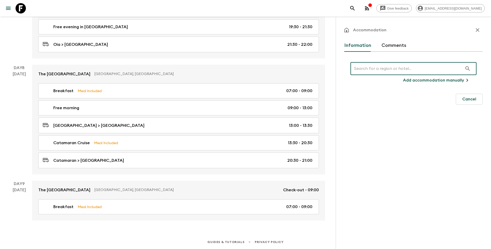
click at [390, 68] on input "text" at bounding box center [407, 68] width 112 height 14
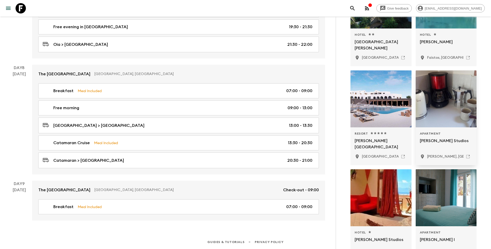
scroll to position [233, 0]
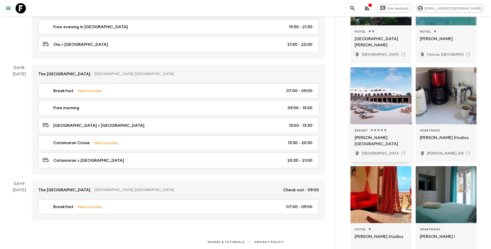
type input "[PERSON_NAME][GEOGRAPHIC_DATA]"
click at [381, 152] on p "[GEOGRAPHIC_DATA], [GEOGRAPHIC_DATA]" at bounding box center [401, 153] width 78 height 5
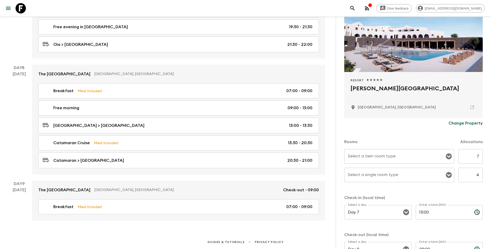
scroll to position [52, 0]
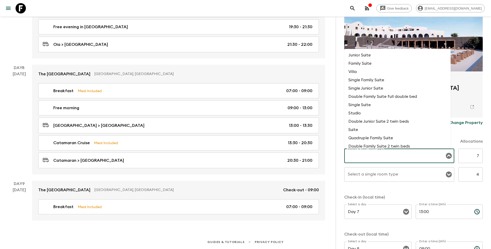
click at [376, 158] on input "Select a twin room type" at bounding box center [396, 156] width 98 height 10
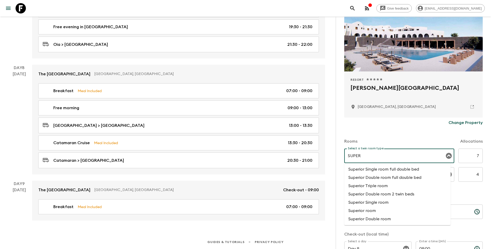
click at [386, 218] on li "Superior Double room" at bounding box center [397, 219] width 106 height 8
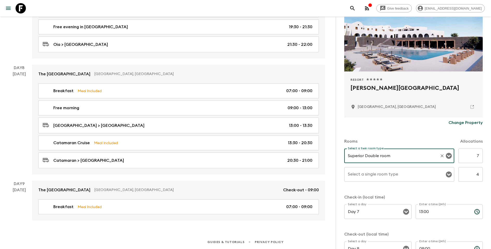
type input "Superior Double room"
click at [379, 176] on input "Select a single room type" at bounding box center [396, 175] width 98 height 10
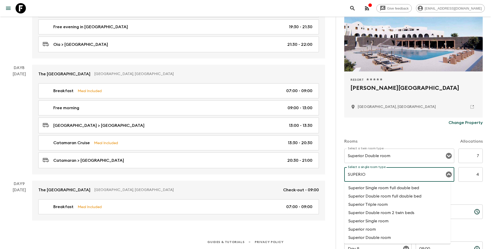
click at [389, 220] on li "Superior Single room" at bounding box center [397, 221] width 106 height 8
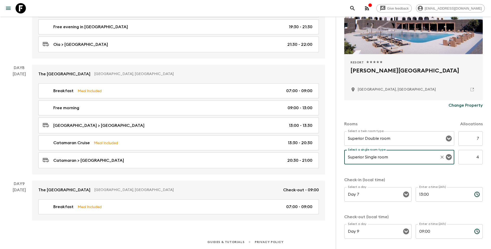
scroll to position [92, 0]
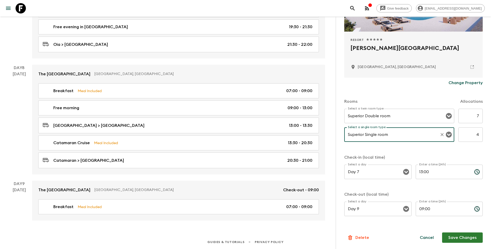
type input "Superior Single room"
click at [453, 239] on button "Save Changes" at bounding box center [462, 237] width 41 height 10
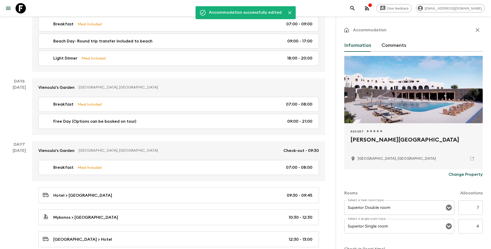
scroll to position [499, 0]
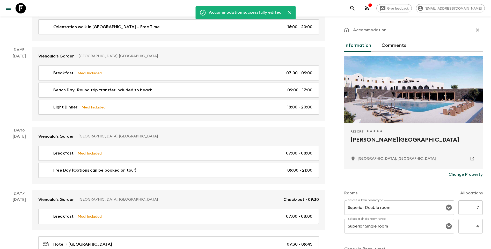
click at [475, 31] on icon "button" at bounding box center [478, 30] width 6 height 6
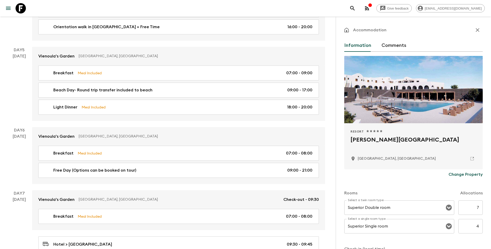
click at [468, 30] on div "Accommodation" at bounding box center [413, 30] width 138 height 10
click at [475, 32] on icon "button" at bounding box center [478, 30] width 6 height 6
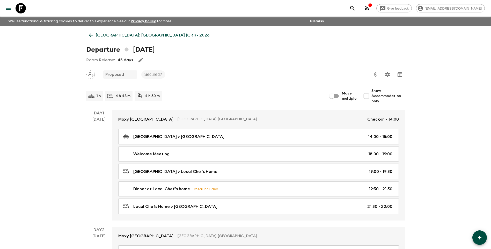
click at [94, 37] on link "[GEOGRAPHIC_DATA]: [GEOGRAPHIC_DATA] (GR1) • 2026" at bounding box center [149, 35] width 126 height 10
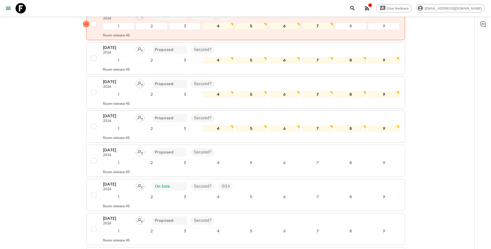
scroll to position [725, 0]
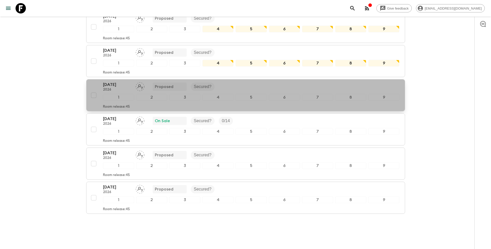
click at [236, 82] on div "[DATE] 2026 Proposed Secured?" at bounding box center [251, 87] width 297 height 10
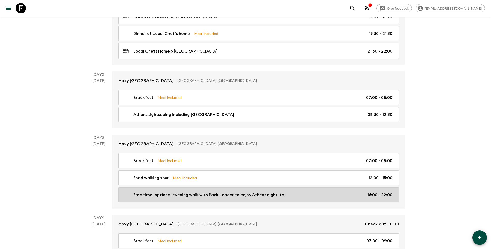
scroll to position [285, 0]
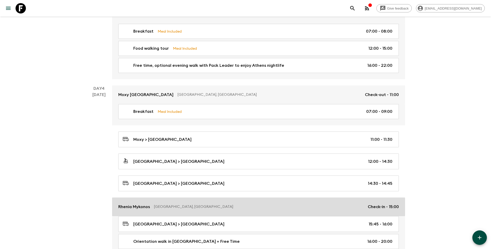
click at [139, 211] on link "Rhenia Mykonos [GEOGRAPHIC_DATA], [GEOGRAPHIC_DATA] Check-in - 15:00" at bounding box center [258, 207] width 293 height 19
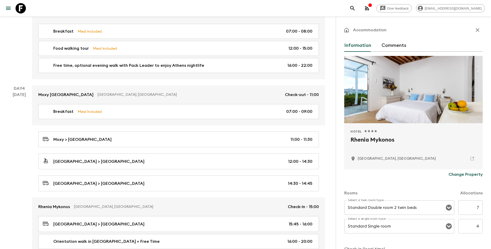
click at [468, 171] on button "Change Property" at bounding box center [466, 174] width 34 height 10
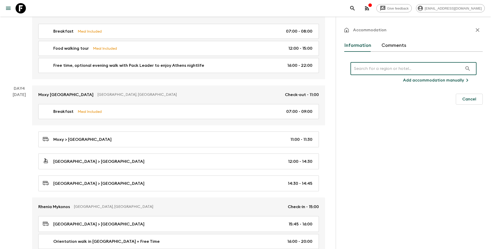
click at [398, 64] on input "text" at bounding box center [407, 68] width 112 height 14
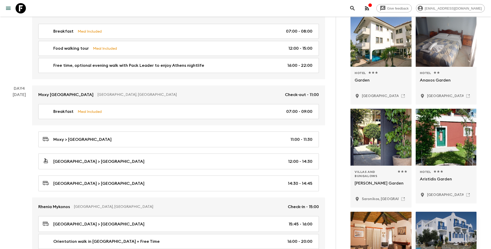
scroll to position [207, 0]
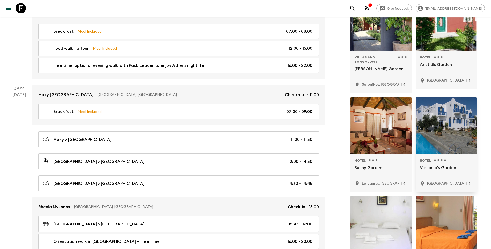
type input "VIENNOULAS GARDEN"
click at [447, 178] on div "Hotel 1 Star 2 Stars 3 Stars 4 Stars 5 Stars Vienoula's Garden [GEOGRAPHIC_DATA…" at bounding box center [446, 173] width 53 height 30
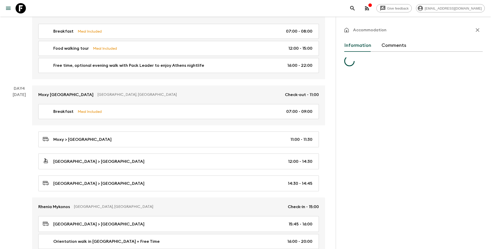
scroll to position [0, 0]
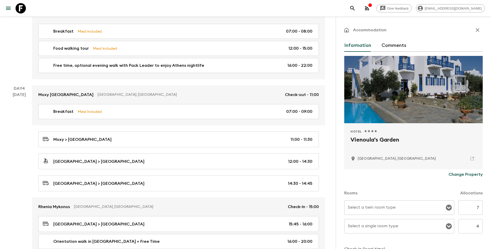
click at [376, 210] on input "Select a twin room type" at bounding box center [396, 208] width 98 height 10
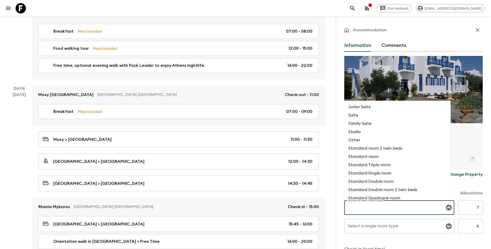
click at [380, 178] on li "Standard Double room" at bounding box center [397, 181] width 106 height 8
type input "Standard Double room"
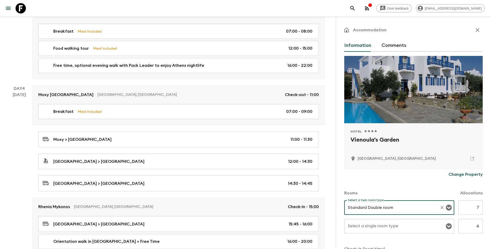
click at [392, 225] on input "Select a single room type" at bounding box center [396, 226] width 98 height 10
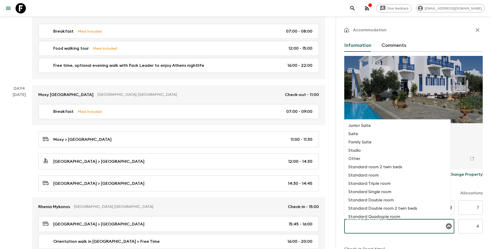
click at [386, 190] on li "Standard Single room" at bounding box center [397, 192] width 106 height 8
type input "Standard Single room"
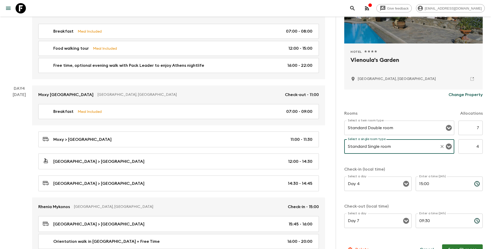
scroll to position [92, 0]
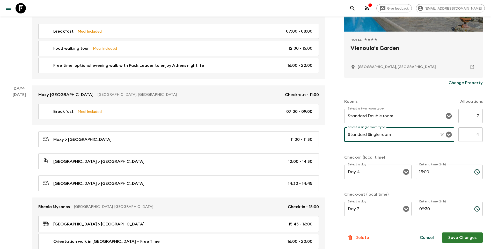
click at [457, 237] on button "Save Changes" at bounding box center [462, 237] width 41 height 10
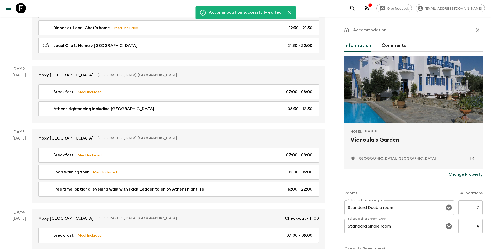
scroll to position [78, 0]
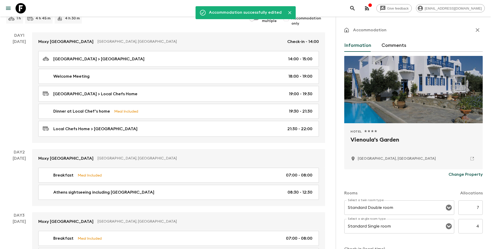
click at [471, 34] on div "Accommodation" at bounding box center [413, 30] width 138 height 10
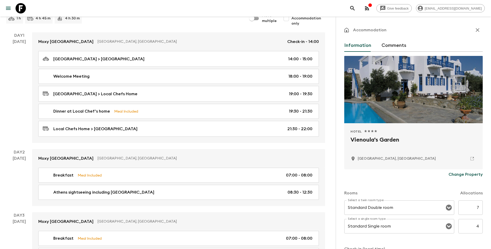
click at [476, 31] on icon "button" at bounding box center [478, 30] width 4 height 4
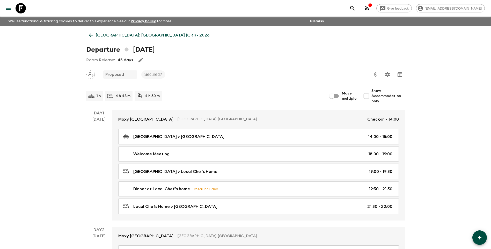
click at [93, 35] on icon at bounding box center [91, 35] width 6 height 6
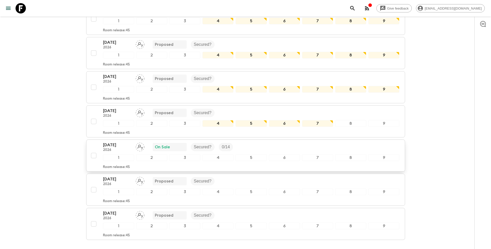
scroll to position [699, 0]
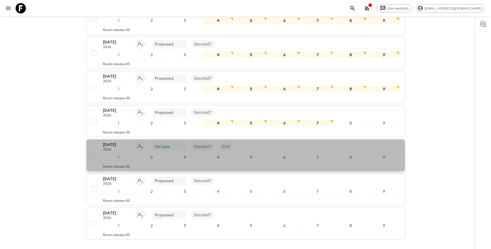
click at [104, 142] on p "[DATE]" at bounding box center [117, 145] width 28 height 6
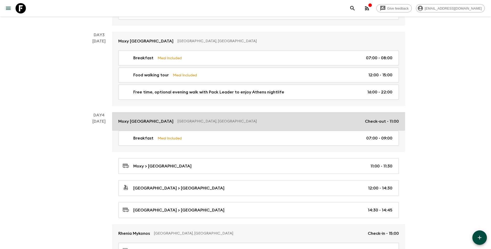
scroll to position [285, 0]
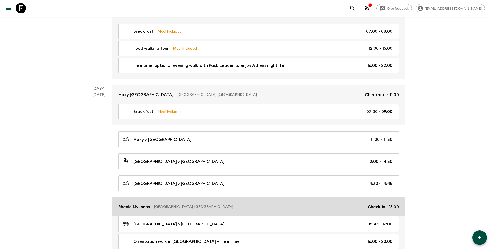
drag, startPoint x: 131, startPoint y: 205, endPoint x: 136, endPoint y: 204, distance: 5.1
click at [131, 205] on p "Rhenia Mykonos" at bounding box center [134, 207] width 32 height 6
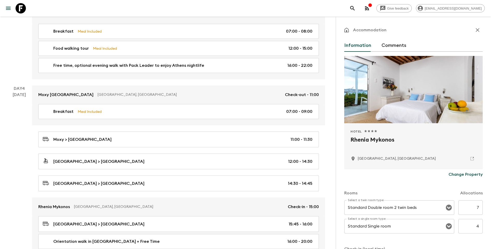
click at [462, 171] on button "Change Property" at bounding box center [466, 174] width 34 height 10
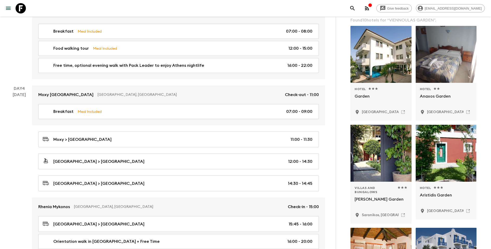
scroll to position [207, 0]
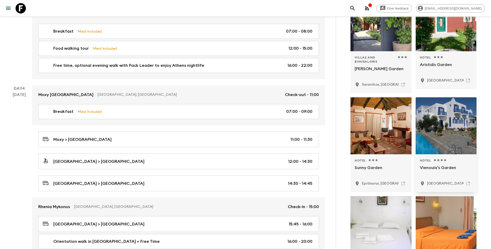
type input "VIENNOULAS GARDEN"
click at [439, 173] on p "Vienoula's Garden" at bounding box center [446, 171] width 53 height 12
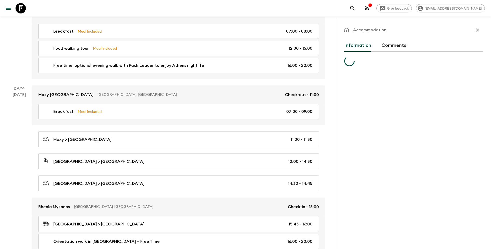
scroll to position [0, 0]
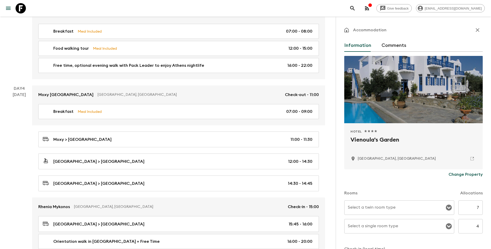
click at [376, 208] on input "Select a twin room type" at bounding box center [396, 208] width 98 height 10
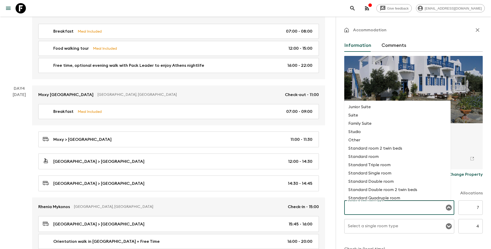
click at [381, 182] on li "Standard Double room" at bounding box center [397, 181] width 106 height 8
type input "Standard Double room"
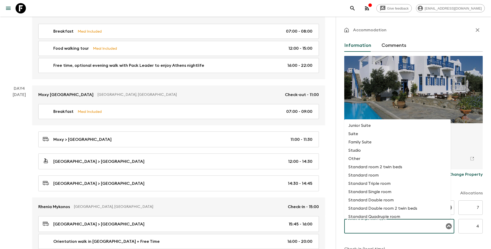
click at [389, 227] on div "Select a single room type Select a single room type" at bounding box center [399, 226] width 110 height 14
click at [383, 190] on li "Standard Single room" at bounding box center [397, 192] width 106 height 8
type input "Standard Single room"
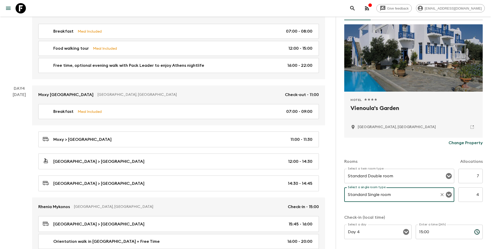
scroll to position [92, 0]
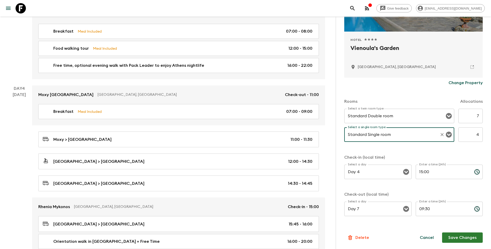
click at [462, 240] on button "Save Changes" at bounding box center [462, 237] width 41 height 10
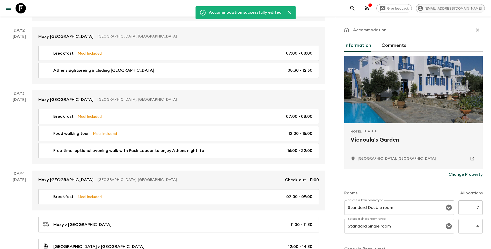
scroll to position [155, 0]
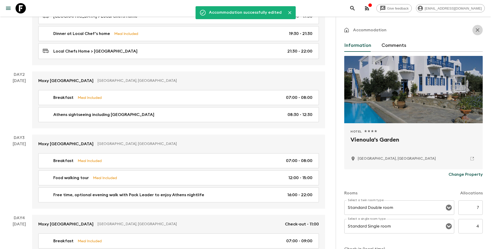
click at [477, 30] on button "button" at bounding box center [477, 30] width 10 height 10
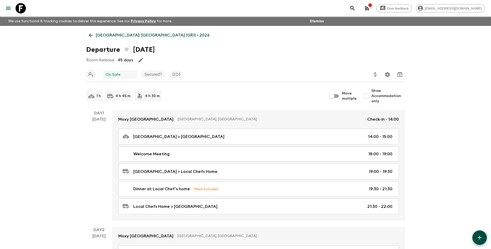
click at [90, 31] on link "[GEOGRAPHIC_DATA]: [GEOGRAPHIC_DATA] (GR1) • 2026" at bounding box center [149, 35] width 126 height 10
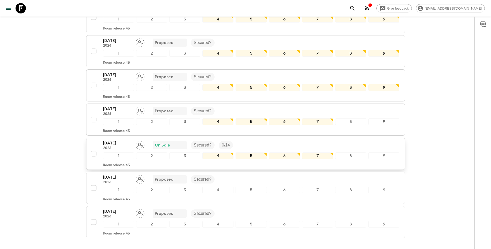
scroll to position [726, 0]
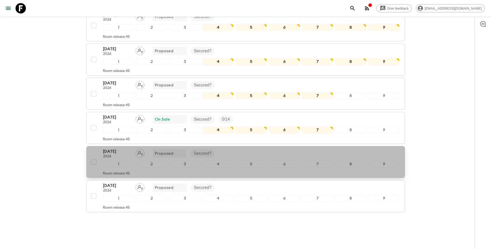
click at [109, 148] on p "[DATE]" at bounding box center [117, 151] width 28 height 6
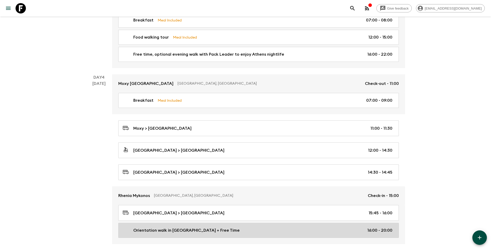
scroll to position [362, 0]
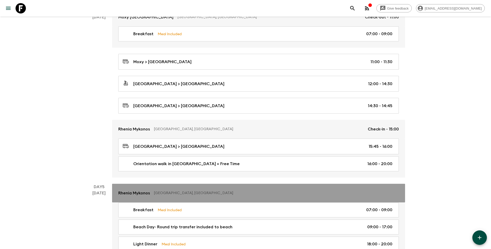
click at [126, 190] on link "Rhenia Mykonos [GEOGRAPHIC_DATA], [GEOGRAPHIC_DATA]" at bounding box center [258, 193] width 293 height 19
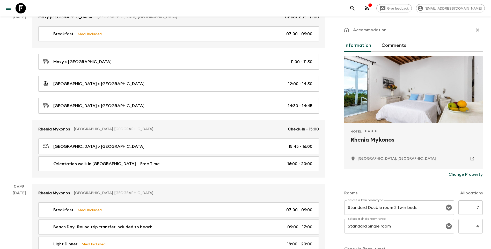
click at [472, 171] on p "Change Property" at bounding box center [466, 174] width 34 height 6
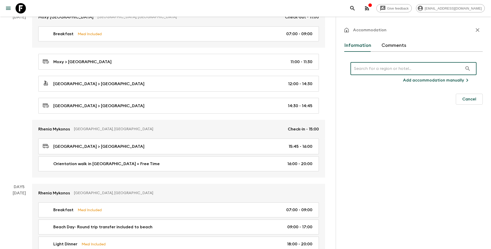
click at [417, 72] on input "text" at bounding box center [407, 68] width 112 height 14
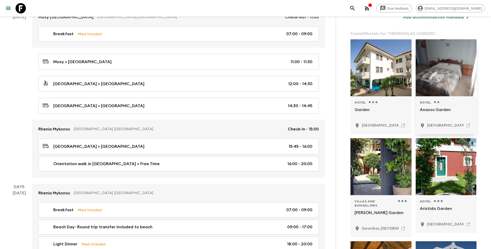
scroll to position [129, 0]
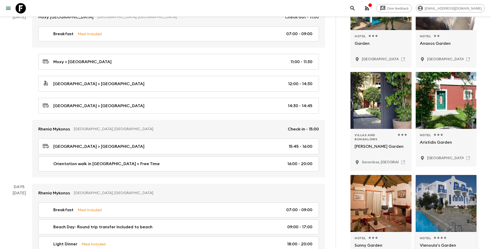
type input "VIENNOULAS GARDEN"
click at [444, 217] on div at bounding box center [446, 203] width 61 height 57
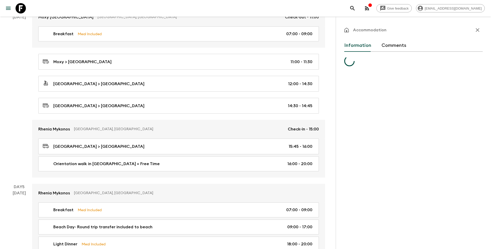
scroll to position [0, 0]
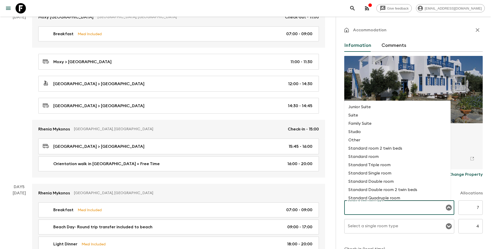
click at [384, 205] on div "Select a twin room type Select a twin room type" at bounding box center [399, 207] width 110 height 14
click at [381, 181] on li "Standard Double room" at bounding box center [397, 181] width 106 height 8
type input "Standard Double room"
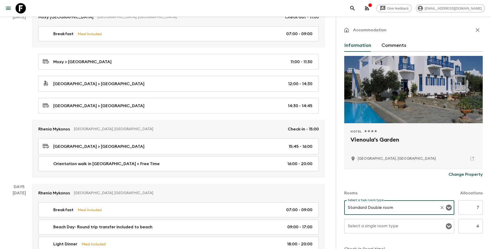
click at [383, 226] on div "Select a single room type Select a single room type" at bounding box center [399, 226] width 110 height 14
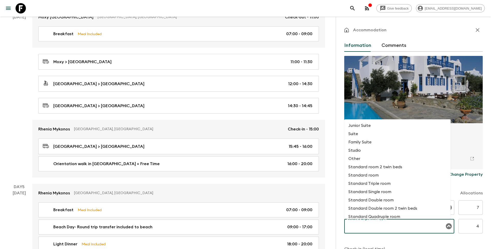
click at [383, 189] on li "Standard Single room" at bounding box center [397, 192] width 106 height 8
type input "Standard Single room"
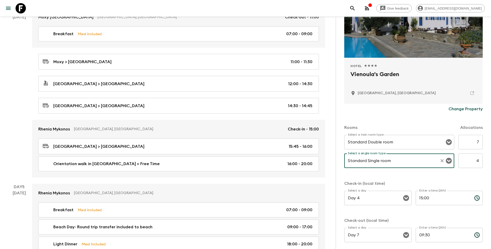
scroll to position [92, 0]
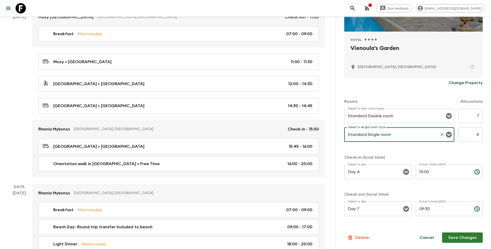
drag, startPoint x: 458, startPoint y: 239, endPoint x: 463, endPoint y: 233, distance: 7.9
click at [458, 239] on button "Save Changes" at bounding box center [462, 237] width 41 height 10
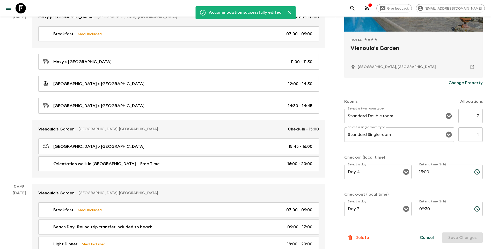
scroll to position [0, 0]
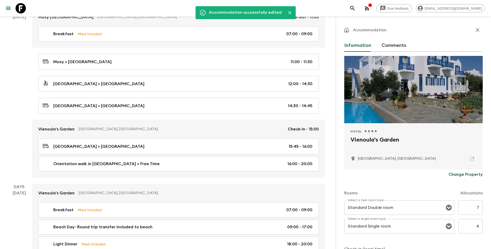
click at [475, 31] on icon "button" at bounding box center [478, 30] width 6 height 6
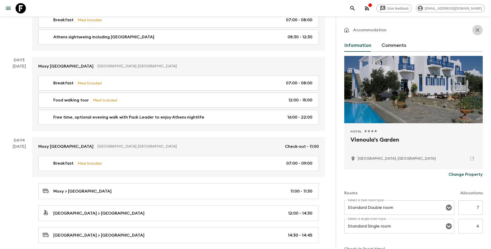
drag, startPoint x: 474, startPoint y: 32, endPoint x: 256, endPoint y: 47, distance: 218.5
click at [475, 32] on icon "button" at bounding box center [478, 30] width 6 height 6
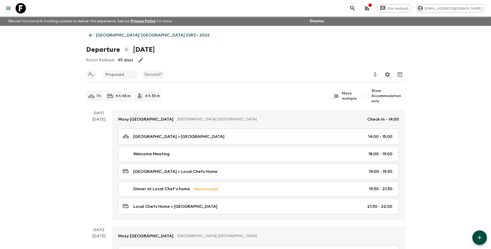
click at [94, 33] on link "[GEOGRAPHIC_DATA]: [GEOGRAPHIC_DATA] (GR1) • 2026" at bounding box center [149, 35] width 126 height 10
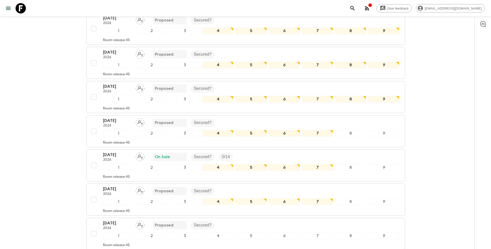
scroll to position [726, 0]
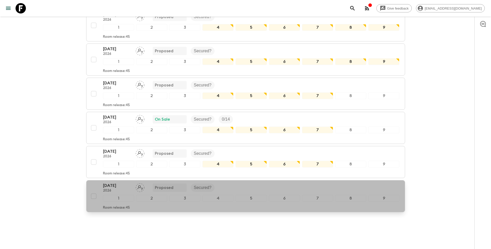
click at [120, 183] on p "[DATE]" at bounding box center [117, 186] width 28 height 6
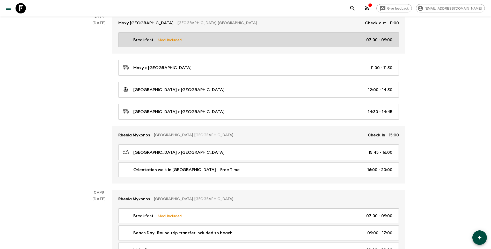
scroll to position [388, 0]
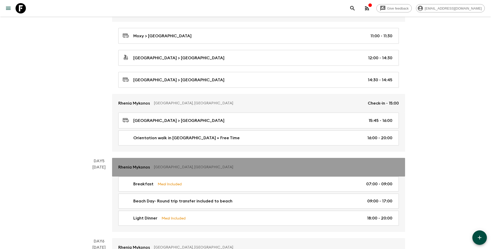
click at [135, 163] on link "Rhenia Mykonos [GEOGRAPHIC_DATA], [GEOGRAPHIC_DATA]" at bounding box center [258, 167] width 293 height 19
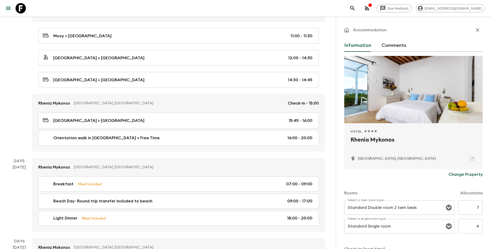
click at [455, 172] on p "Change Property" at bounding box center [466, 174] width 34 height 6
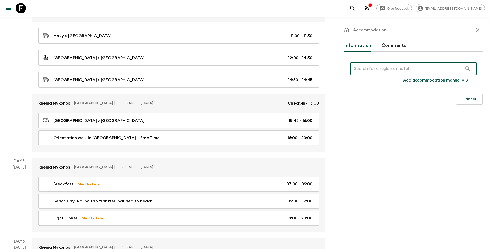
click at [400, 72] on input "text" at bounding box center [407, 68] width 112 height 14
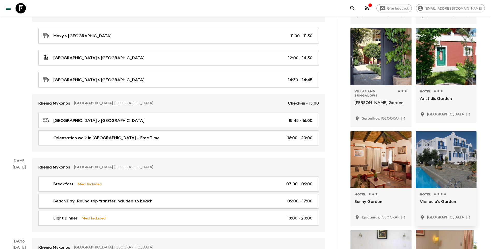
scroll to position [207, 0]
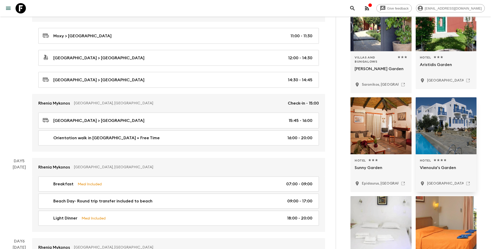
type input "VIENNOULAS GARDEN"
click at [442, 178] on div "Hotel 1 Star 2 Stars 3 Stars 4 Stars 5 Stars Vienoula's Garden [GEOGRAPHIC_DATA…" at bounding box center [446, 173] width 53 height 30
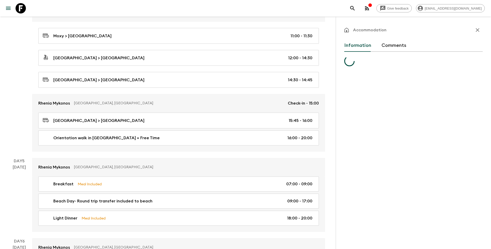
scroll to position [0, 0]
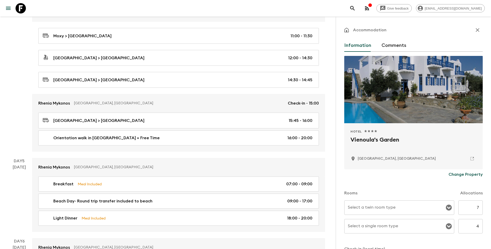
click at [385, 208] on input "Select a twin room type" at bounding box center [396, 208] width 98 height 10
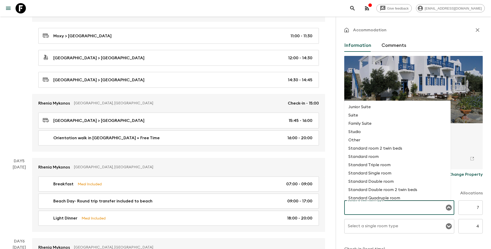
click at [382, 178] on li "Standard Double room" at bounding box center [397, 181] width 106 height 8
type input "Standard Double room"
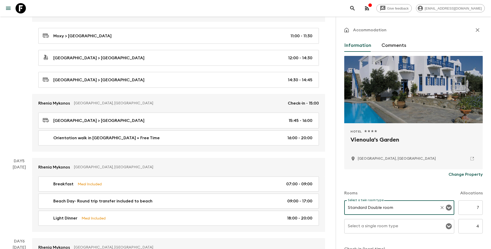
click at [387, 231] on div "Select a single room type" at bounding box center [399, 226] width 110 height 14
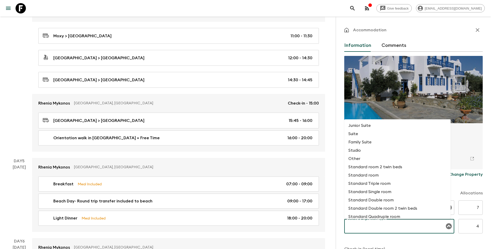
click at [385, 193] on li "Standard Single room" at bounding box center [397, 192] width 106 height 8
type input "Standard Single room"
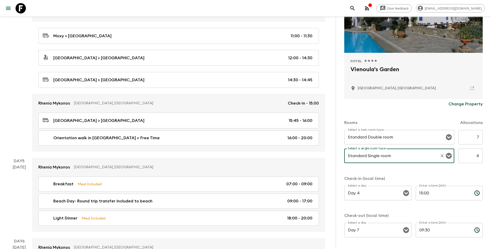
scroll to position [92, 0]
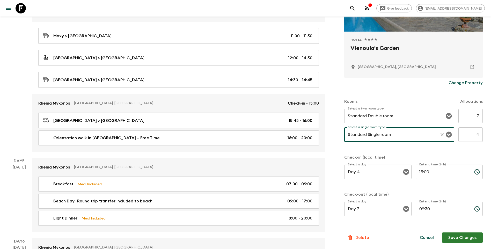
click at [450, 236] on button "Save Changes" at bounding box center [462, 237] width 41 height 10
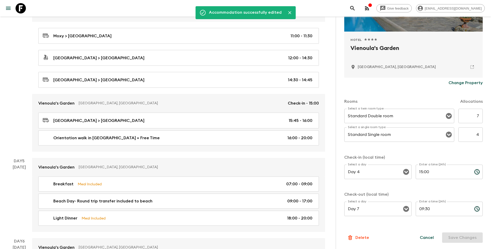
scroll to position [0, 0]
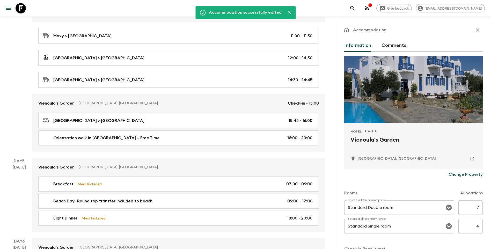
click at [478, 33] on div "Accommodation" at bounding box center [413, 30] width 138 height 10
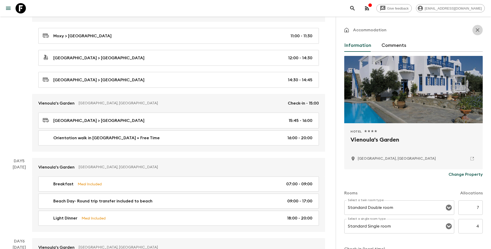
click at [475, 31] on icon "button" at bounding box center [478, 30] width 6 height 6
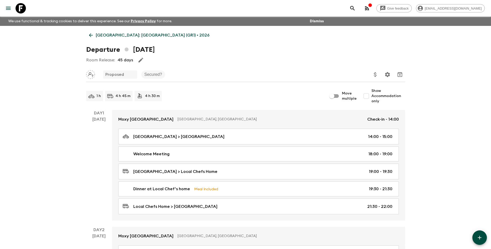
click at [91, 37] on icon at bounding box center [91, 35] width 6 height 6
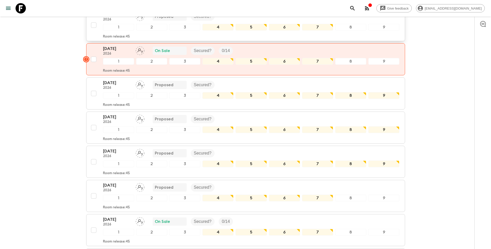
scroll to position [725, 0]
